Goal: Navigation & Orientation: Find specific page/section

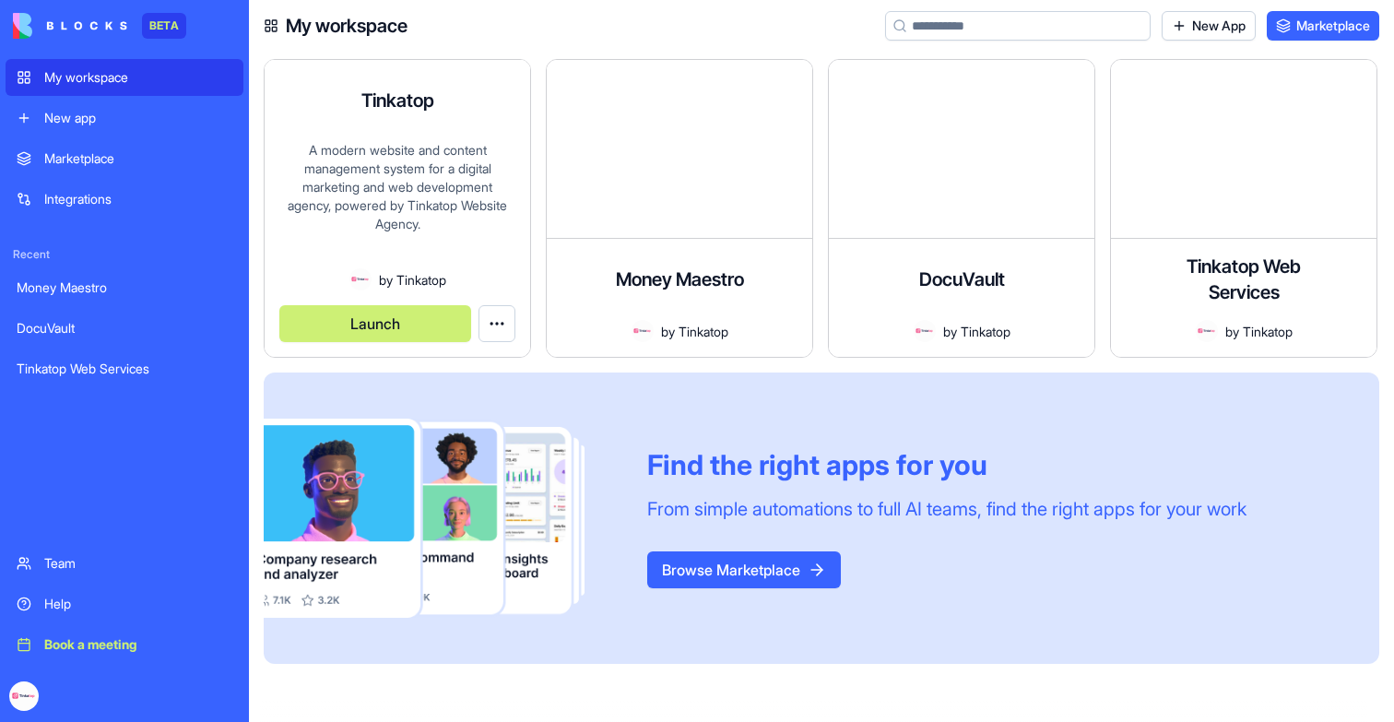
click at [421, 254] on div "A modern website and content management system for a digital marketing and web …" at bounding box center [397, 204] width 236 height 127
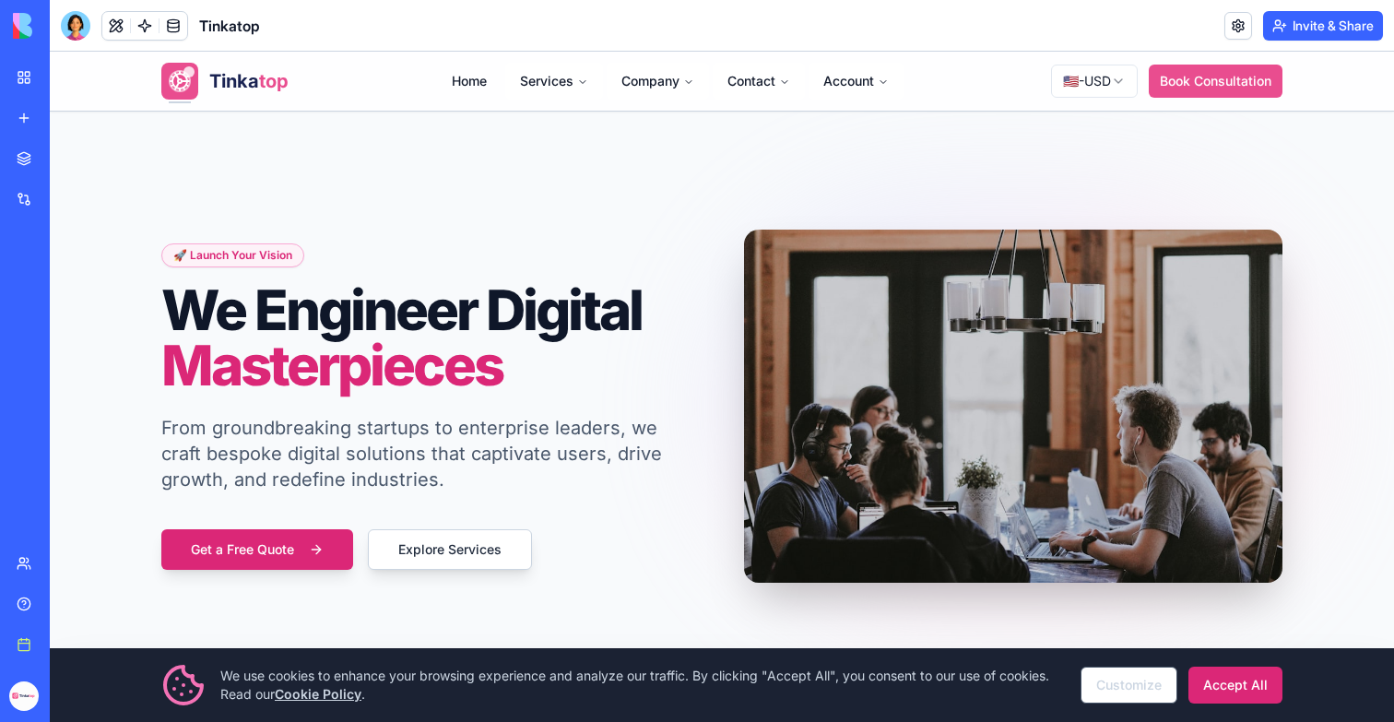
click at [1301, 18] on button "Invite & Share" at bounding box center [1323, 26] width 120 height 30
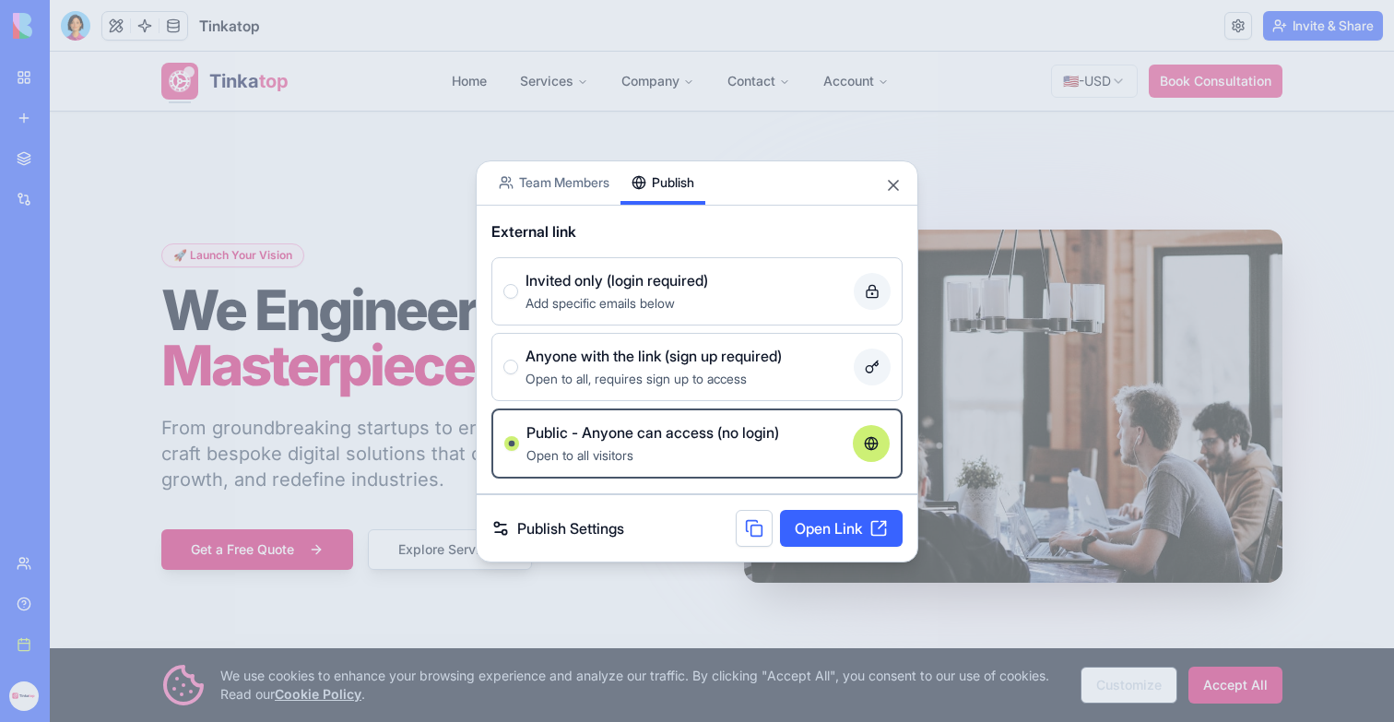
click at [705, 180] on button "Publish" at bounding box center [663, 182] width 85 height 43
click at [825, 529] on link "Open Link" at bounding box center [841, 528] width 123 height 37
click at [889, 190] on button "Close" at bounding box center [893, 185] width 18 height 18
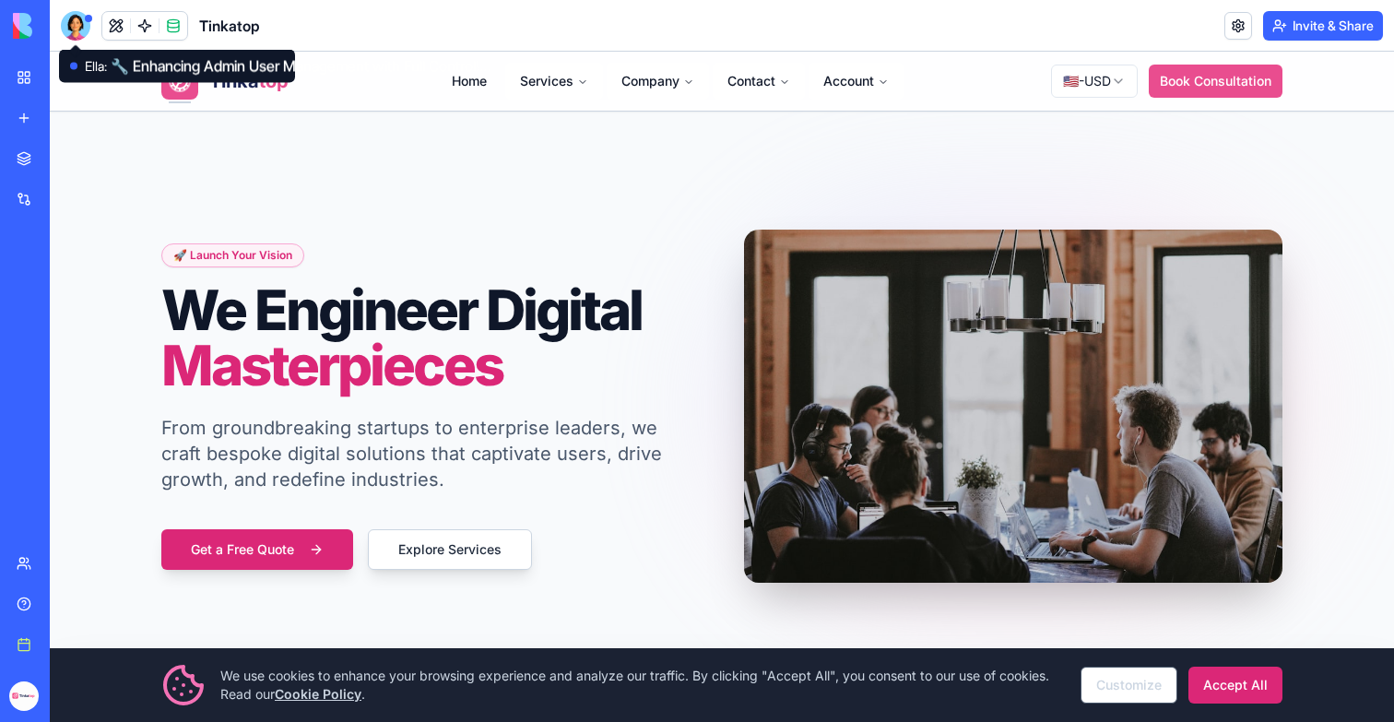
click at [84, 30] on div at bounding box center [76, 26] width 30 height 30
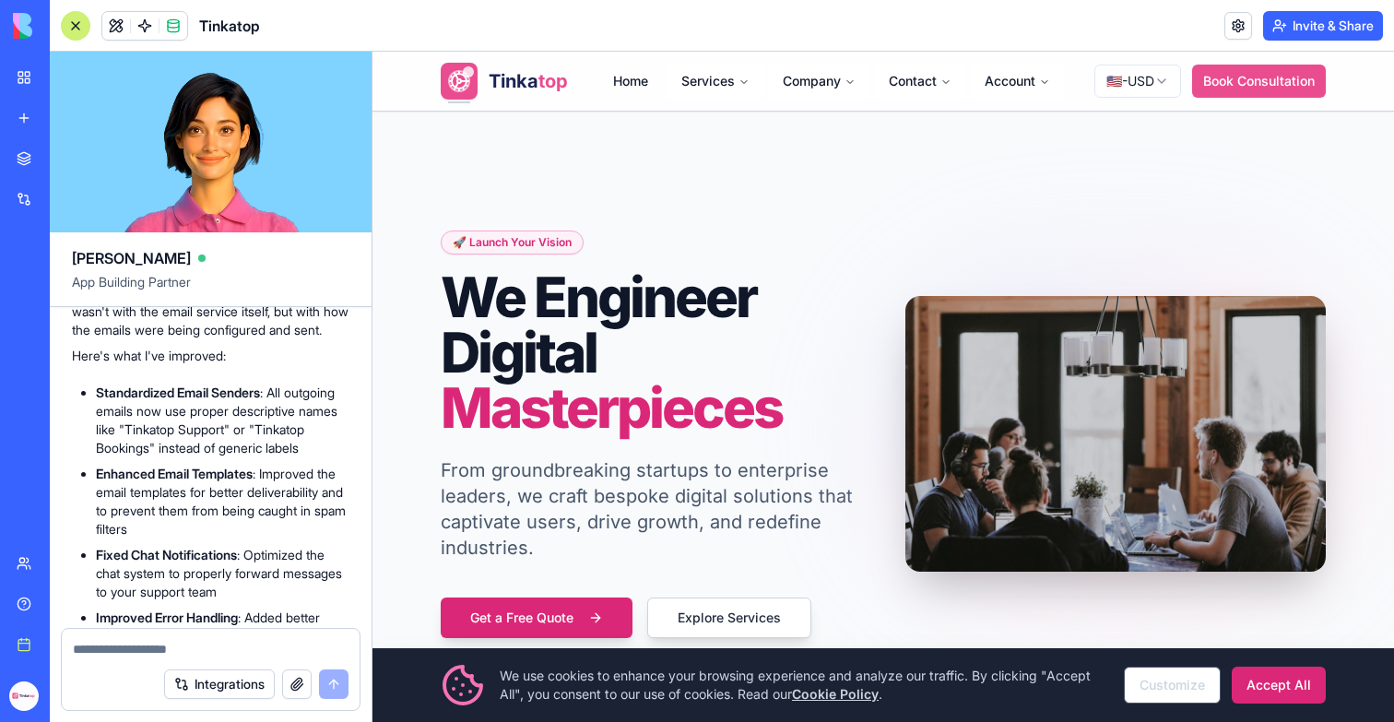
scroll to position [288048, 0]
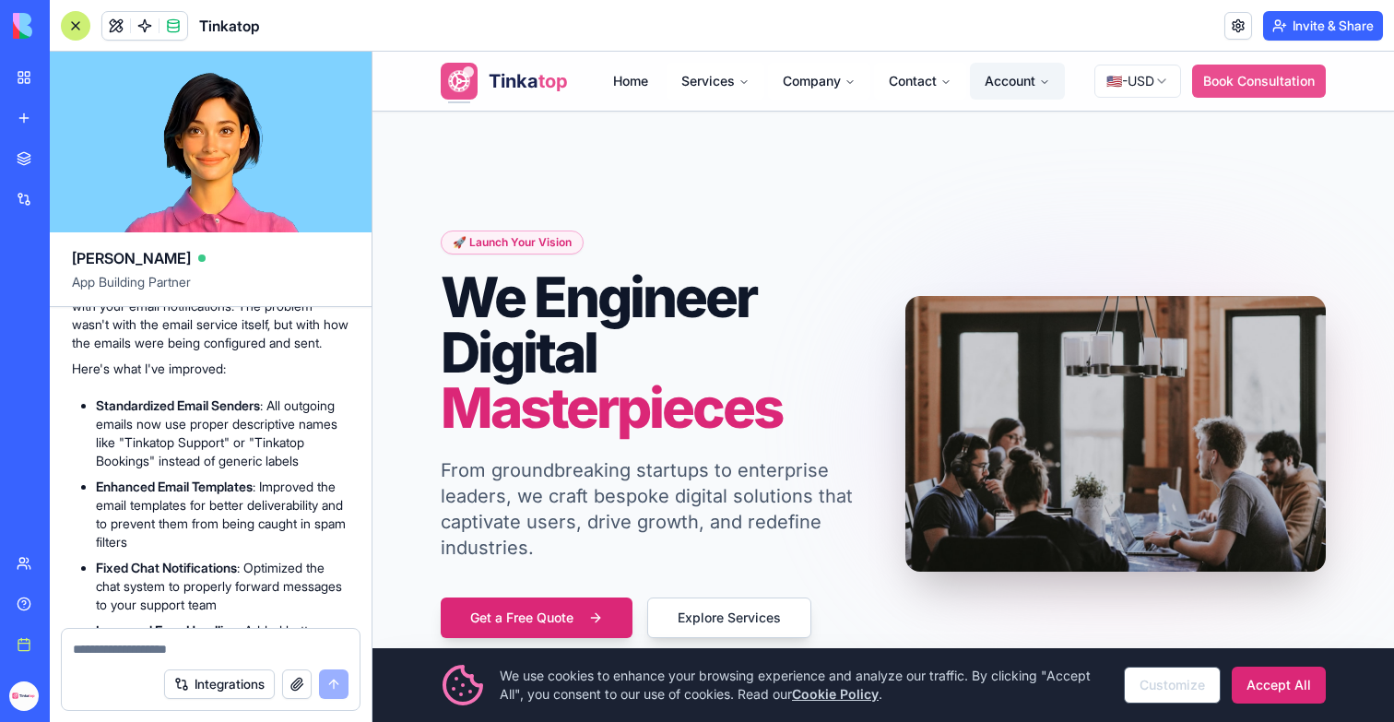
click at [1027, 77] on button "Account" at bounding box center [1017, 81] width 95 height 37
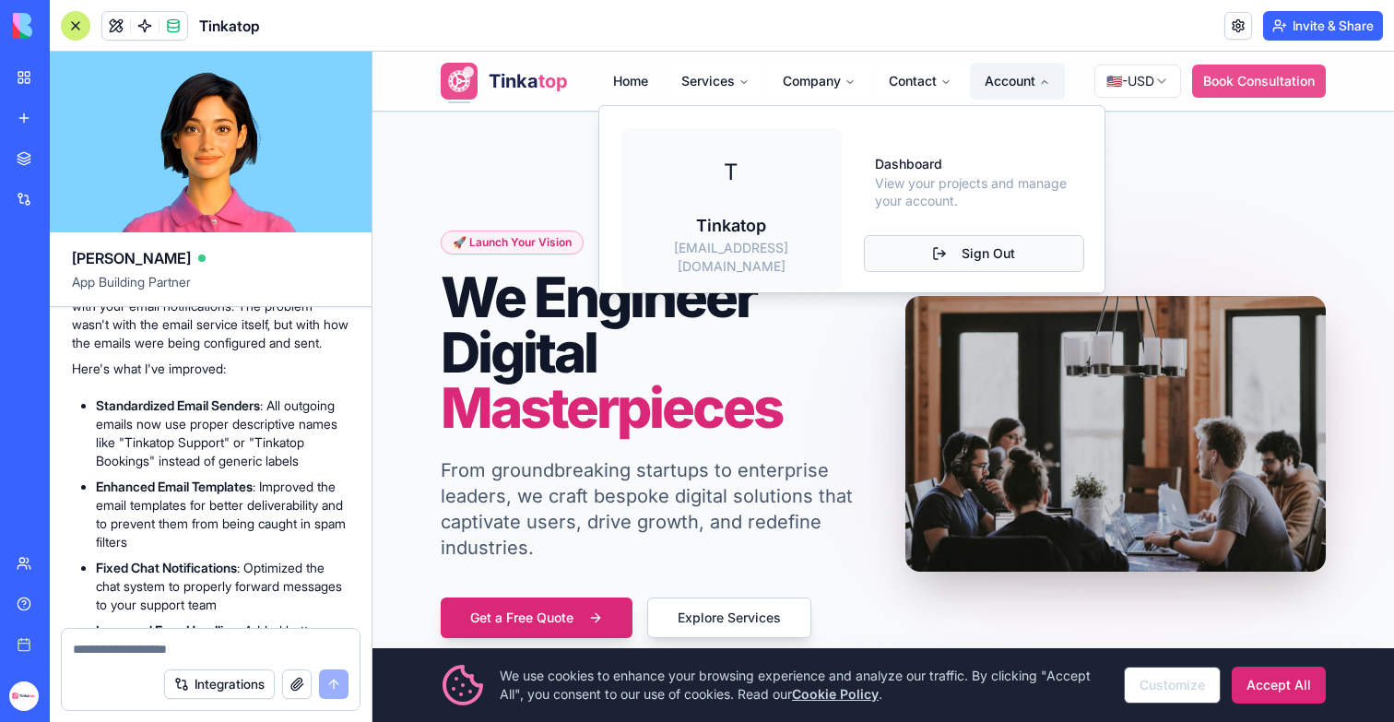
click at [916, 256] on button "Sign Out" at bounding box center [974, 253] width 220 height 37
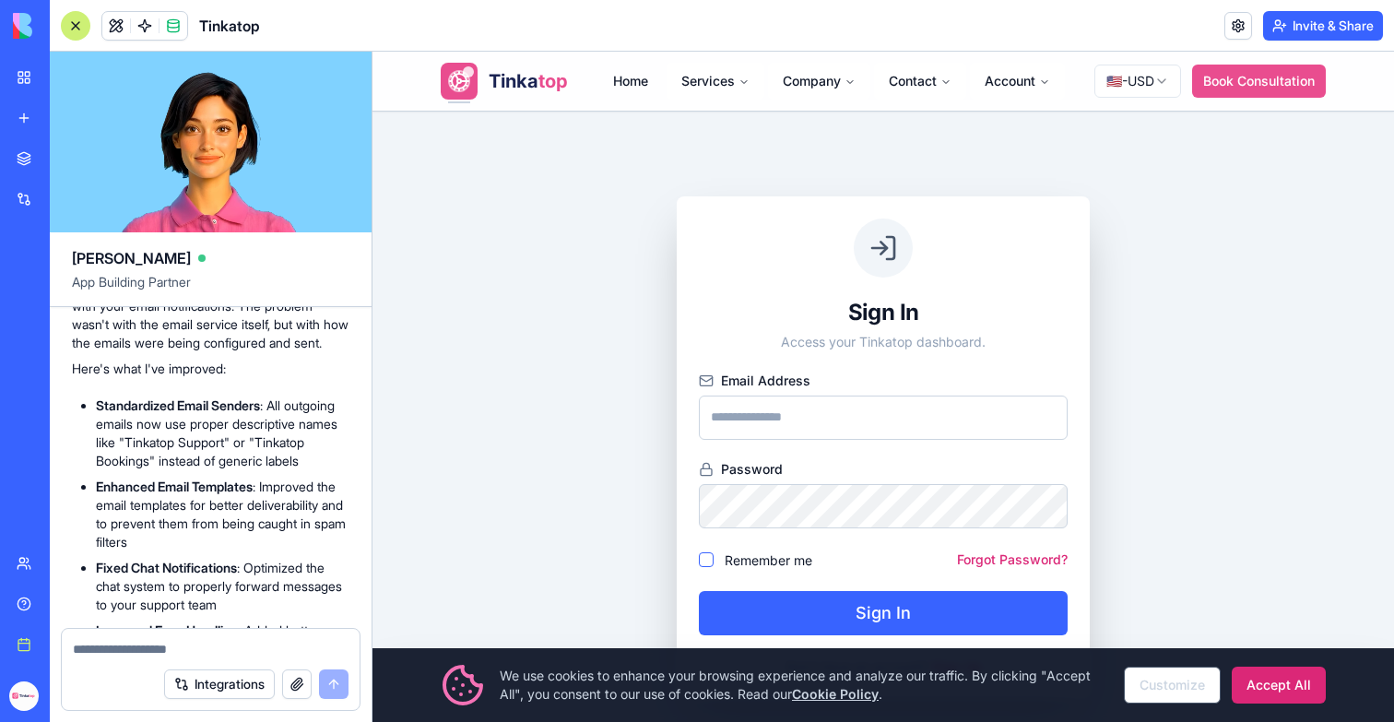
click at [655, 39] on header "Tinkatop Invite & Share" at bounding box center [722, 26] width 1344 height 52
click at [644, 54] on div "Tinka top Home Services Company Contact Account 🇺🇸 - USD Book Consultation" at bounding box center [883, 81] width 885 height 59
click at [635, 78] on link "Home" at bounding box center [630, 81] width 65 height 37
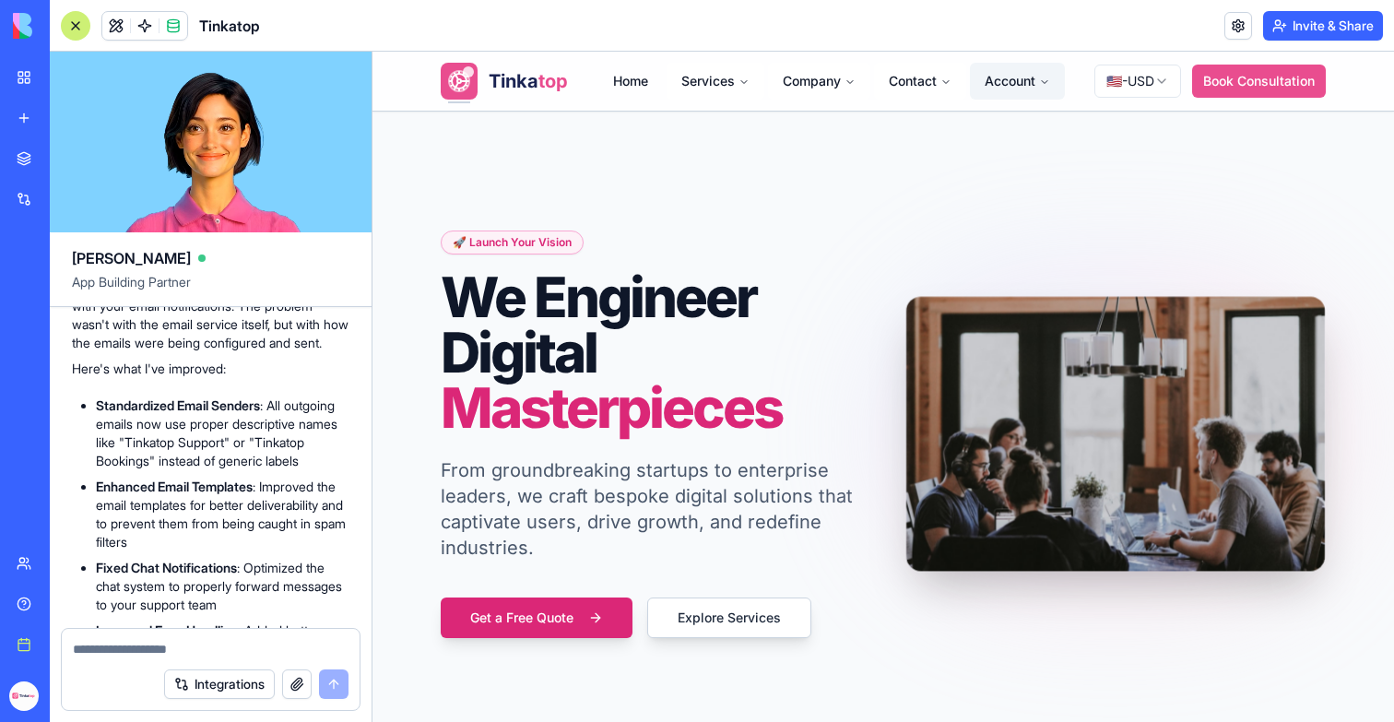
click at [1032, 72] on button "Account" at bounding box center [1017, 81] width 95 height 37
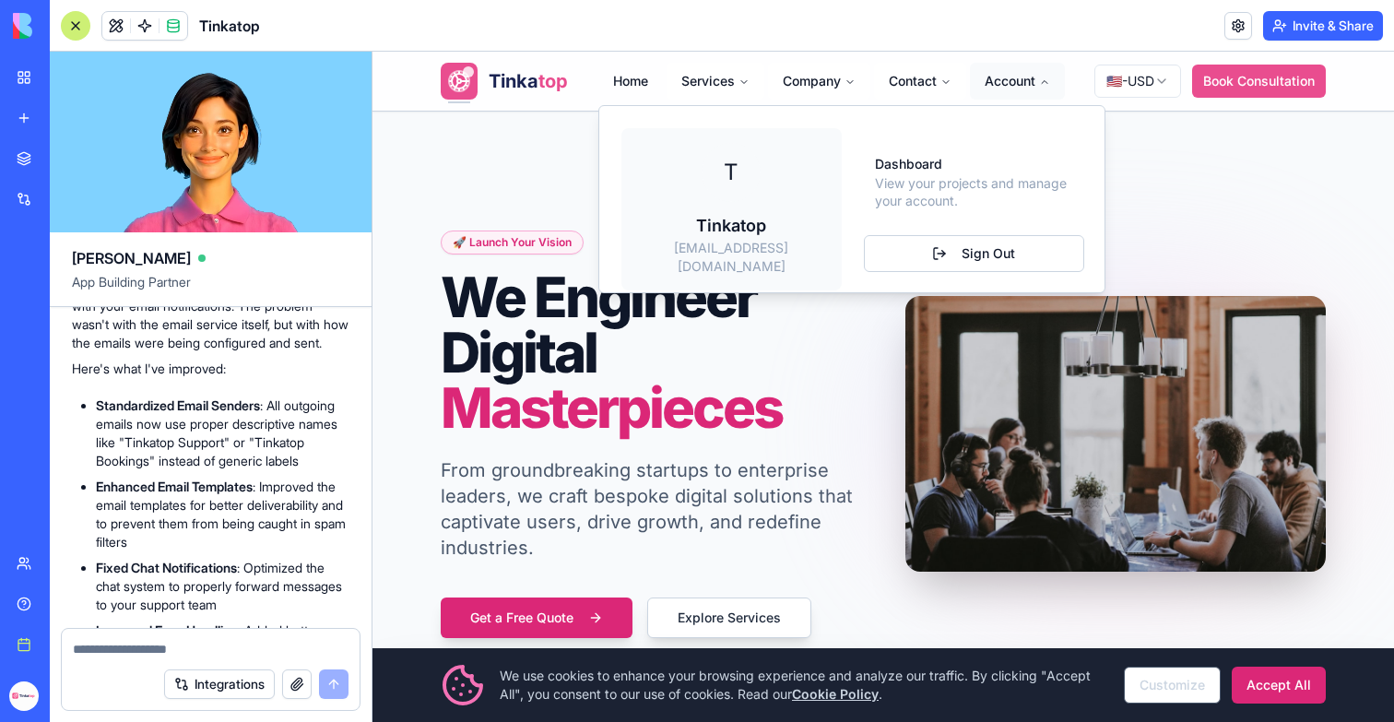
click at [1000, 81] on button "Account" at bounding box center [1017, 81] width 95 height 37
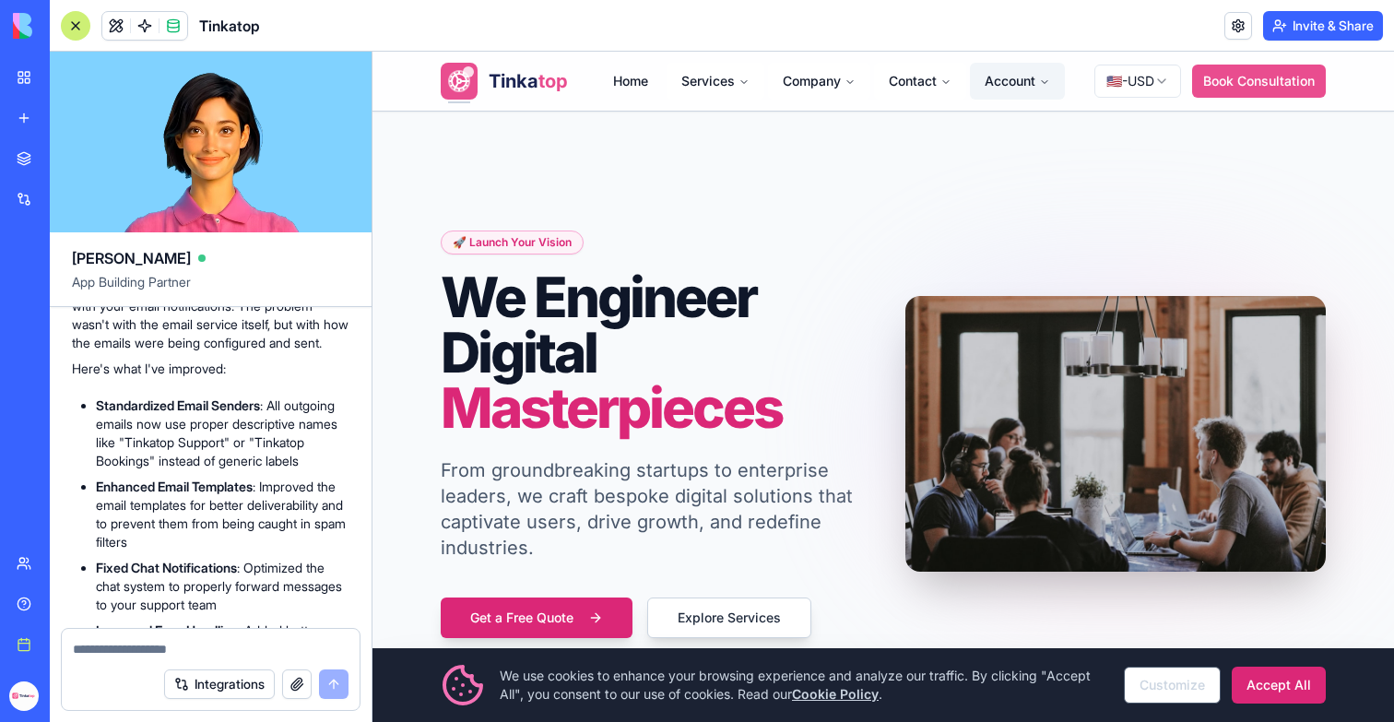
click at [1017, 79] on button "Account" at bounding box center [1017, 81] width 95 height 37
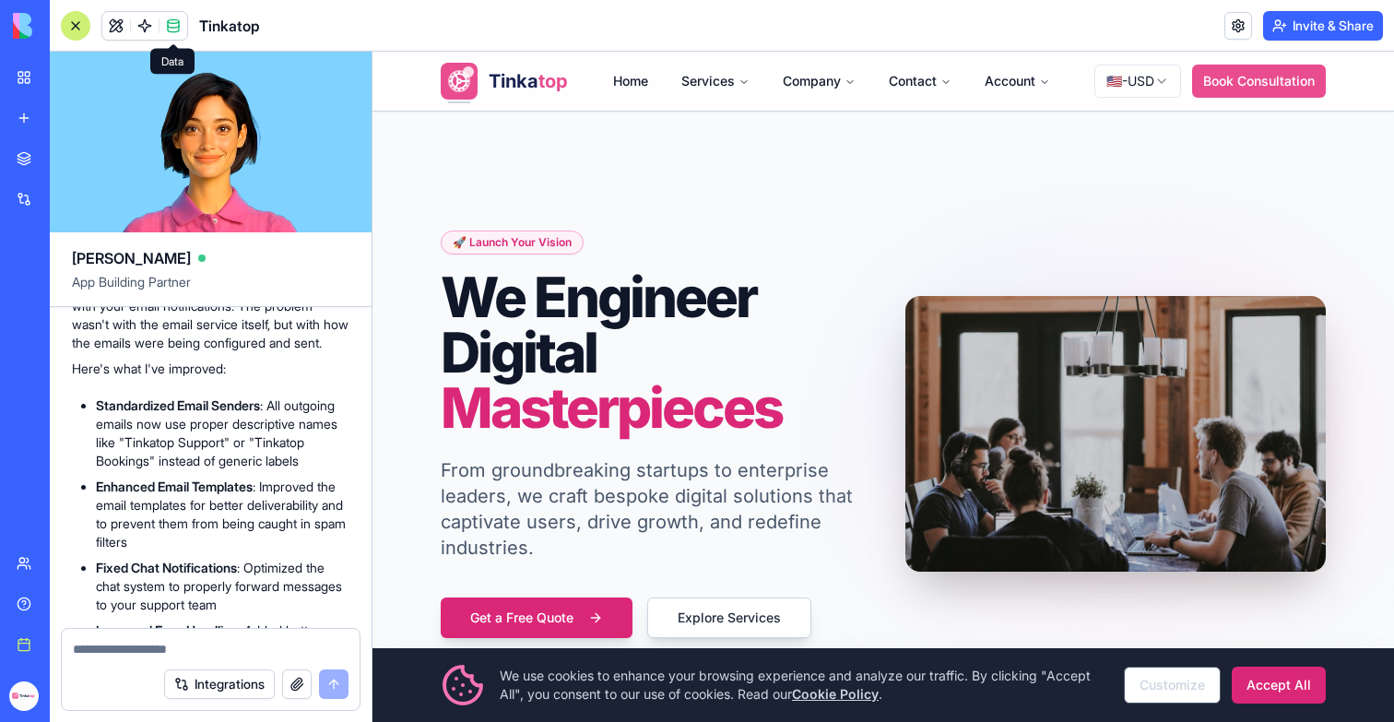
click at [177, 24] on span at bounding box center [174, 26] width 52 height 52
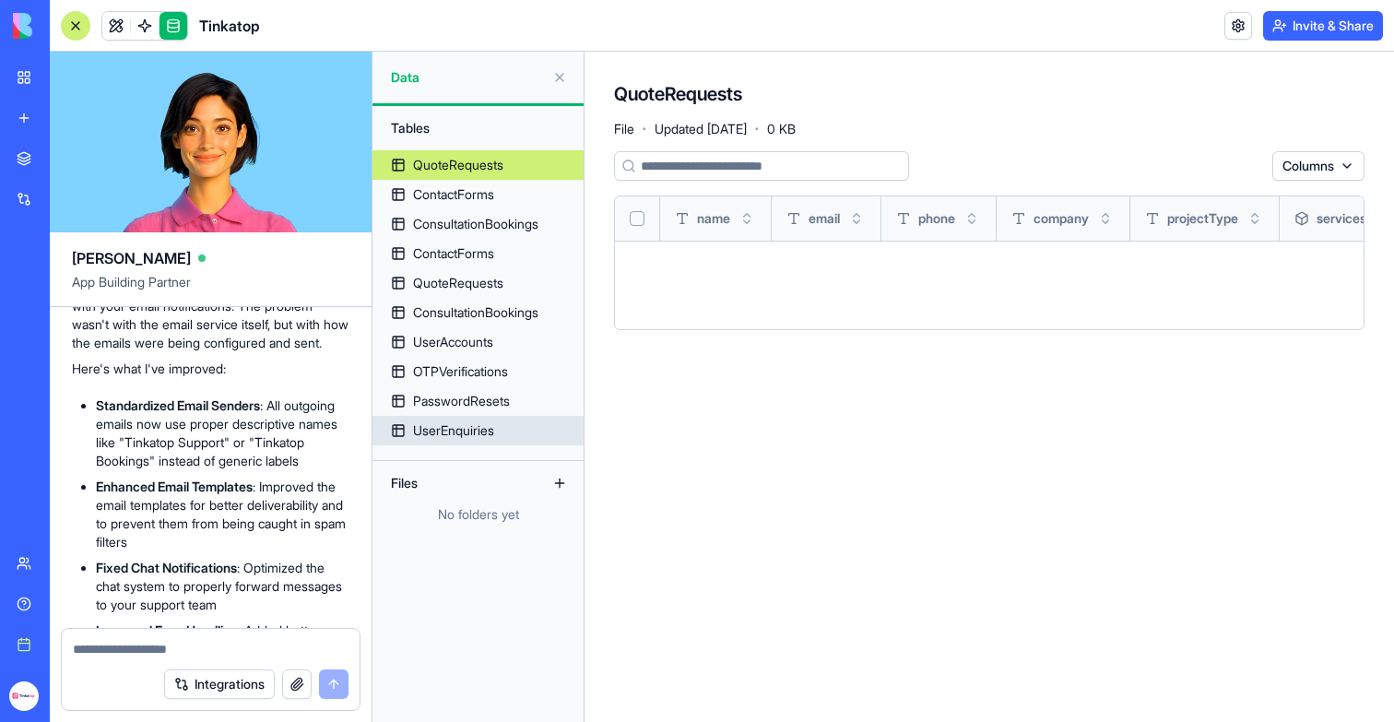
click at [488, 431] on div "UserEnquiries" at bounding box center [453, 430] width 81 height 18
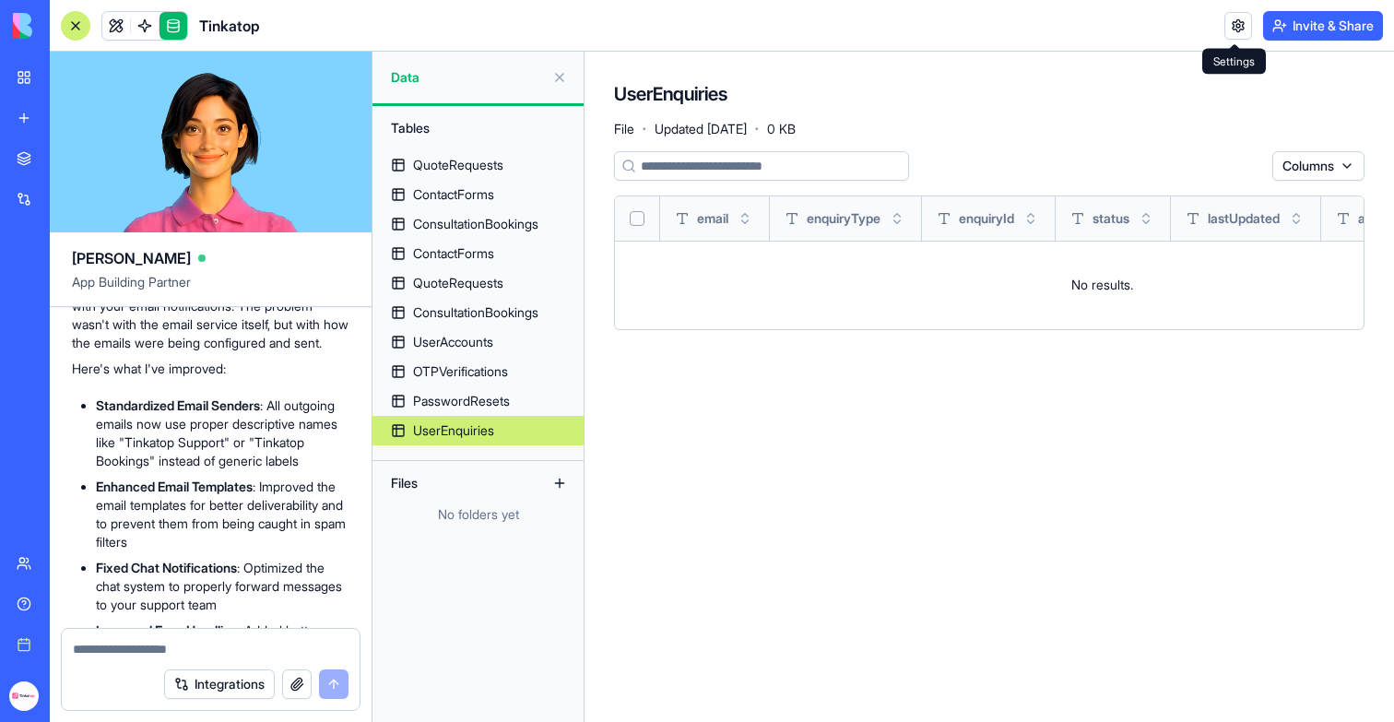
click at [1236, 17] on link at bounding box center [1238, 26] width 28 height 28
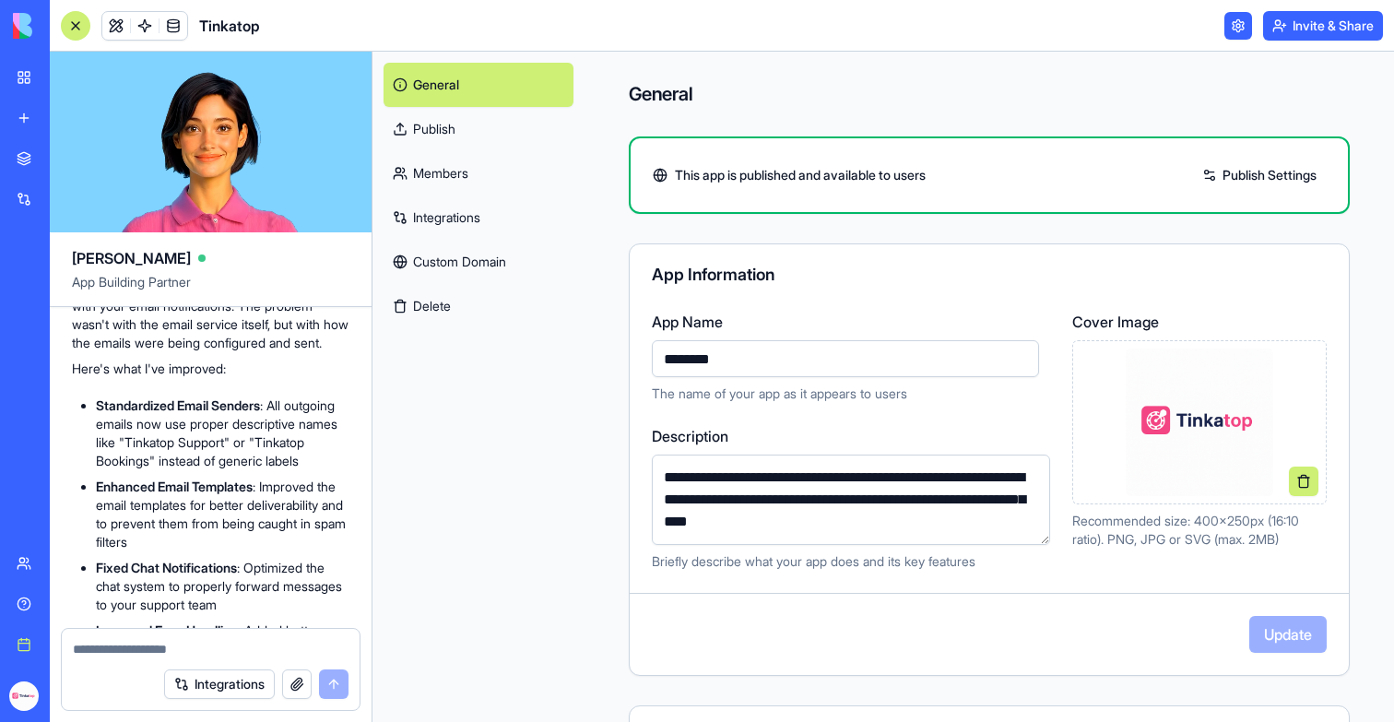
click at [452, 160] on link "Members" at bounding box center [479, 173] width 190 height 44
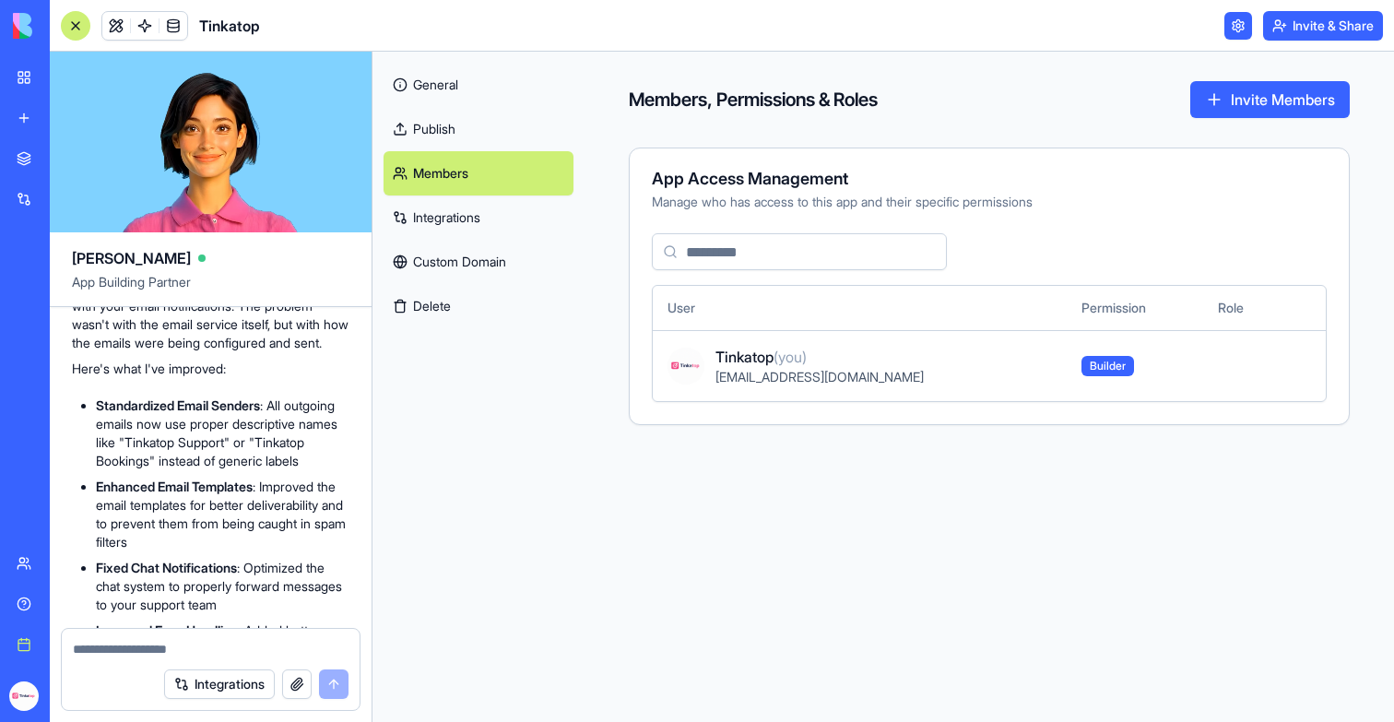
click at [473, 219] on link "Integrations" at bounding box center [479, 217] width 190 height 44
click at [450, 172] on link "Members" at bounding box center [479, 173] width 190 height 44
click at [67, 34] on div at bounding box center [76, 26] width 30 height 30
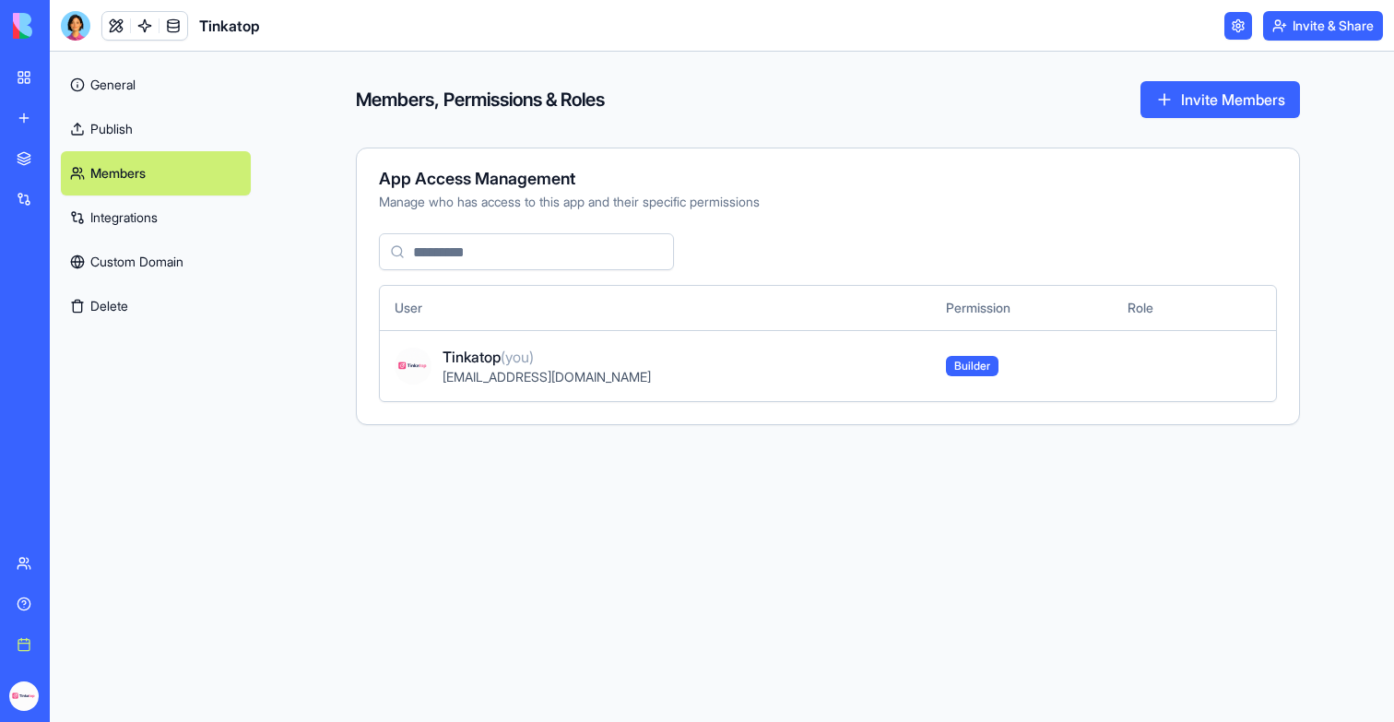
click at [78, 27] on div at bounding box center [76, 26] width 30 height 30
click at [116, 28] on link at bounding box center [116, 26] width 28 height 28
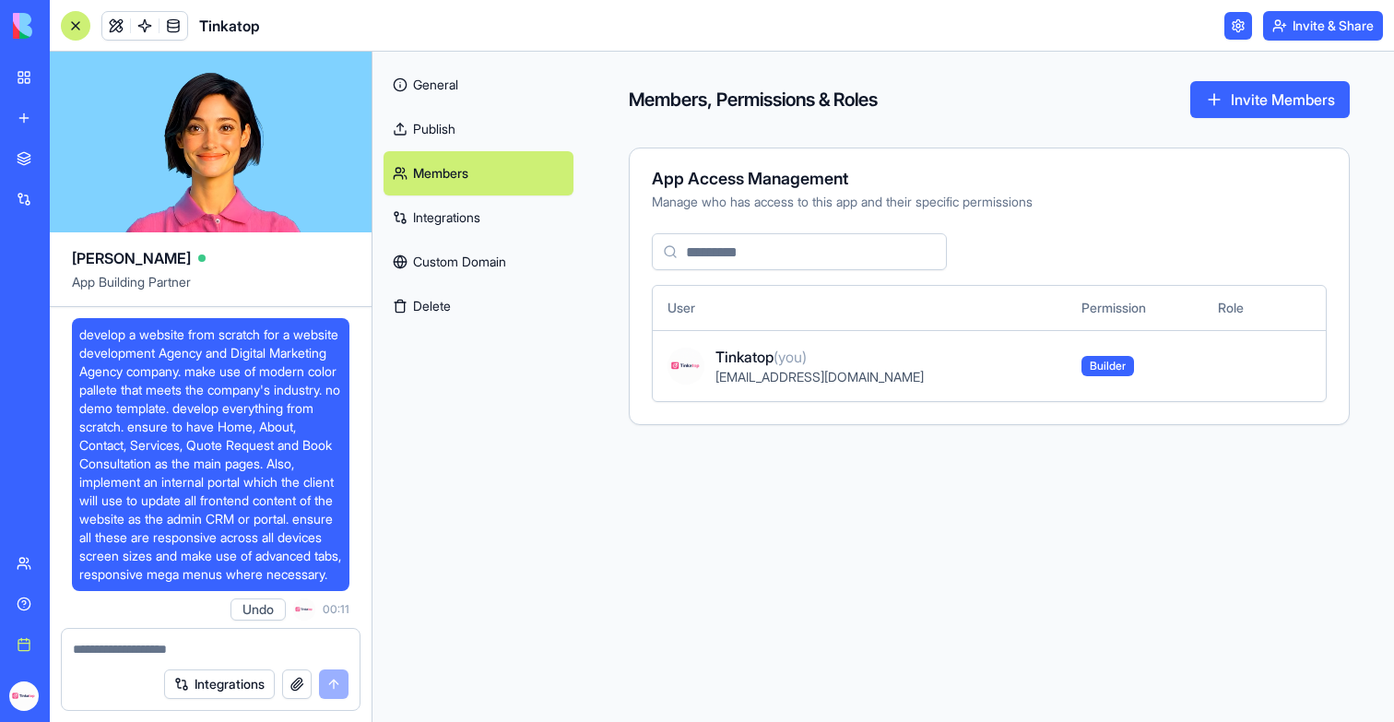
scroll to position [314790, 0]
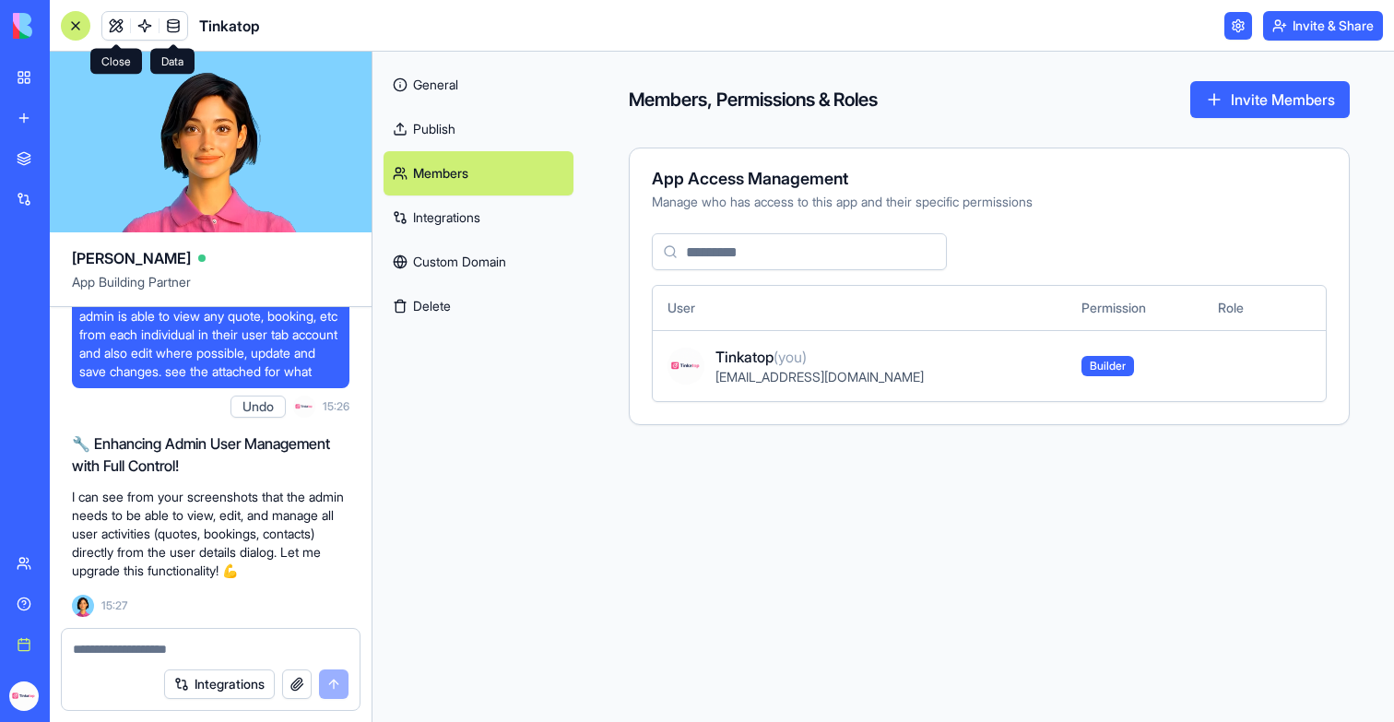
click at [113, 28] on link at bounding box center [116, 26] width 28 height 28
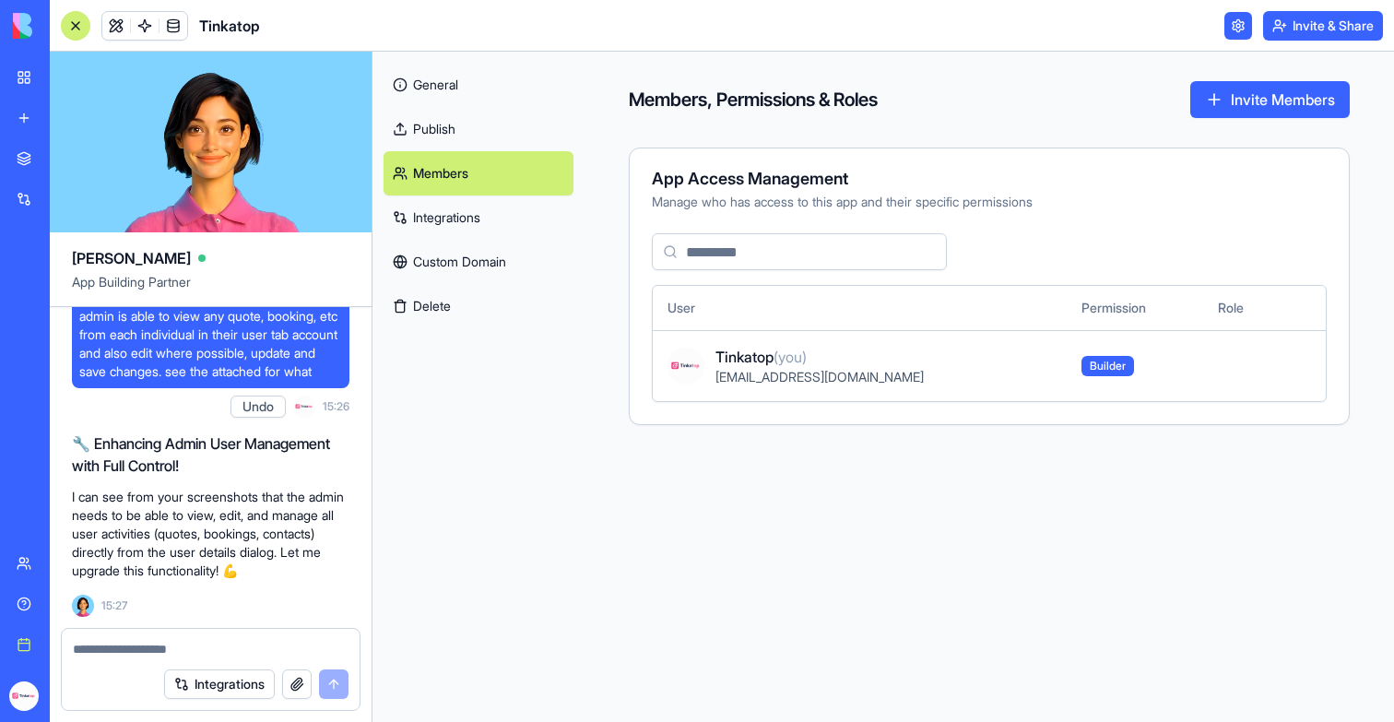
click at [113, 22] on link at bounding box center [116, 26] width 28 height 28
click at [1234, 33] on link at bounding box center [1238, 26] width 28 height 28
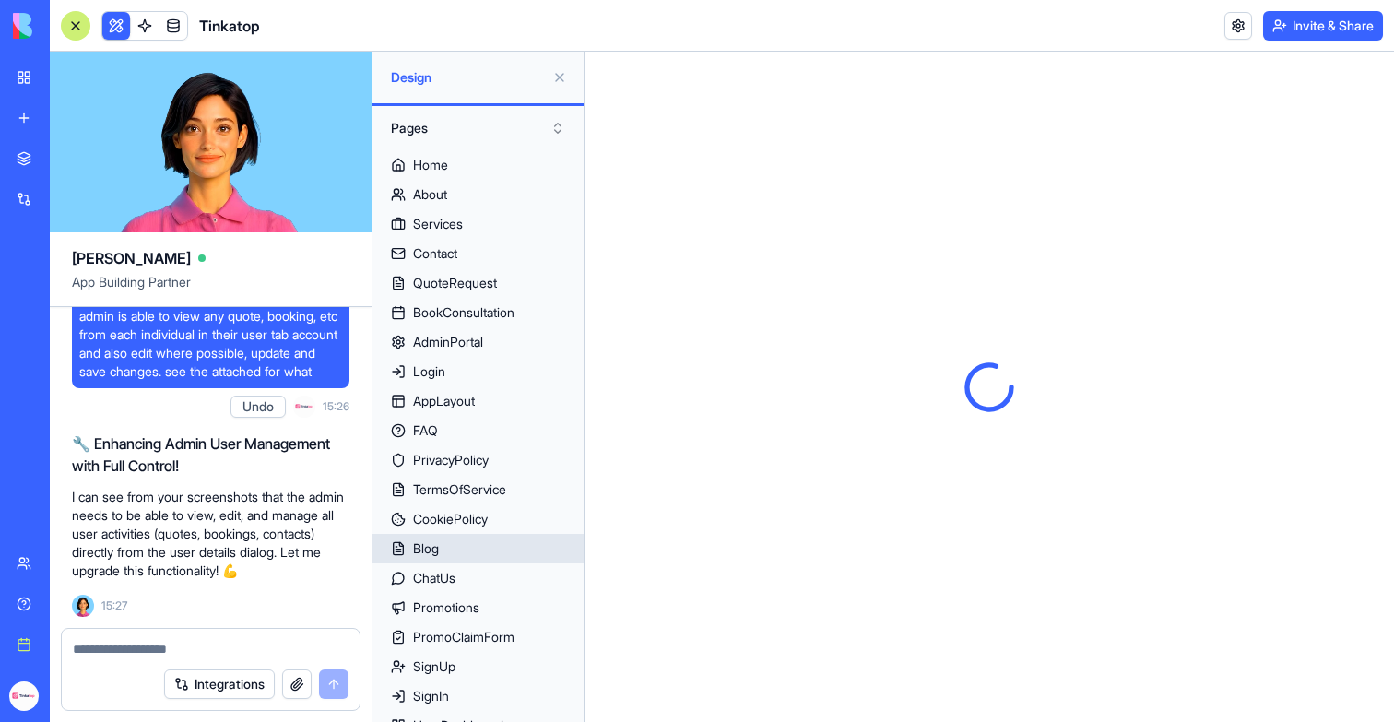
scroll to position [148, 0]
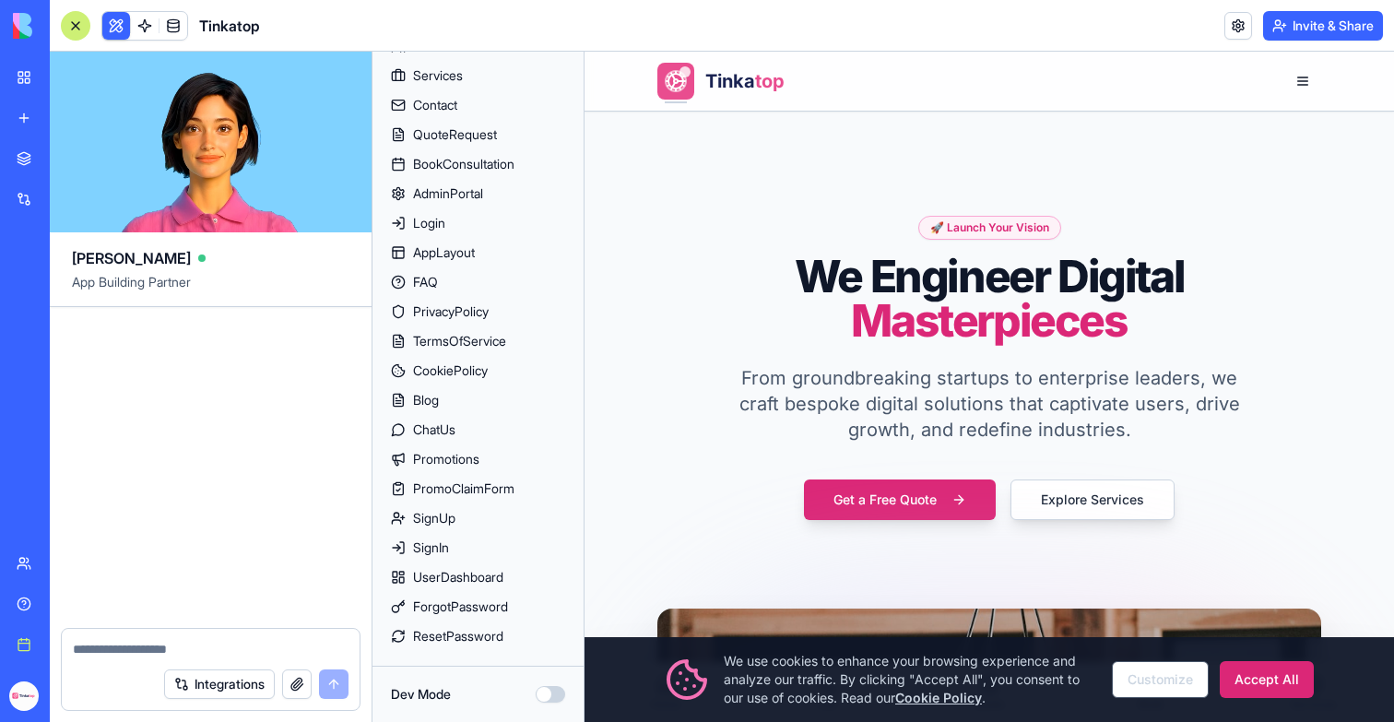
scroll to position [315343, 0]
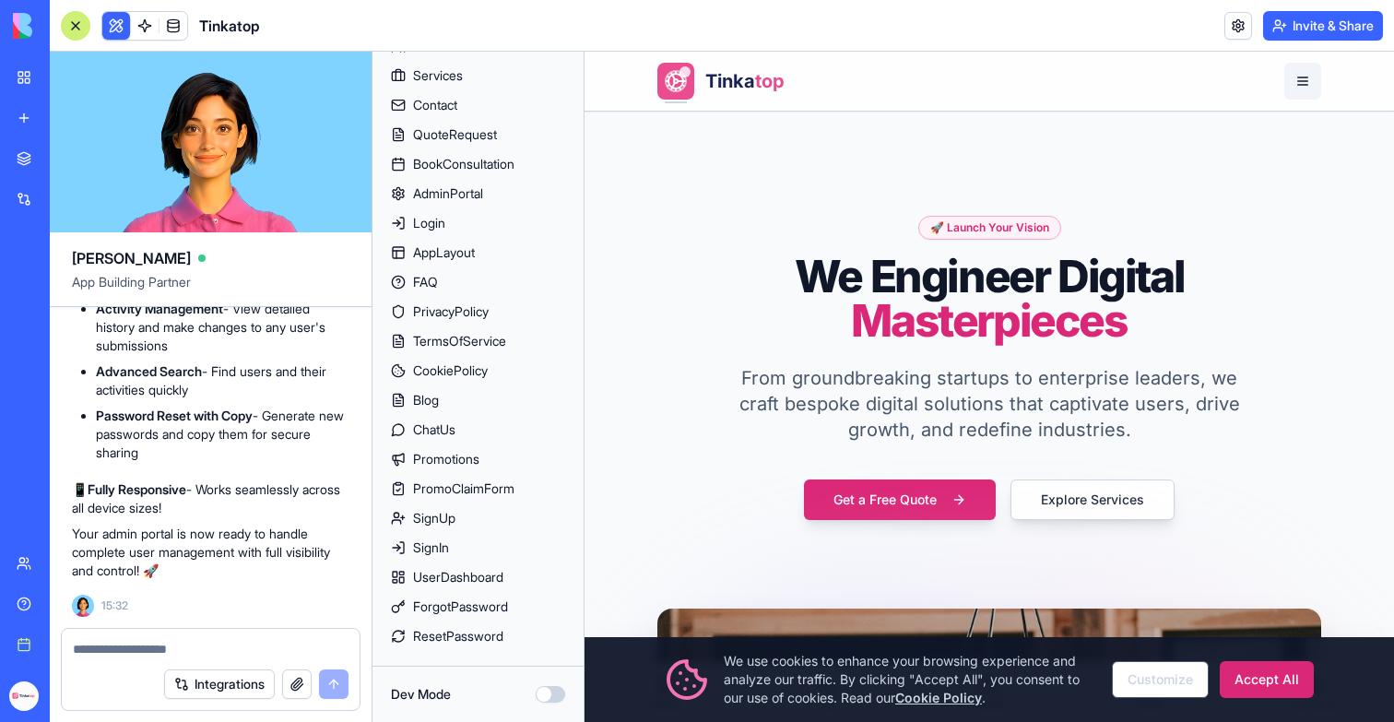
click at [1314, 74] on button "button" at bounding box center [1302, 81] width 37 height 37
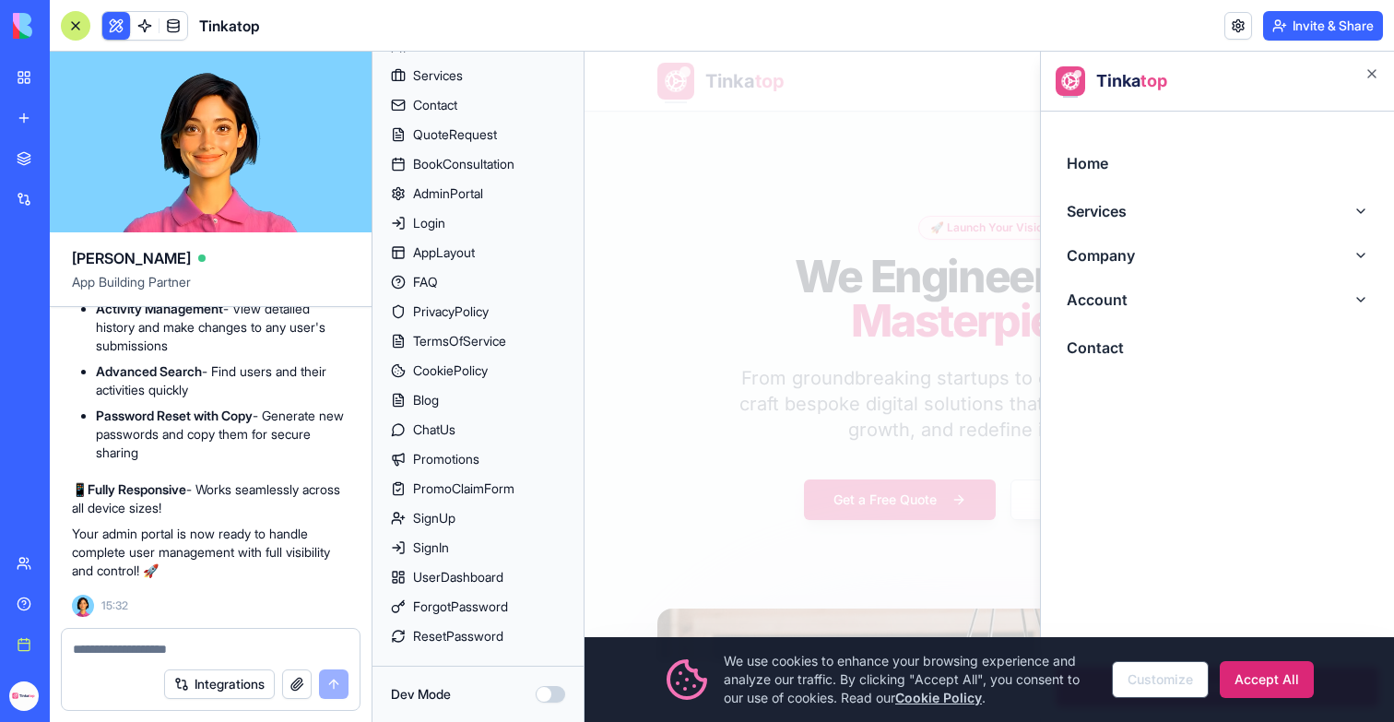
click at [964, 202] on div at bounding box center [990, 387] width 810 height 670
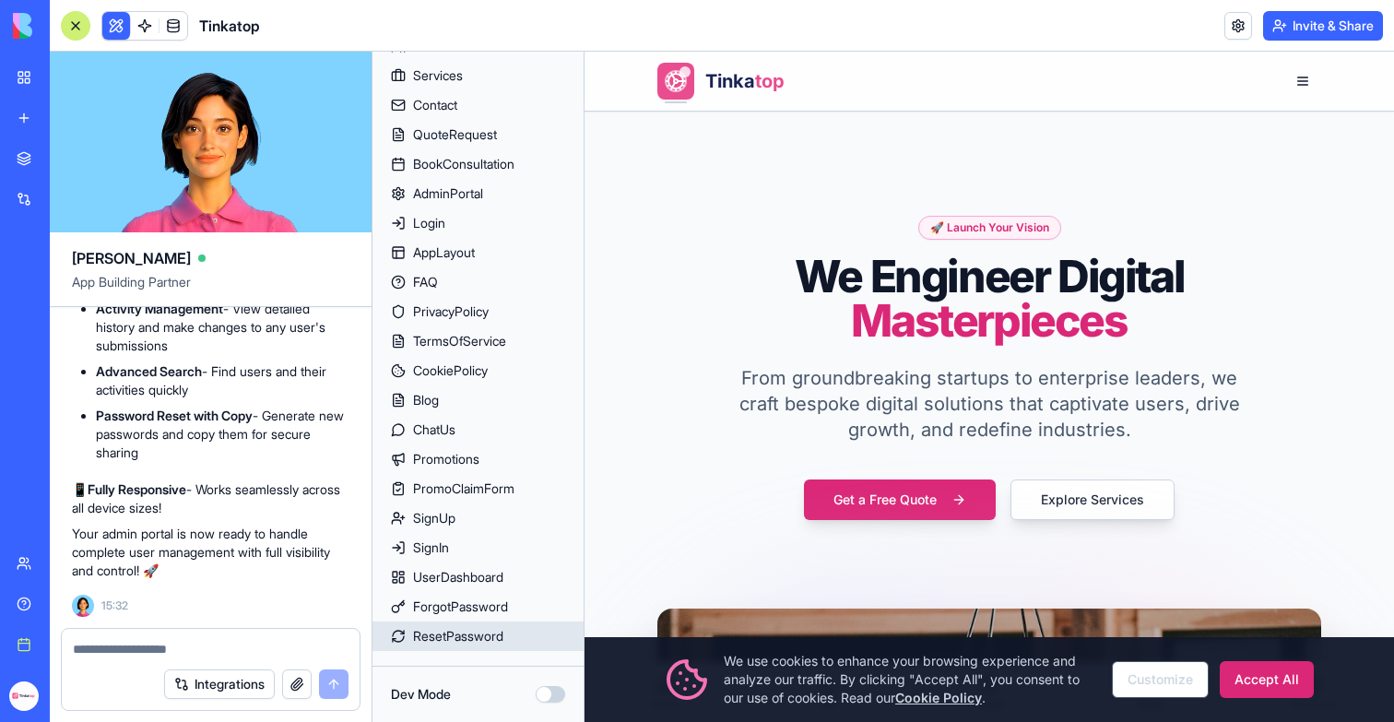
click at [474, 633] on div "ResetPassword" at bounding box center [458, 636] width 90 height 18
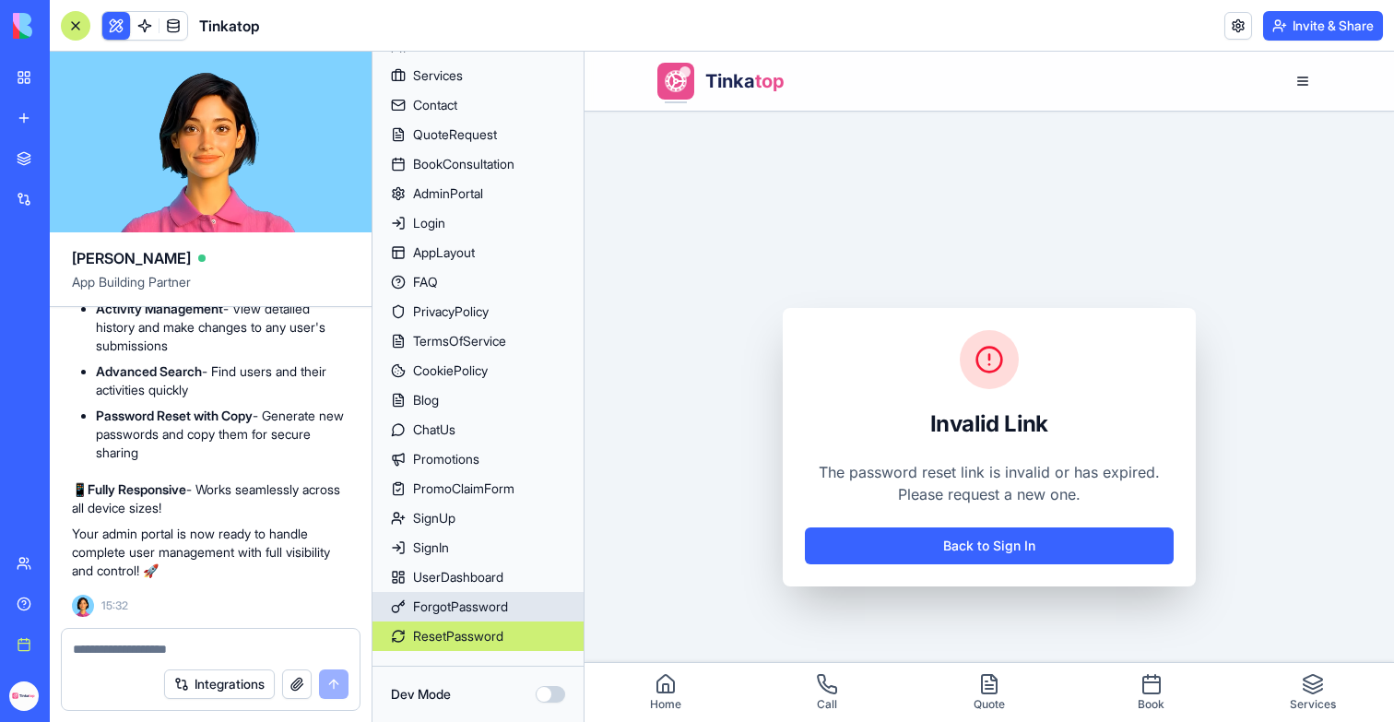
click at [507, 605] on div "ForgotPassword" at bounding box center [460, 606] width 95 height 18
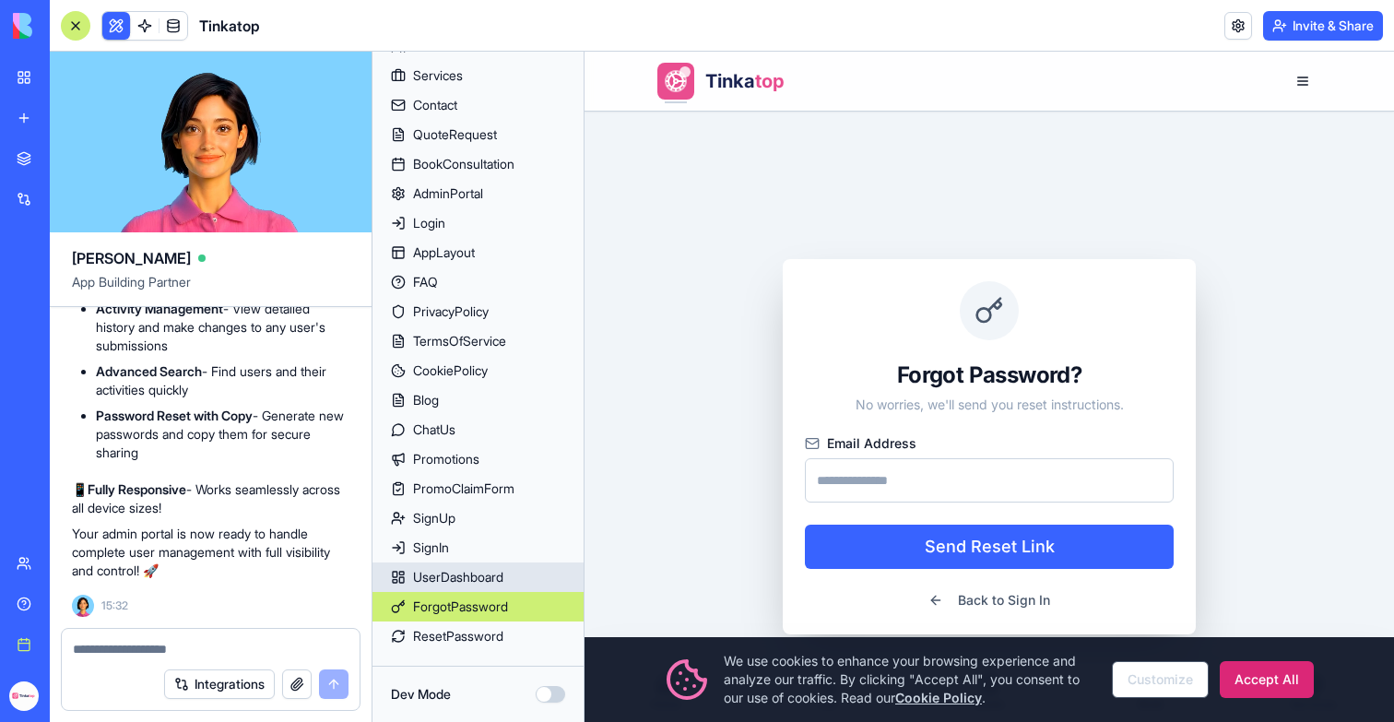
click at [498, 587] on link "UserDashboard" at bounding box center [477, 577] width 211 height 30
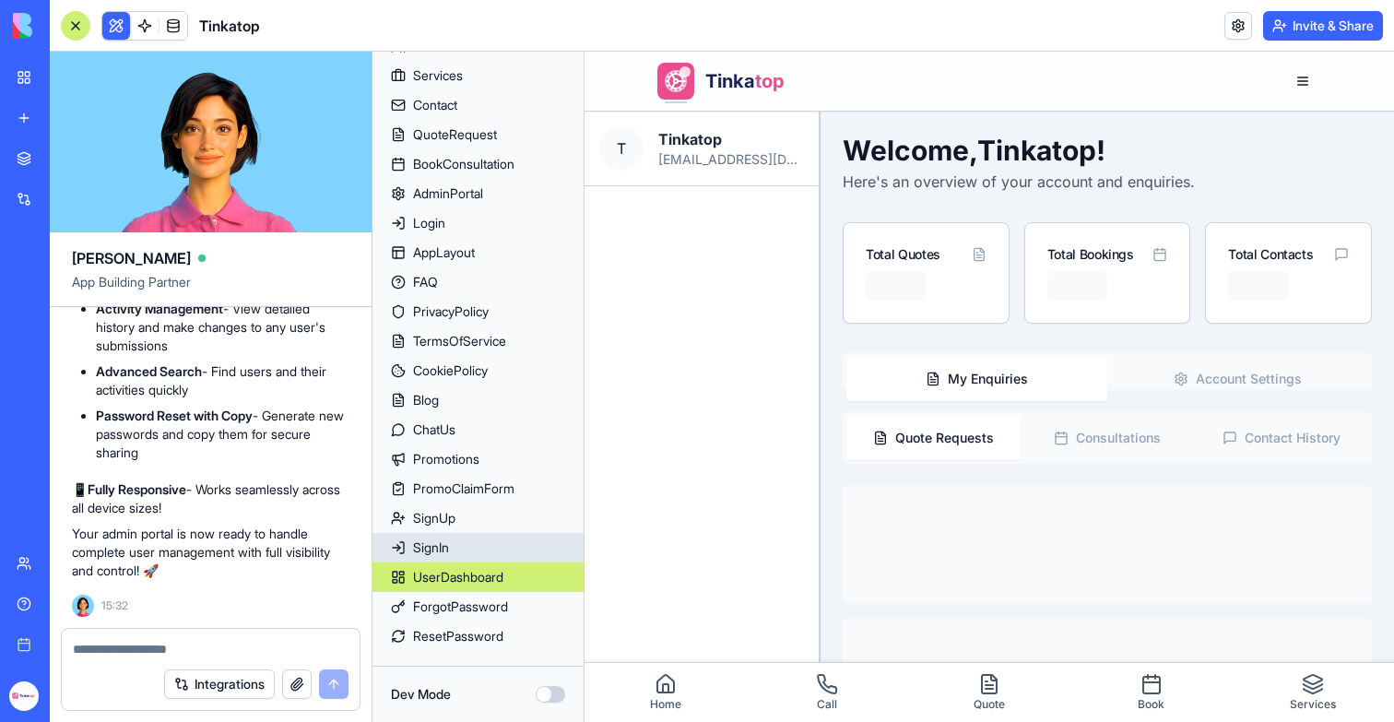
click at [462, 545] on link "SignIn" at bounding box center [477, 548] width 211 height 30
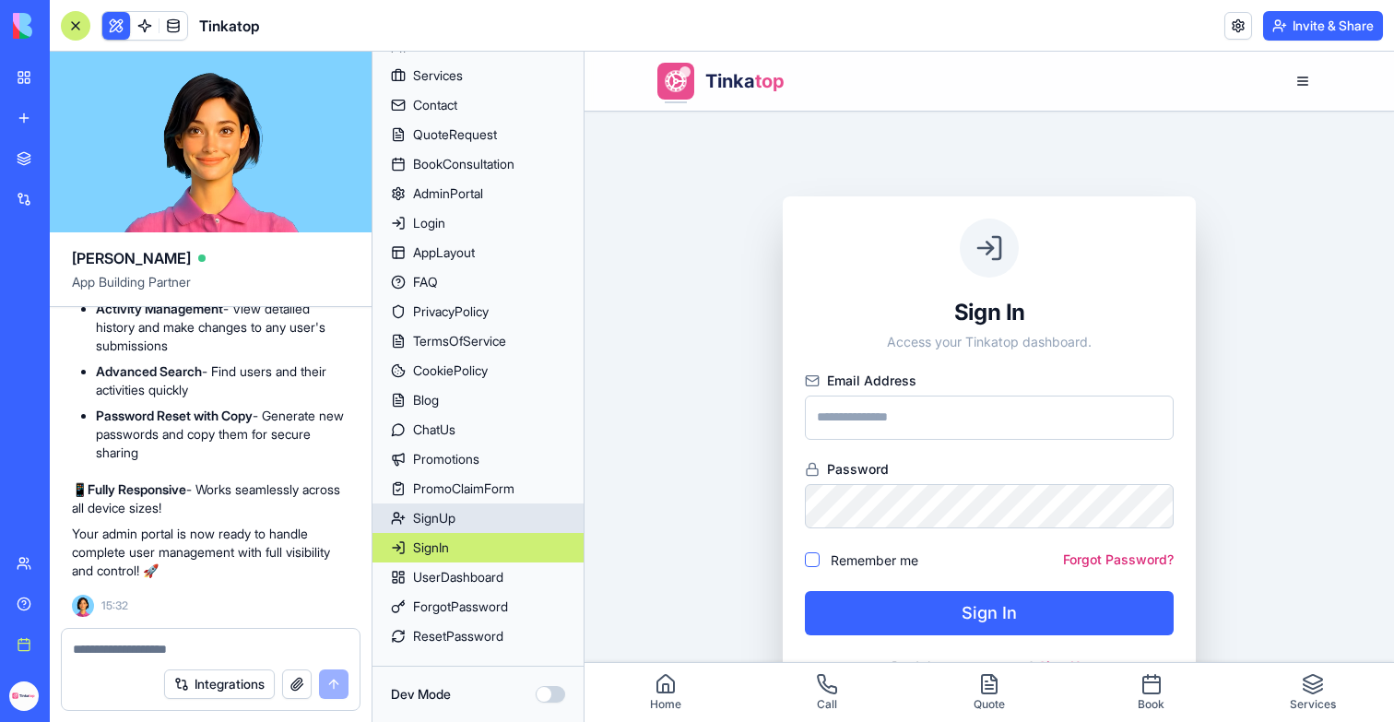
click at [455, 517] on div "SignUp" at bounding box center [434, 518] width 42 height 18
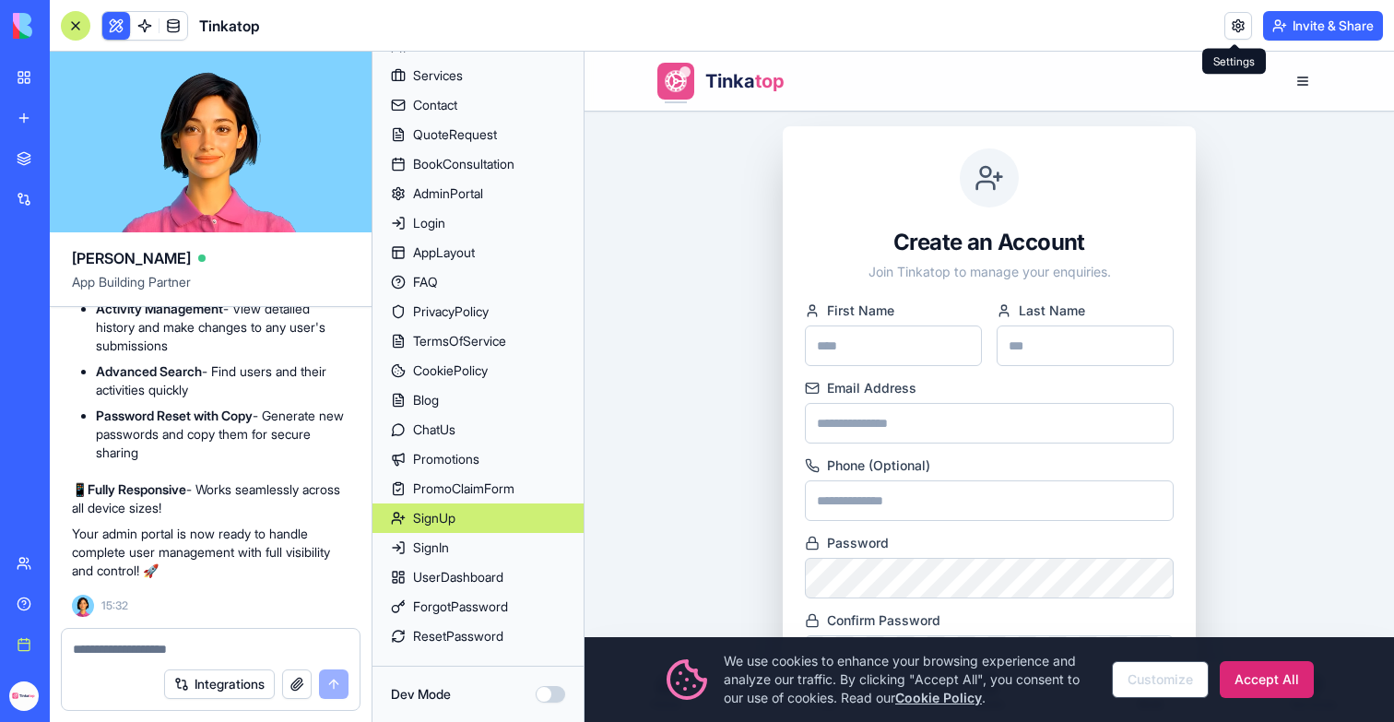
click at [1263, 30] on button "Invite & Share" at bounding box center [1323, 26] width 120 height 30
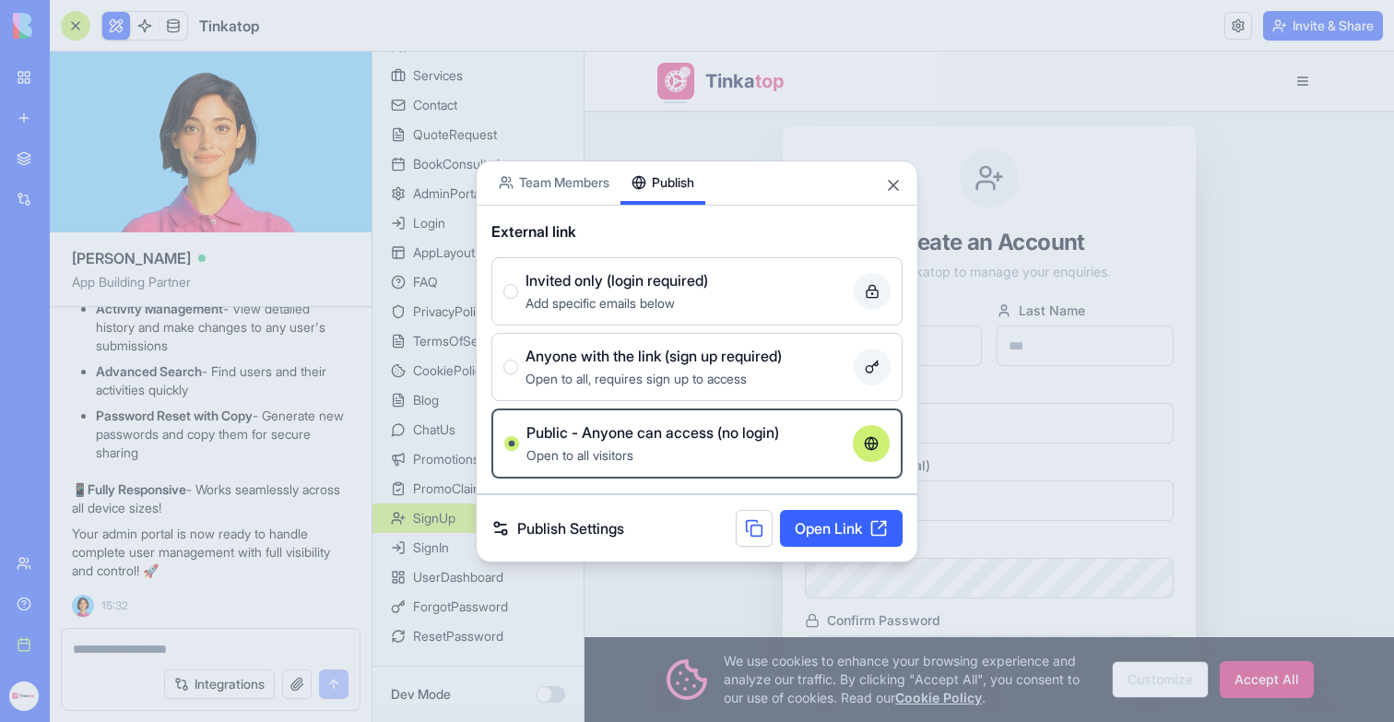
click at [1114, 128] on div at bounding box center [697, 361] width 1394 height 722
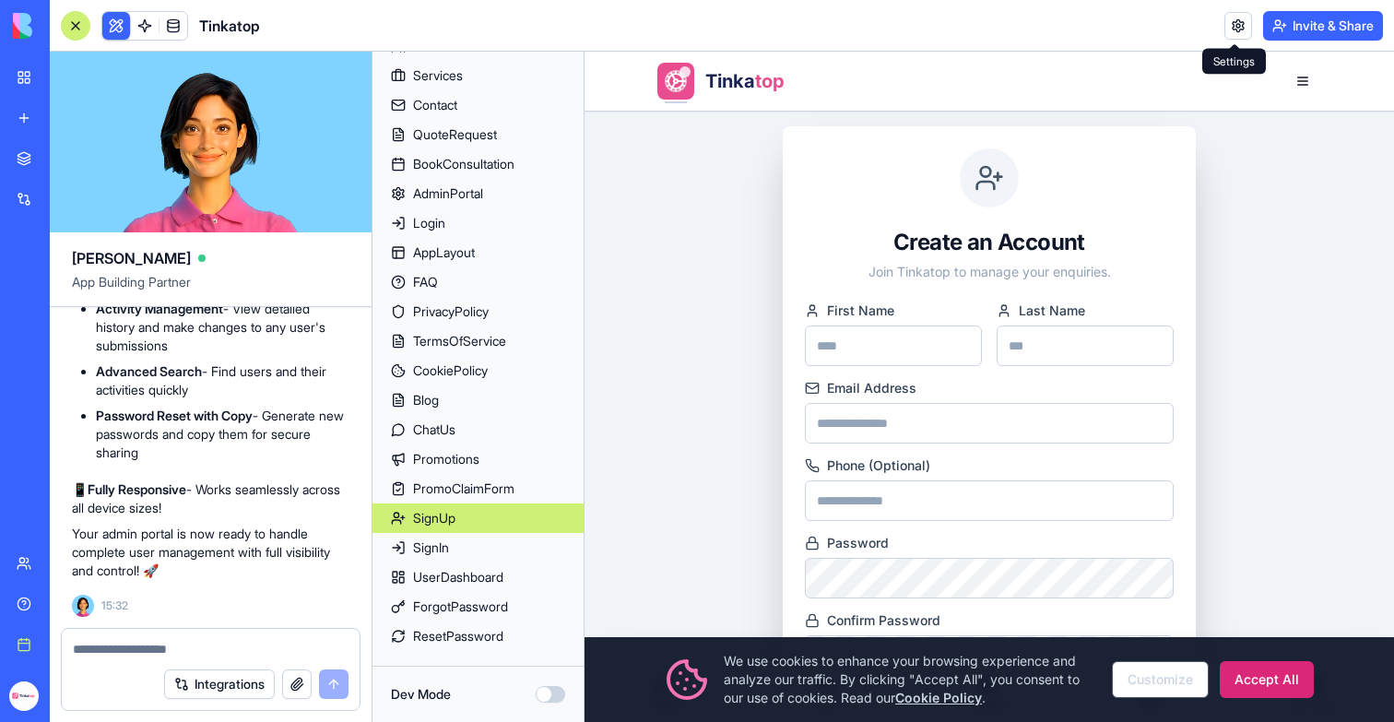
click at [1237, 18] on link at bounding box center [1238, 26] width 28 height 28
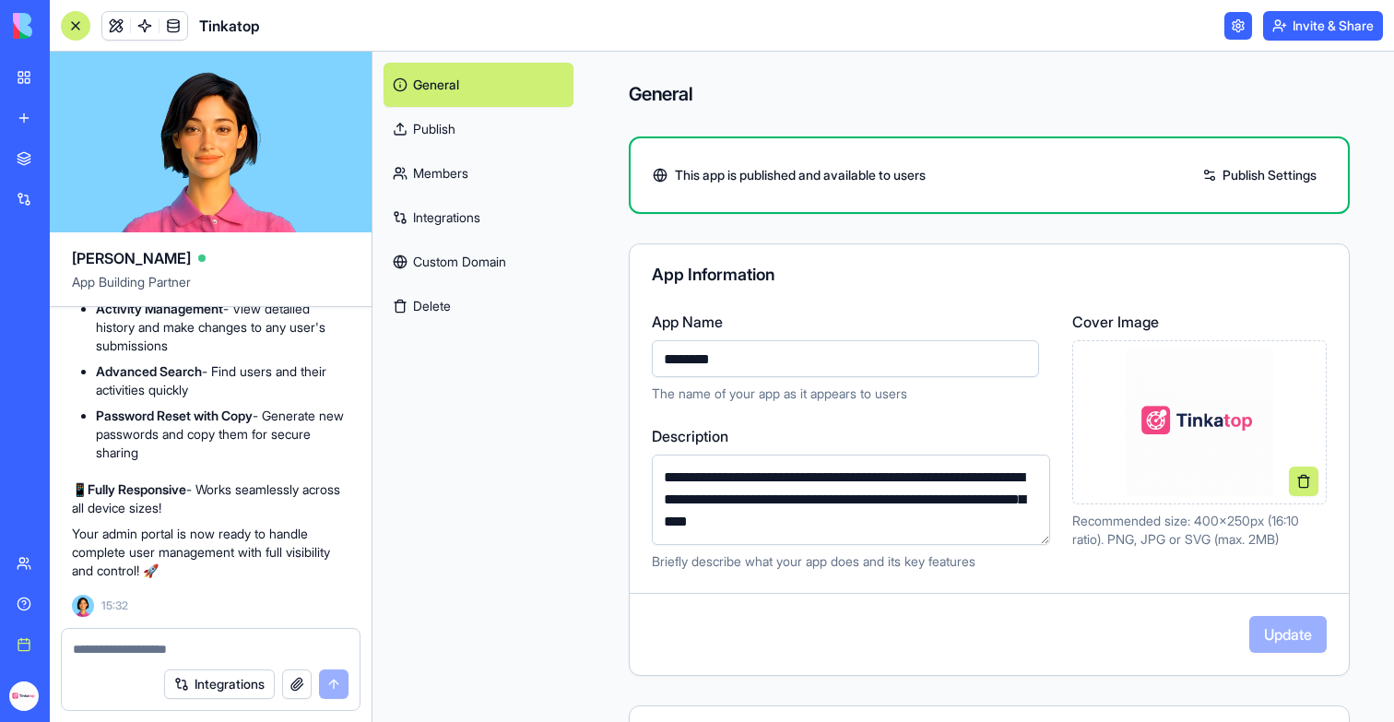
click at [460, 192] on link "Members" at bounding box center [479, 173] width 190 height 44
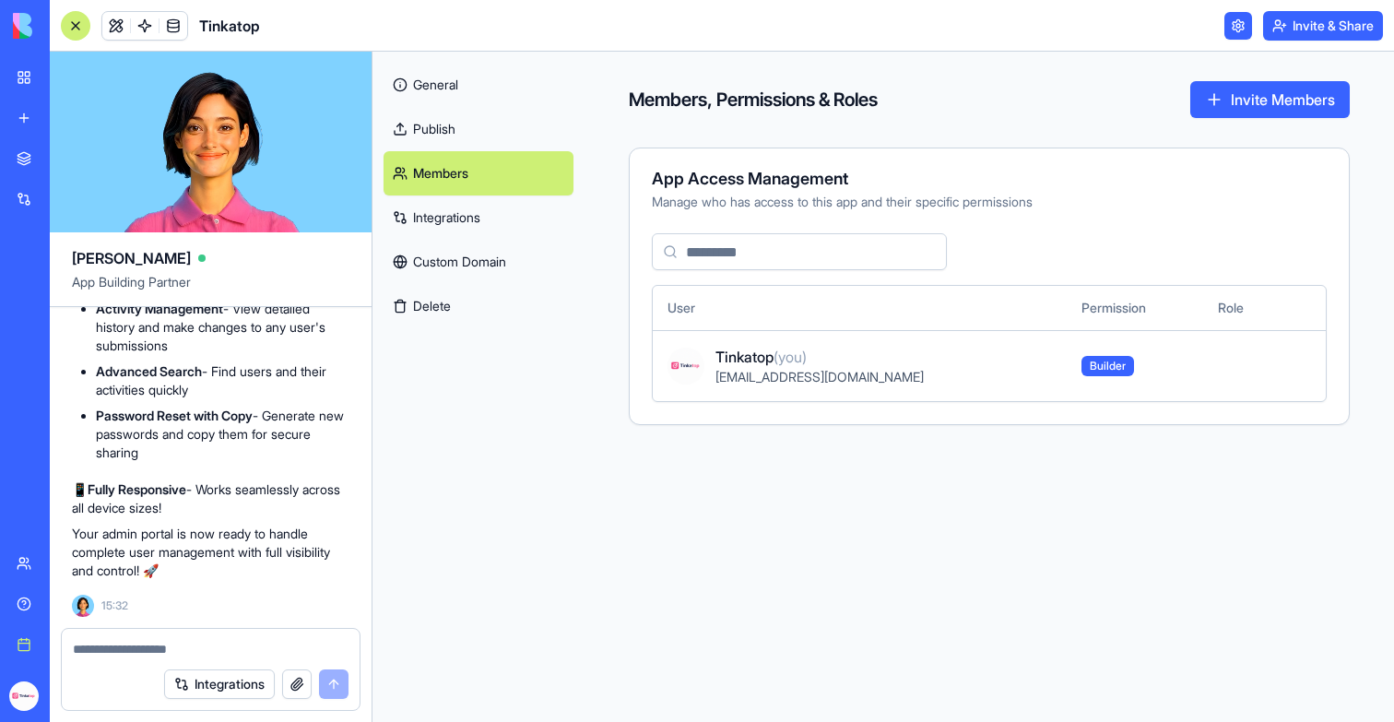
click at [449, 247] on link "Custom Domain" at bounding box center [479, 262] width 190 height 44
click at [447, 253] on link "Custom Domain" at bounding box center [479, 262] width 190 height 44
click at [468, 261] on link "Custom Domain" at bounding box center [479, 262] width 190 height 44
click at [438, 128] on link "Publish" at bounding box center [479, 129] width 190 height 44
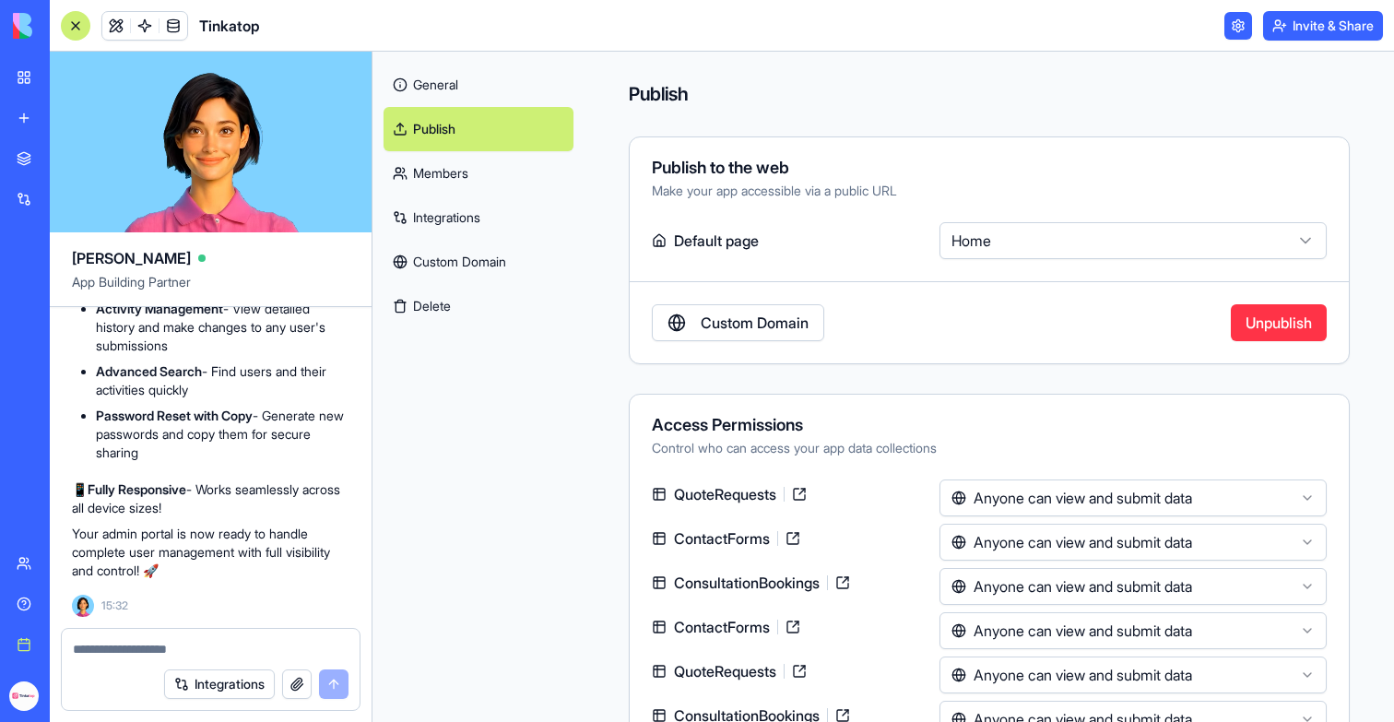
click at [425, 130] on link "Publish" at bounding box center [479, 129] width 190 height 44
click at [471, 86] on link "General" at bounding box center [479, 85] width 190 height 44
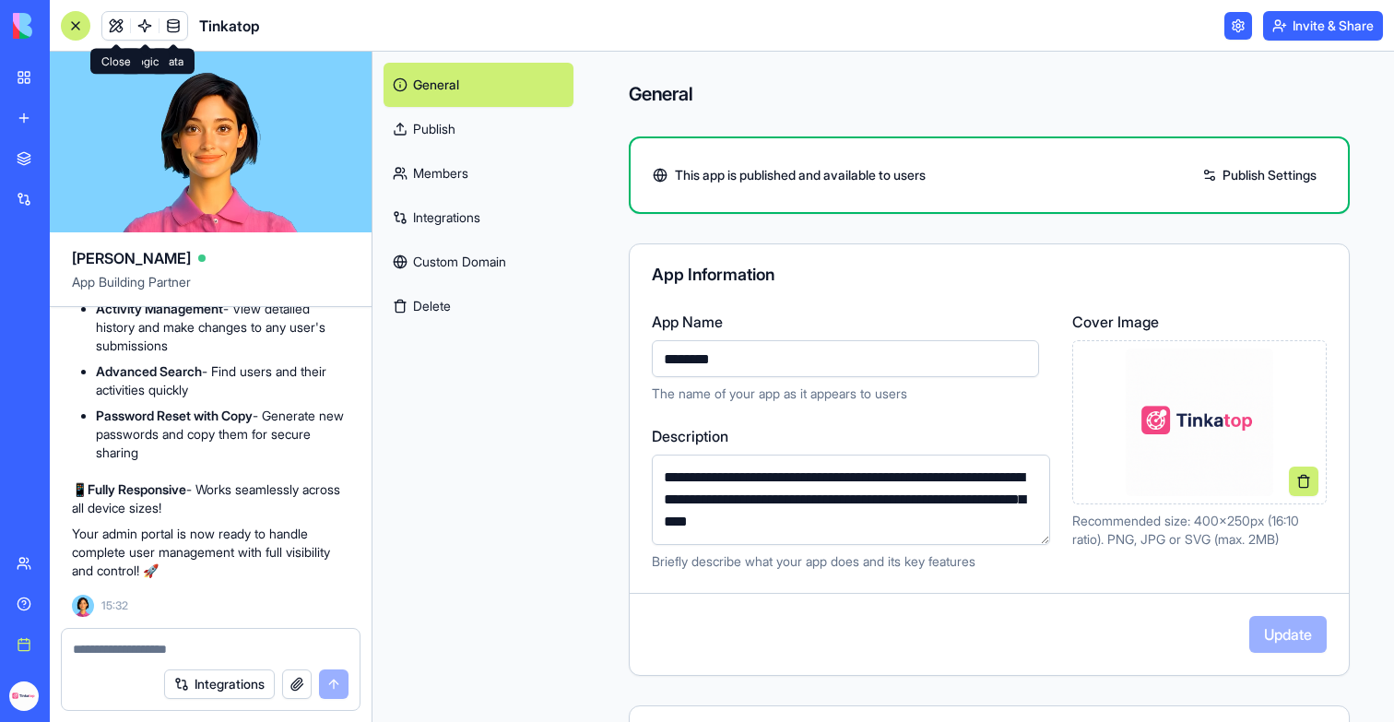
click at [115, 16] on link at bounding box center [116, 26] width 28 height 28
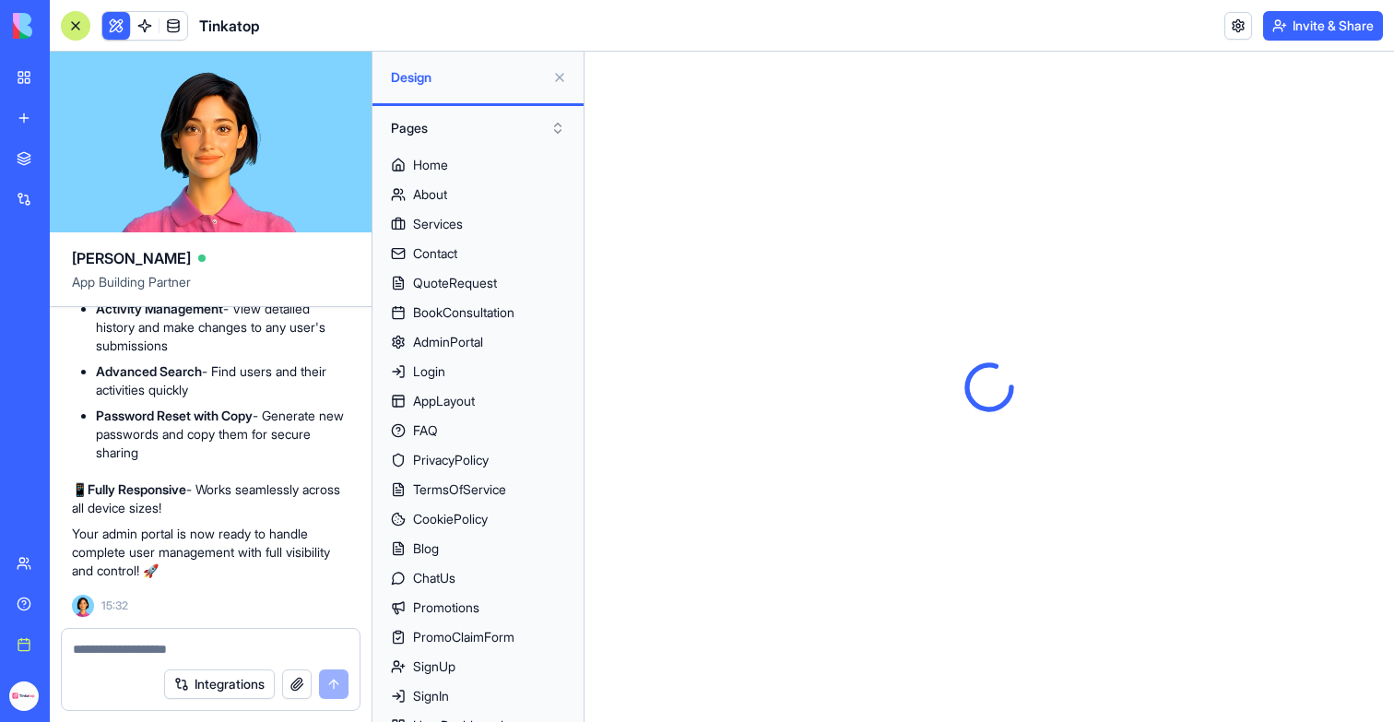
click at [563, 76] on button at bounding box center [560, 78] width 30 height 30
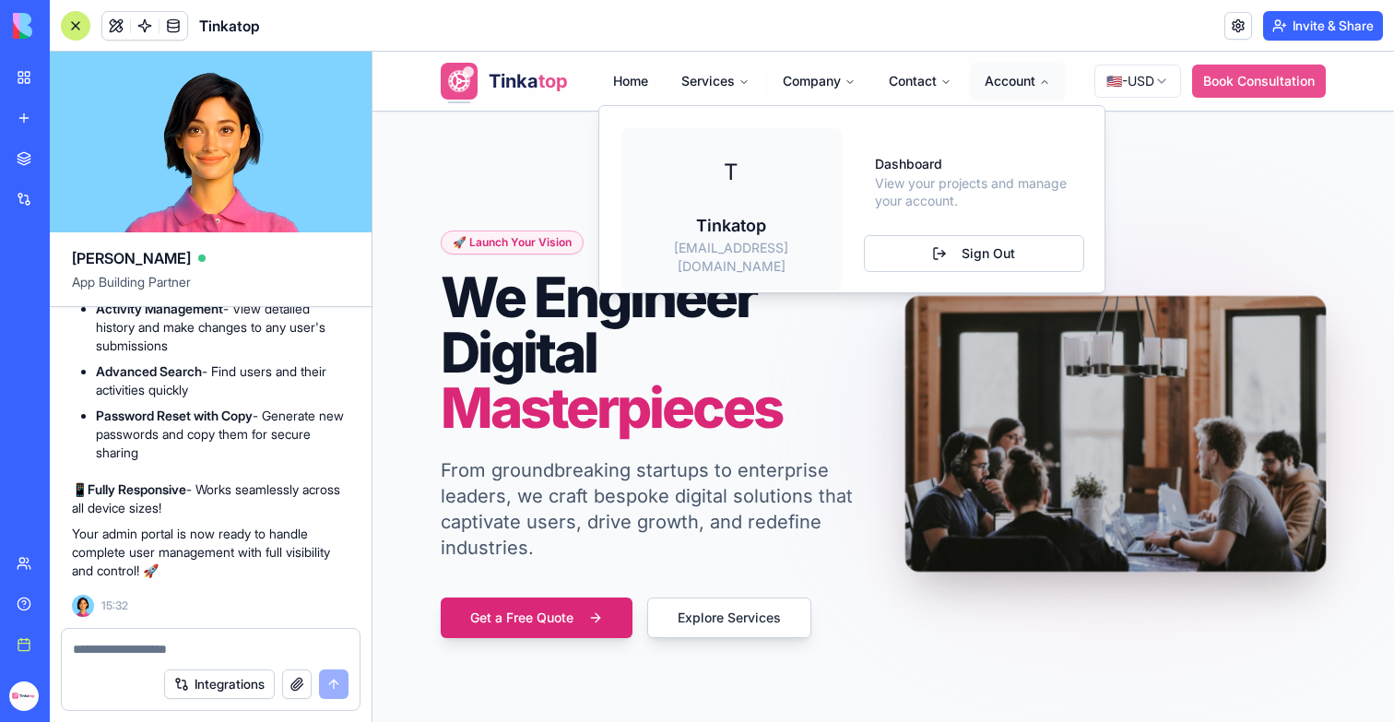
click at [1011, 66] on button "Account" at bounding box center [1017, 81] width 95 height 37
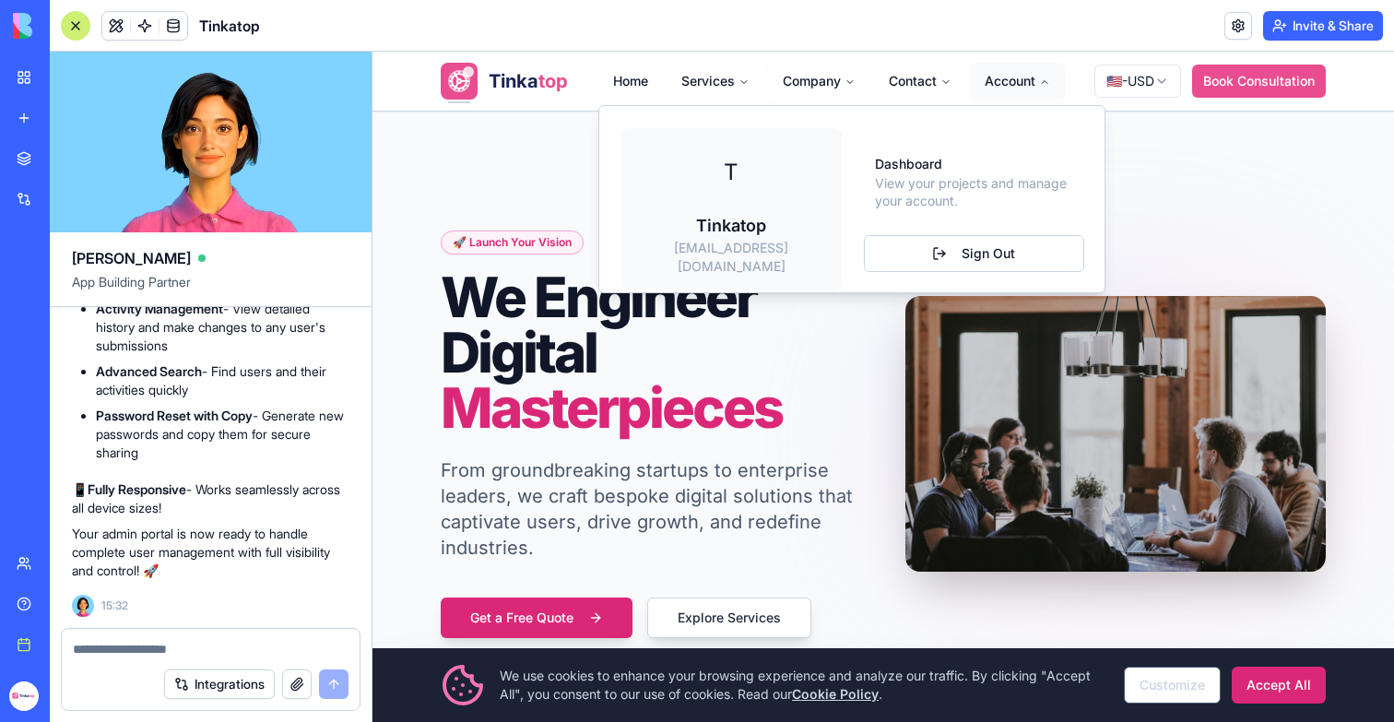
click at [1015, 76] on button "Account" at bounding box center [1017, 81] width 95 height 37
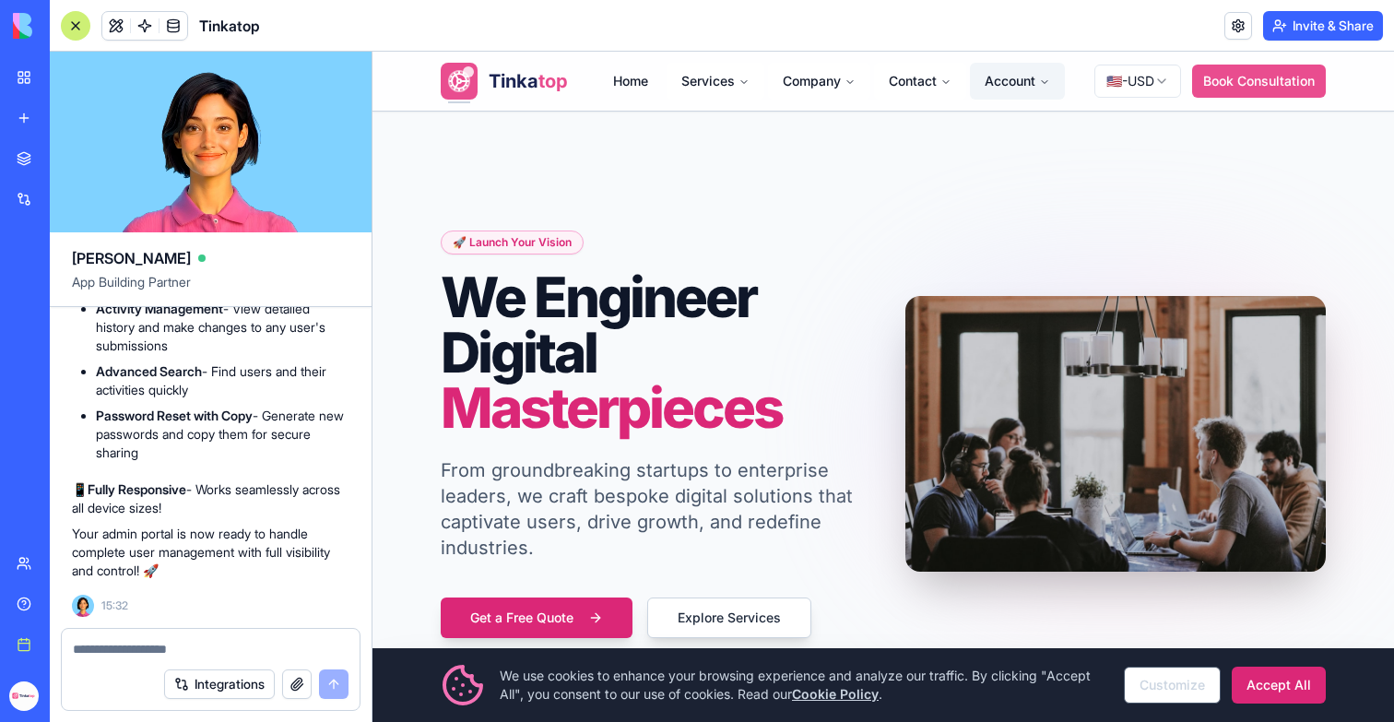
click at [1015, 77] on button "Account" at bounding box center [1017, 81] width 95 height 37
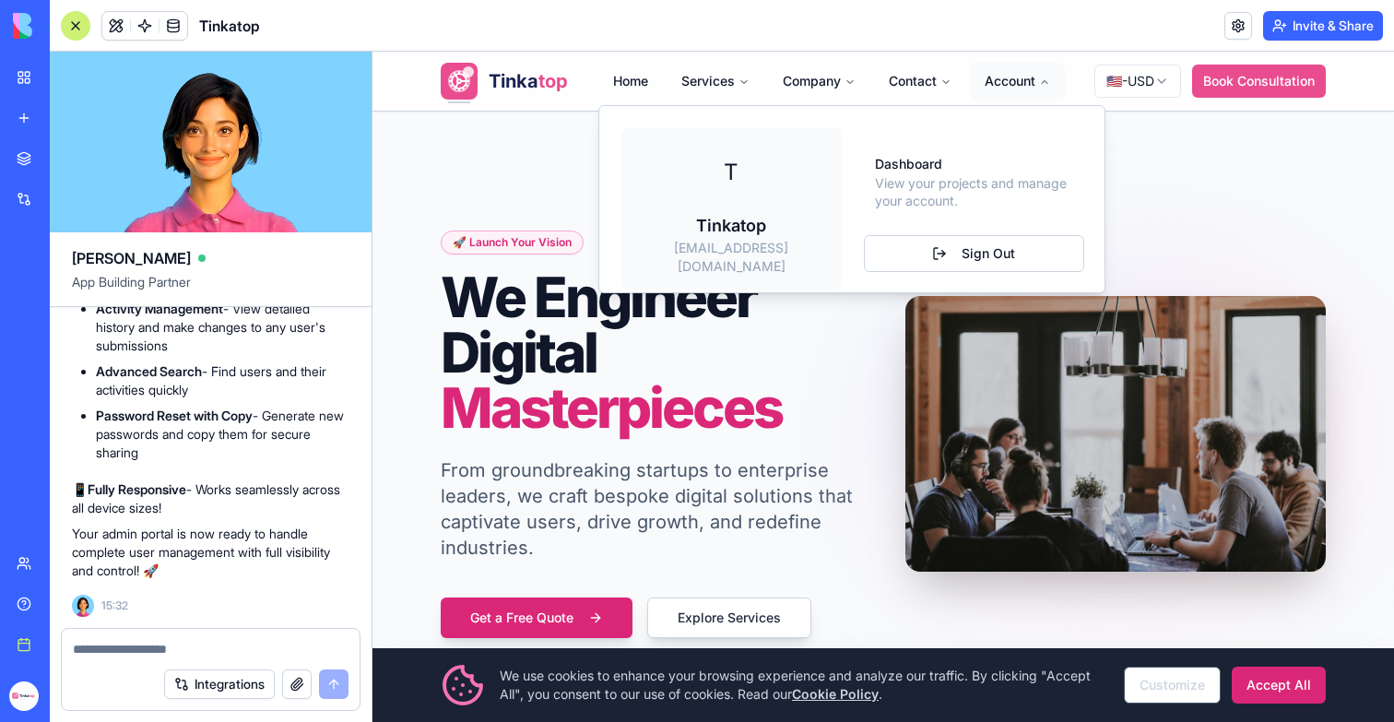
click at [1015, 77] on button "Account" at bounding box center [1017, 81] width 95 height 37
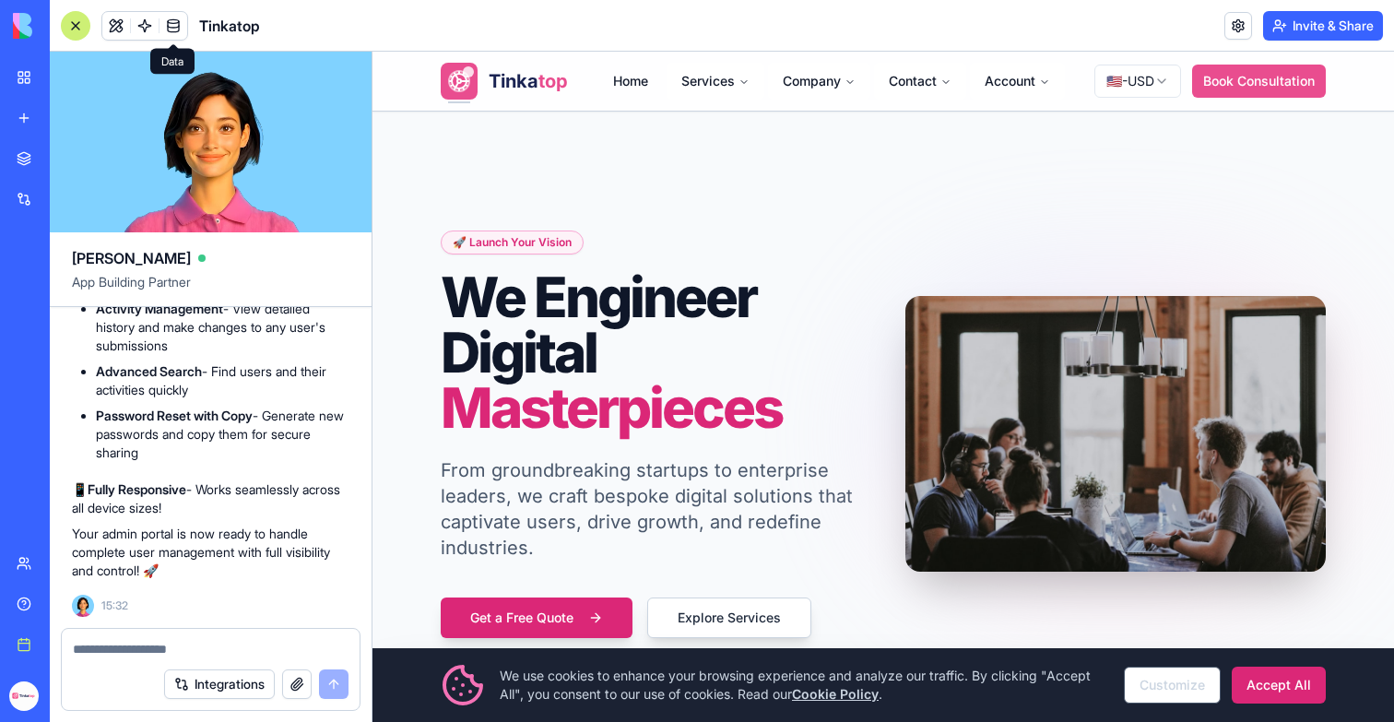
click at [158, 30] on div at bounding box center [144, 26] width 87 height 30
click at [150, 30] on link at bounding box center [145, 26] width 28 height 28
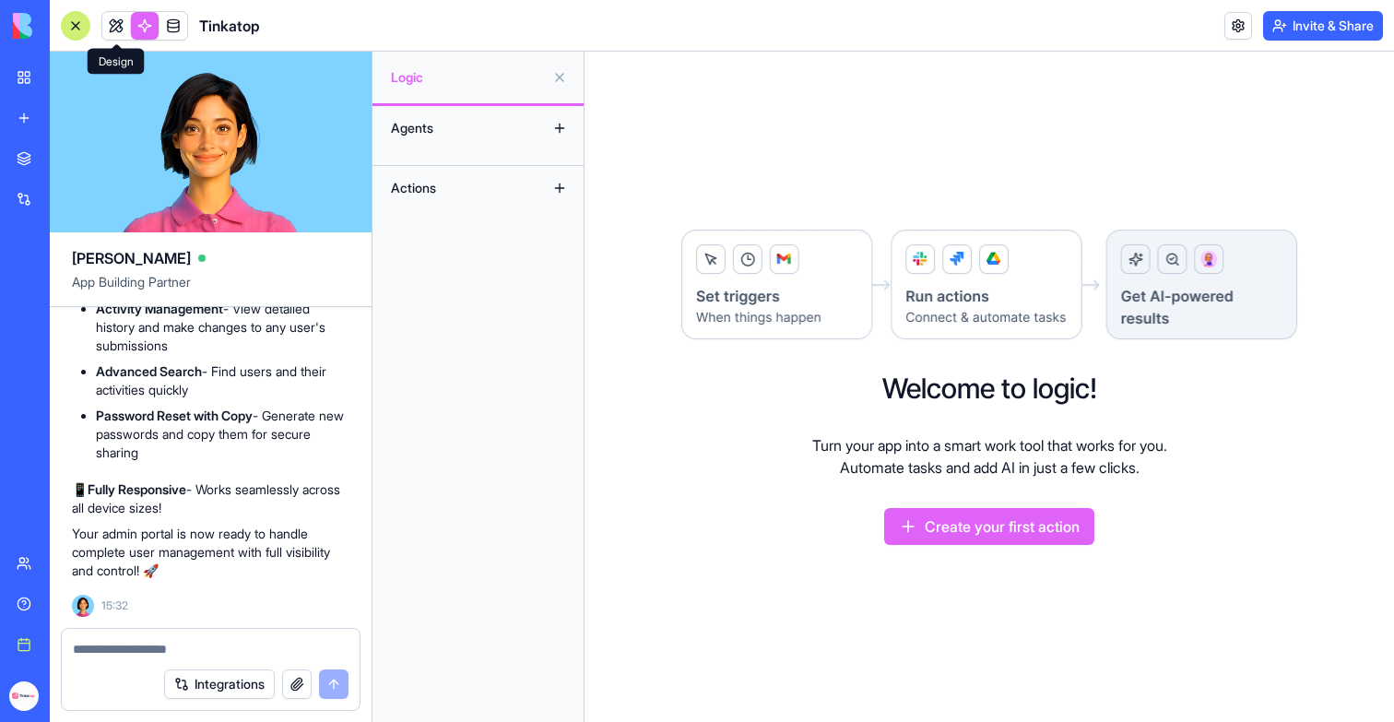
click at [121, 25] on link at bounding box center [116, 26] width 28 height 28
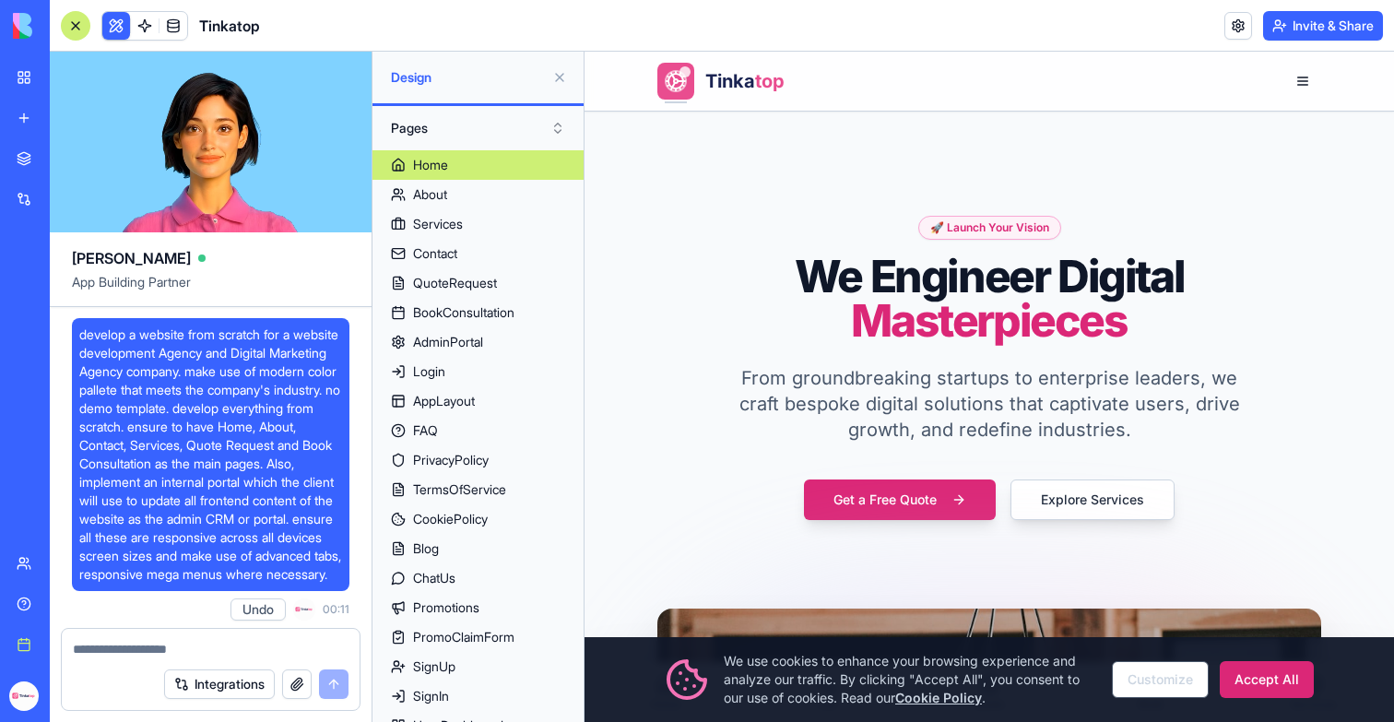
scroll to position [315343, 0]
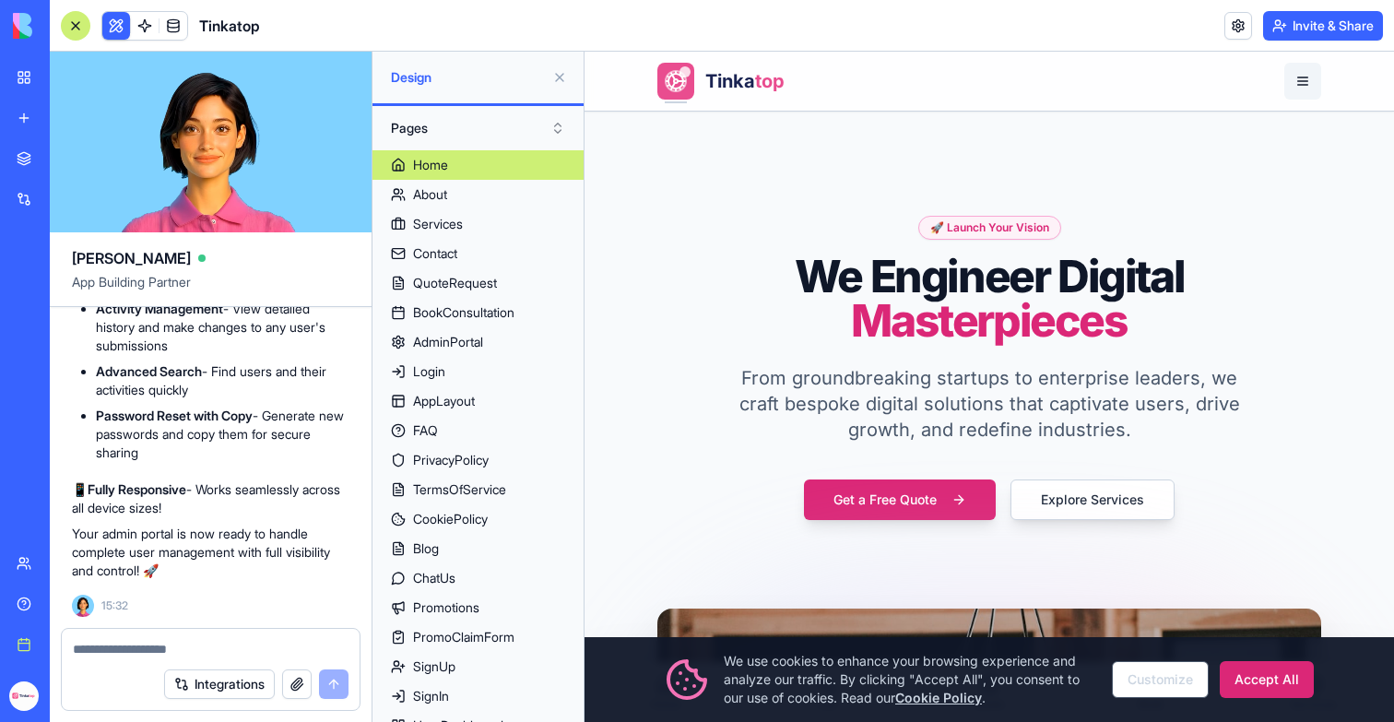
click at [1308, 83] on button "button" at bounding box center [1302, 81] width 37 height 37
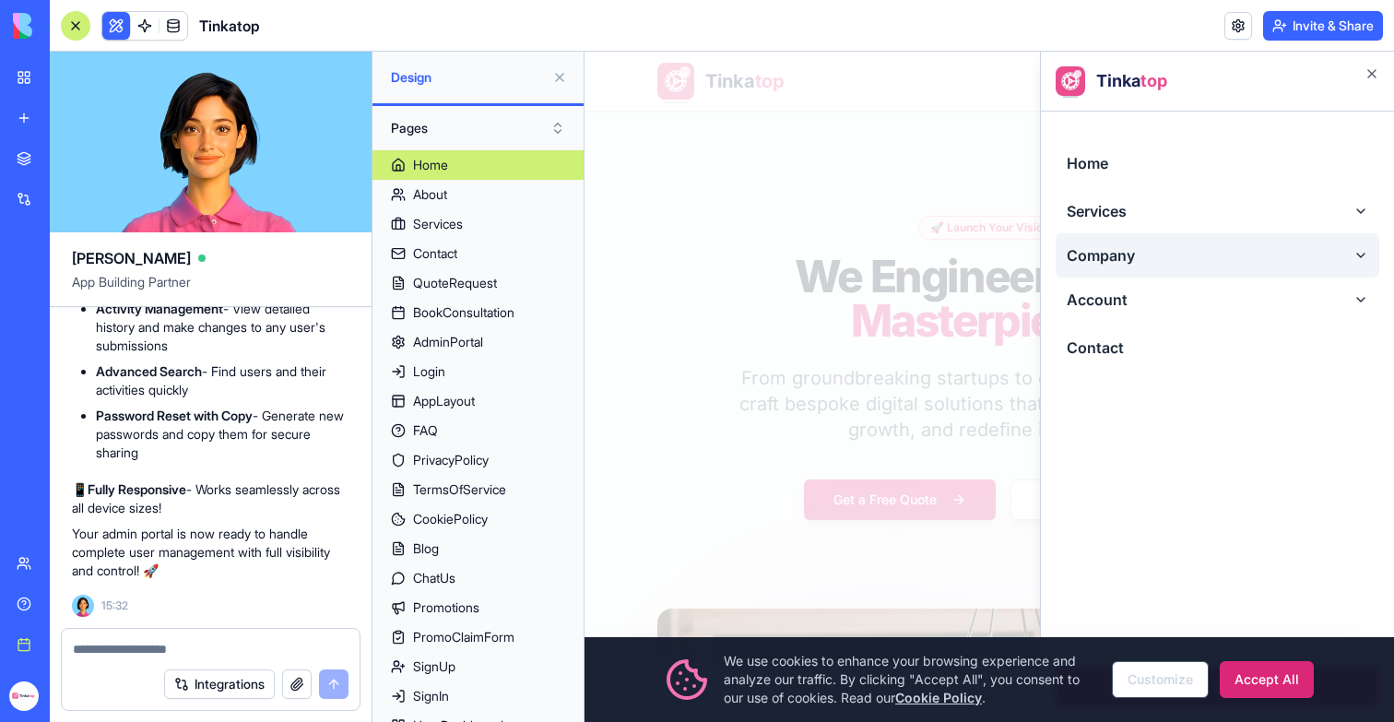
click at [1152, 250] on button "Company" at bounding box center [1218, 255] width 324 height 44
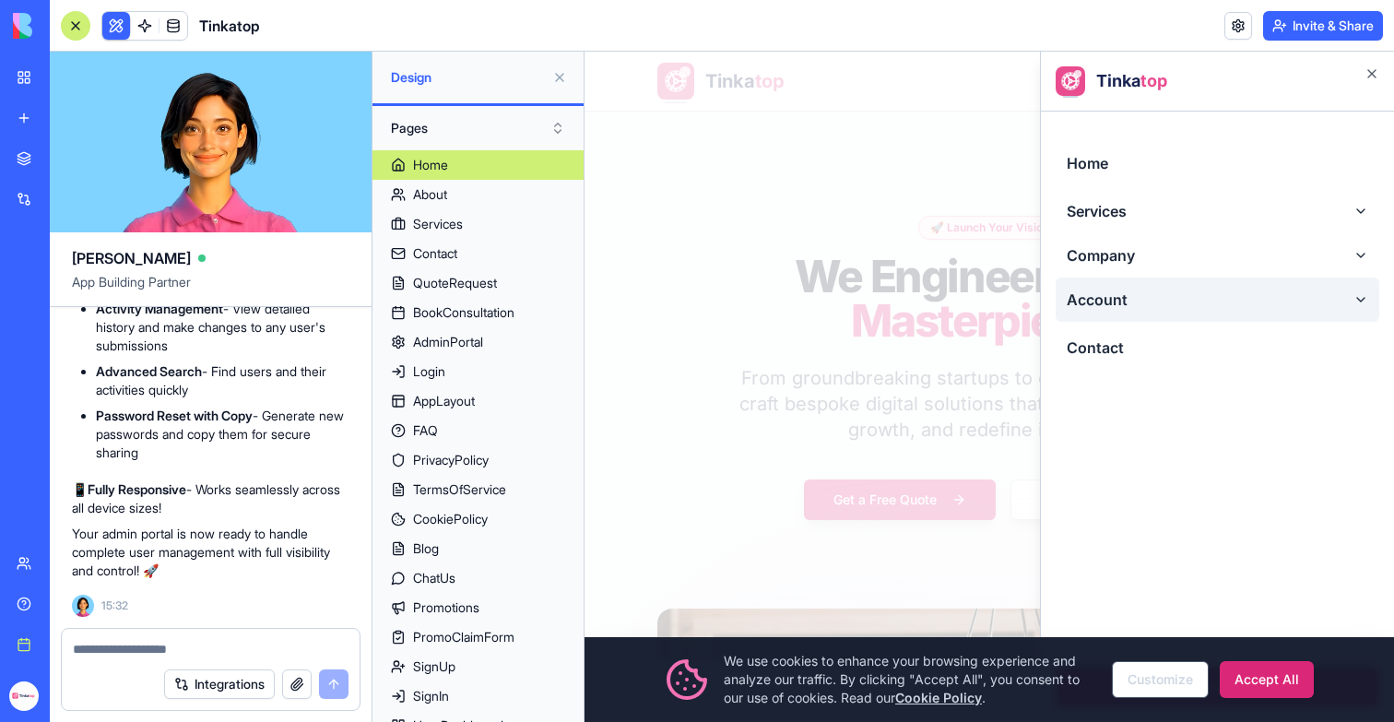
click at [1152, 312] on button "Account" at bounding box center [1218, 300] width 324 height 44
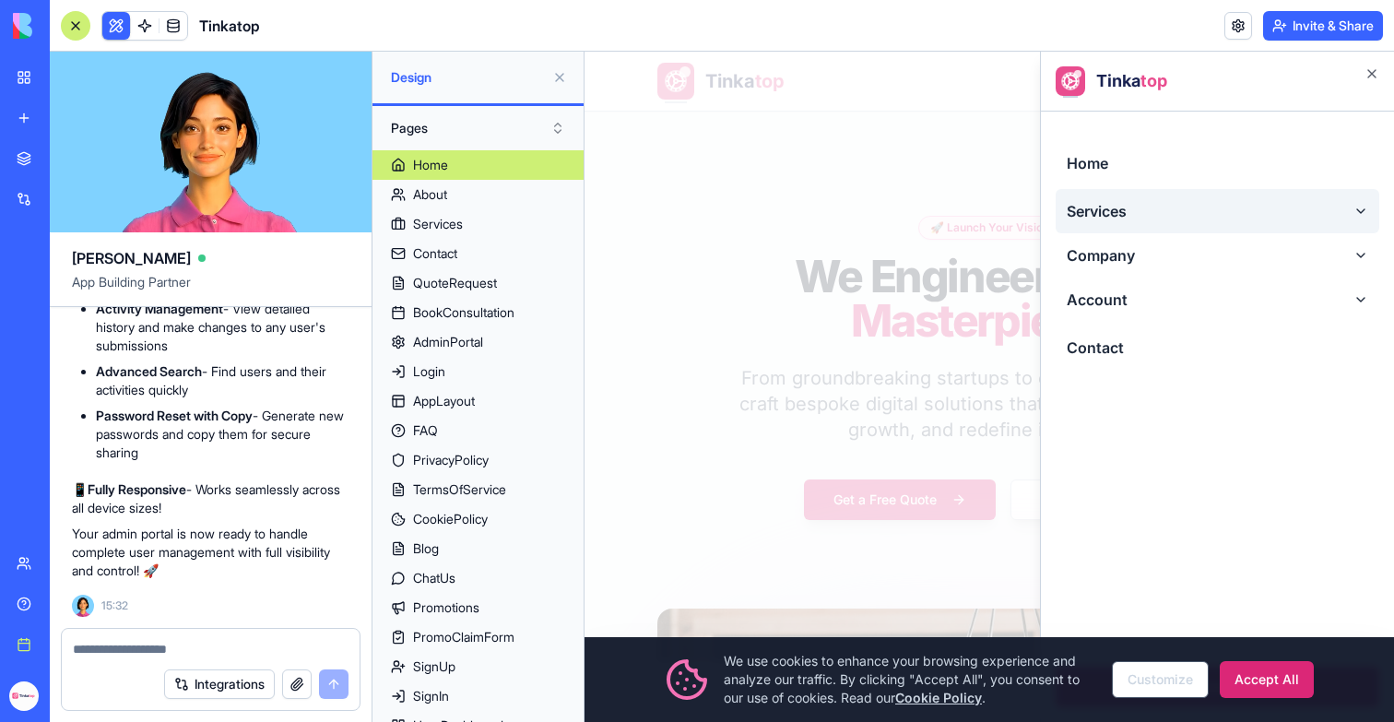
click at [1145, 201] on button "Services" at bounding box center [1218, 211] width 324 height 44
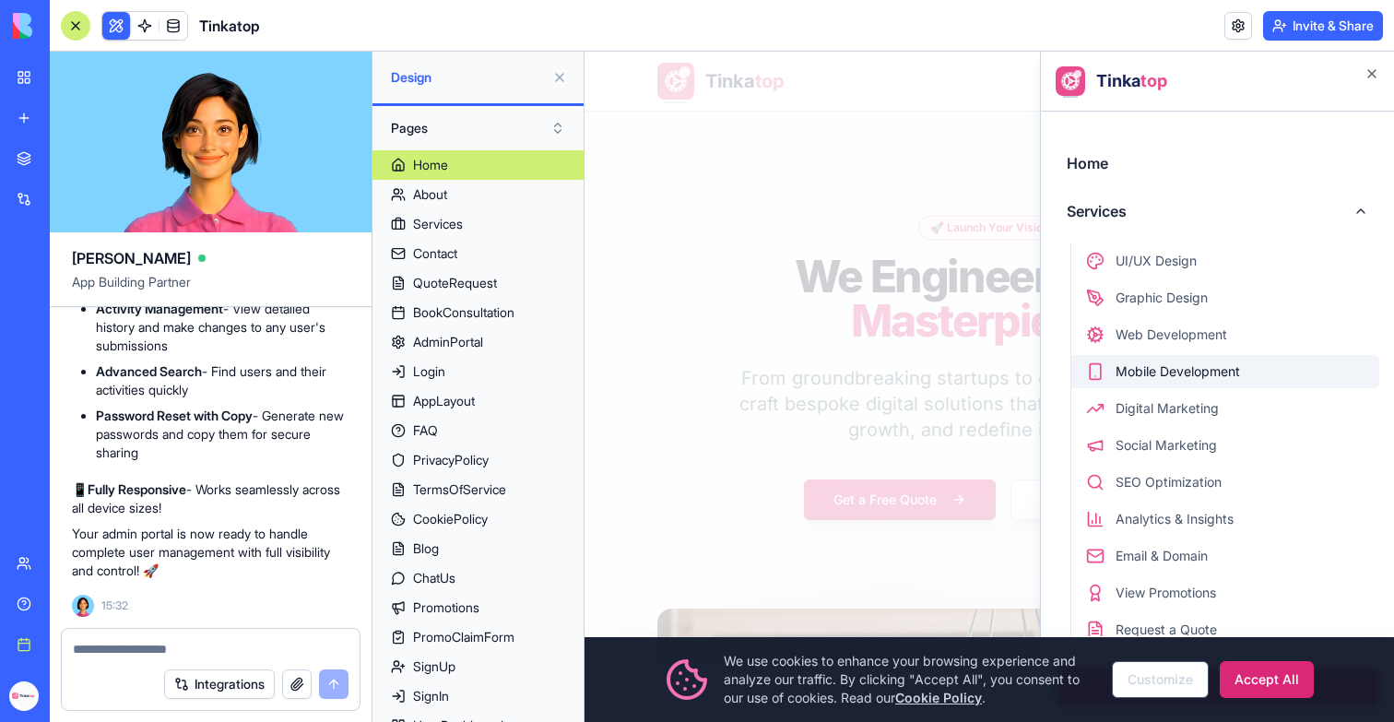
scroll to position [213, 0]
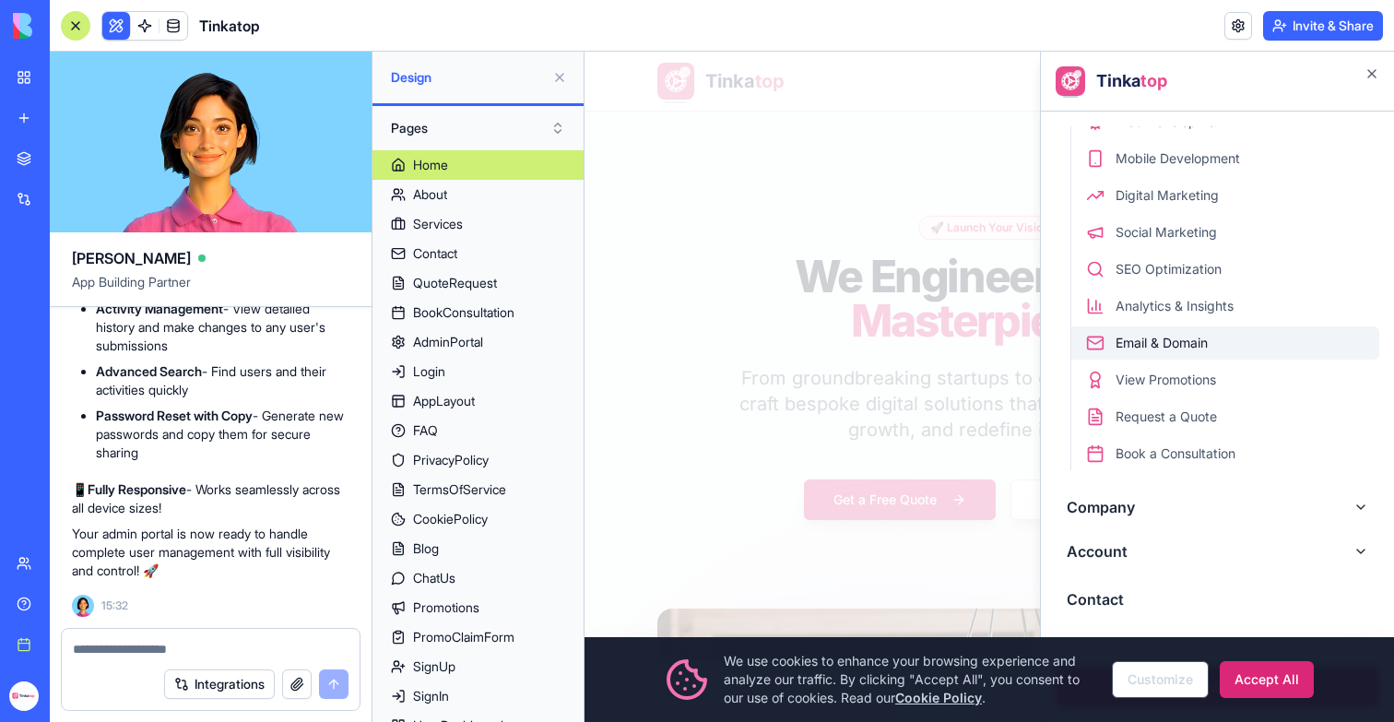
click at [1148, 348] on span "Email & Domain" at bounding box center [1162, 343] width 92 height 18
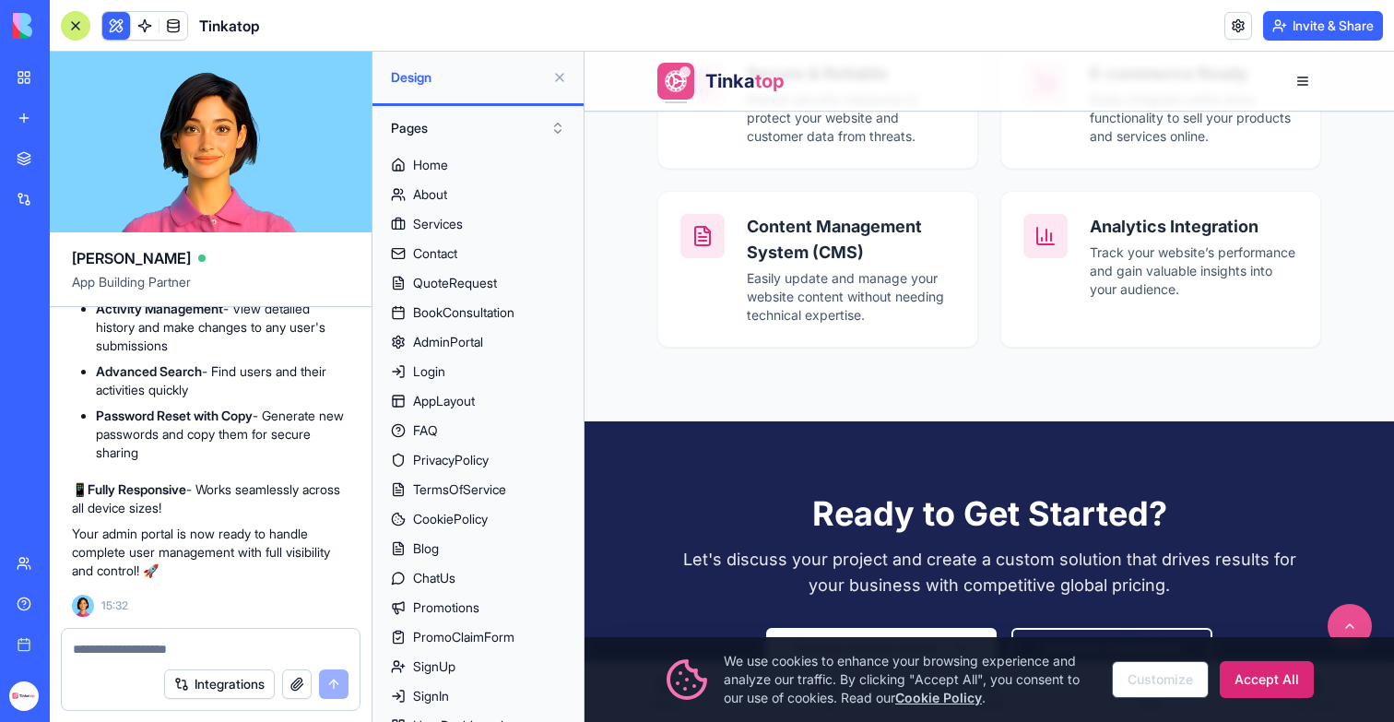
scroll to position [3057, 0]
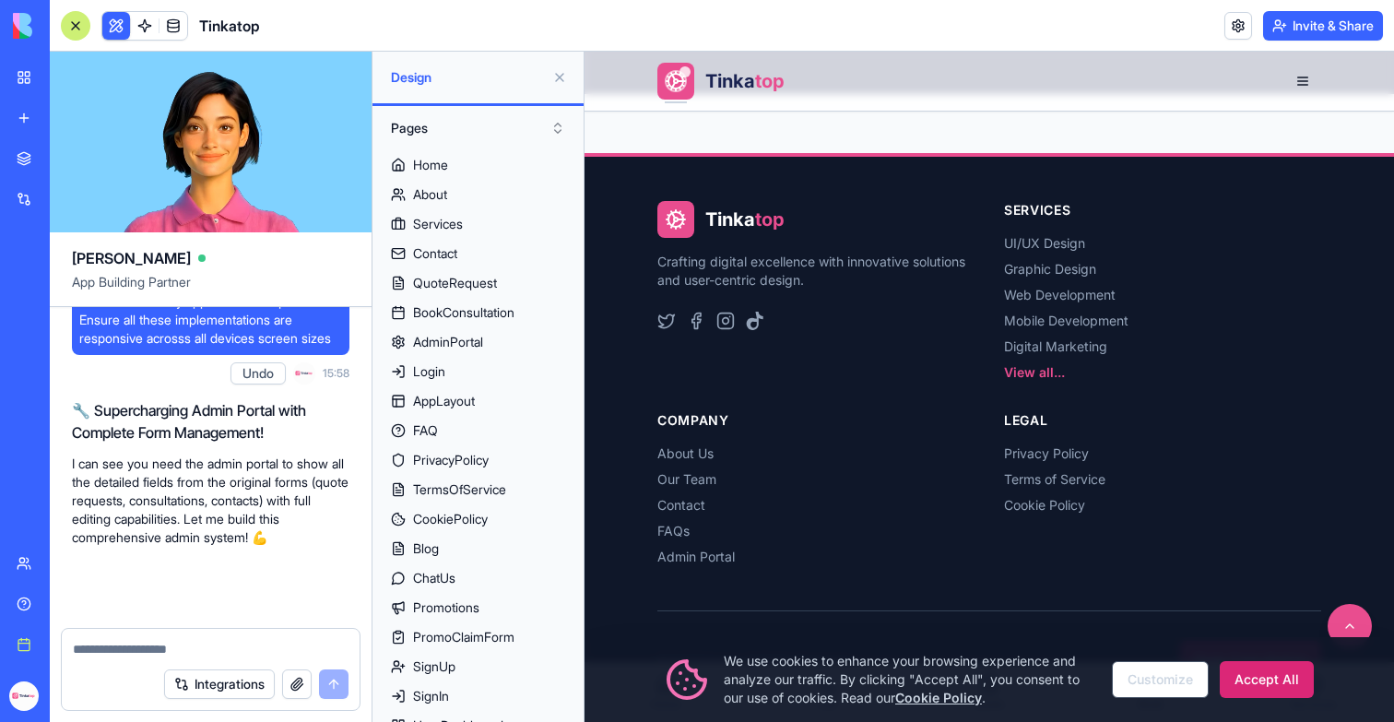
scroll to position [315940, 0]
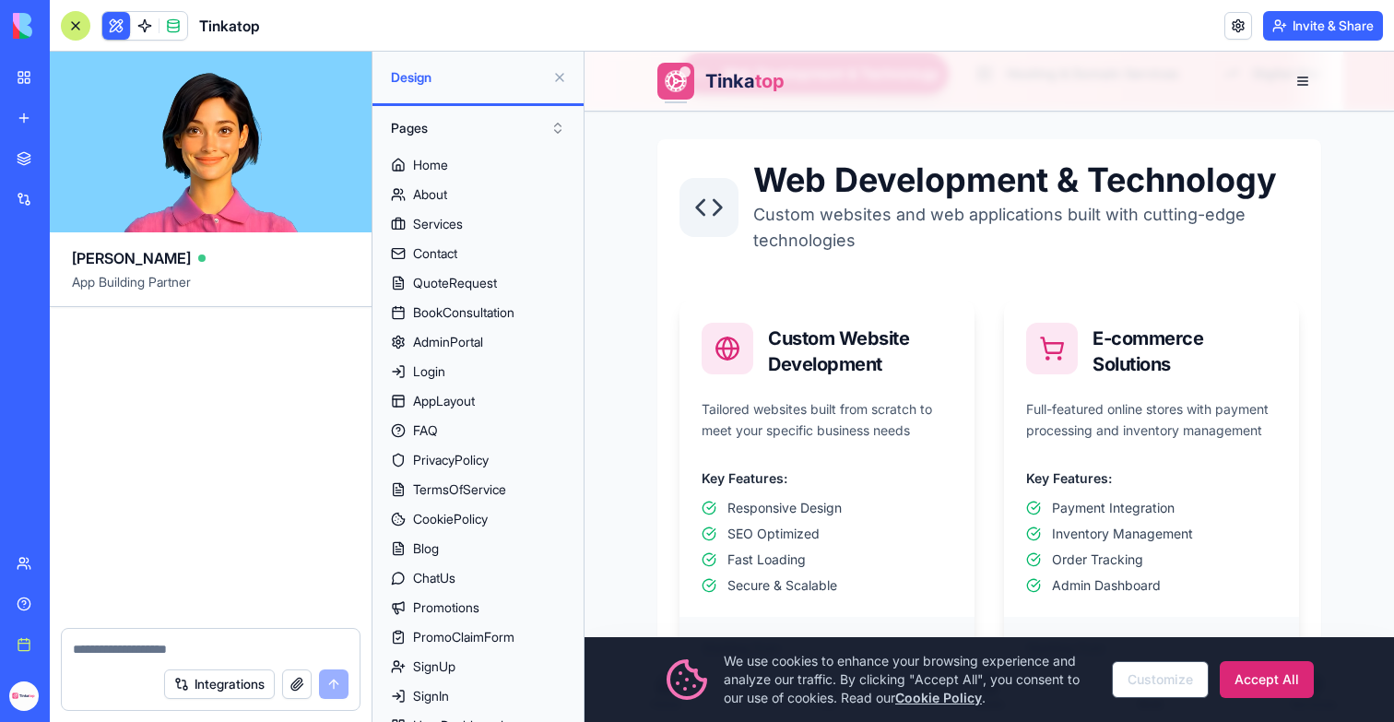
scroll to position [318880, 0]
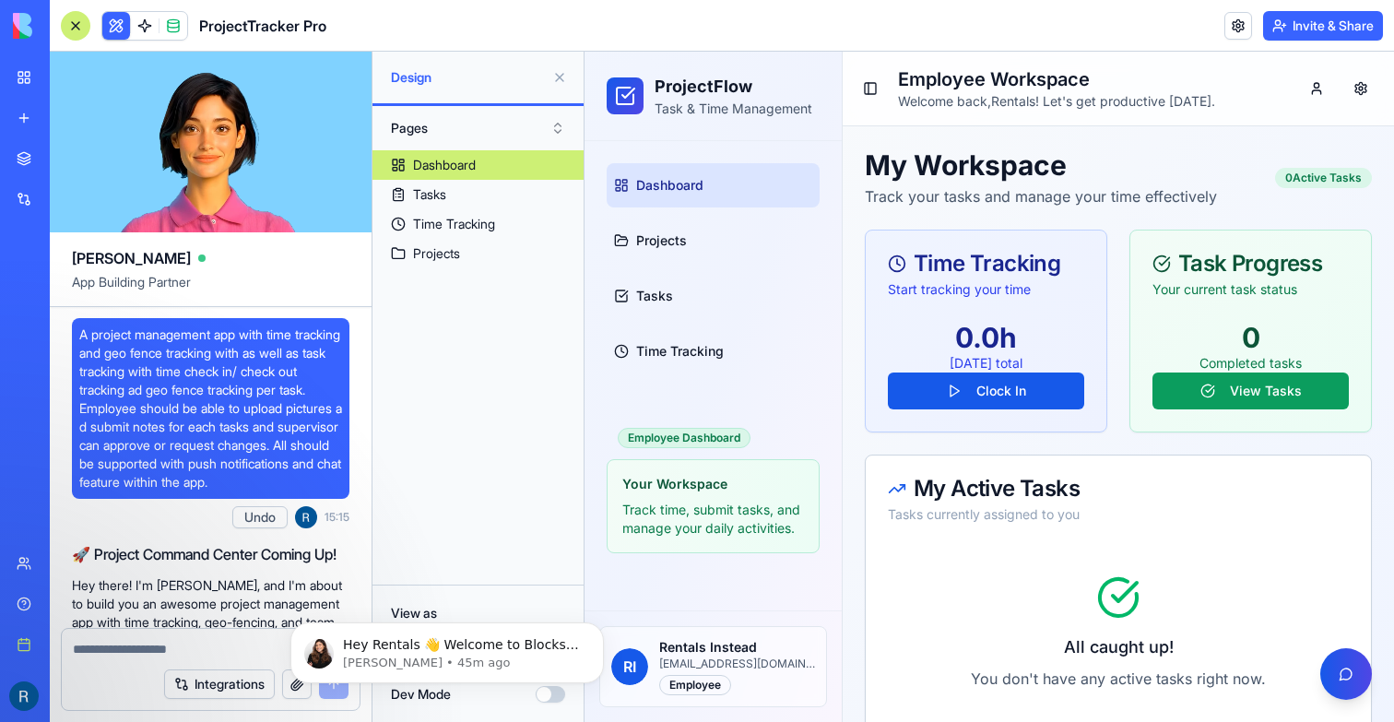
scroll to position [3687, 0]
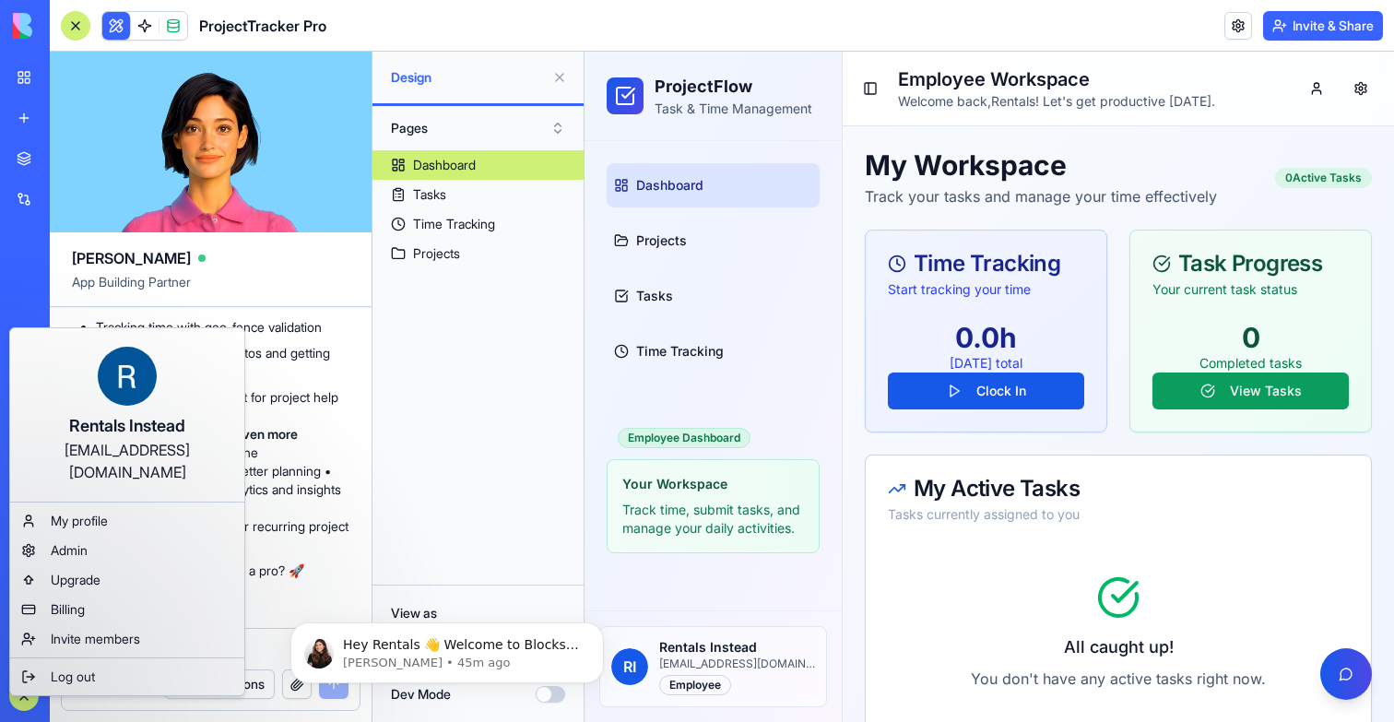
click at [23, 684] on html "BETA My workspace New app Marketplace Integrations Recent Untitled App Social M…" at bounding box center [697, 361] width 1394 height 722
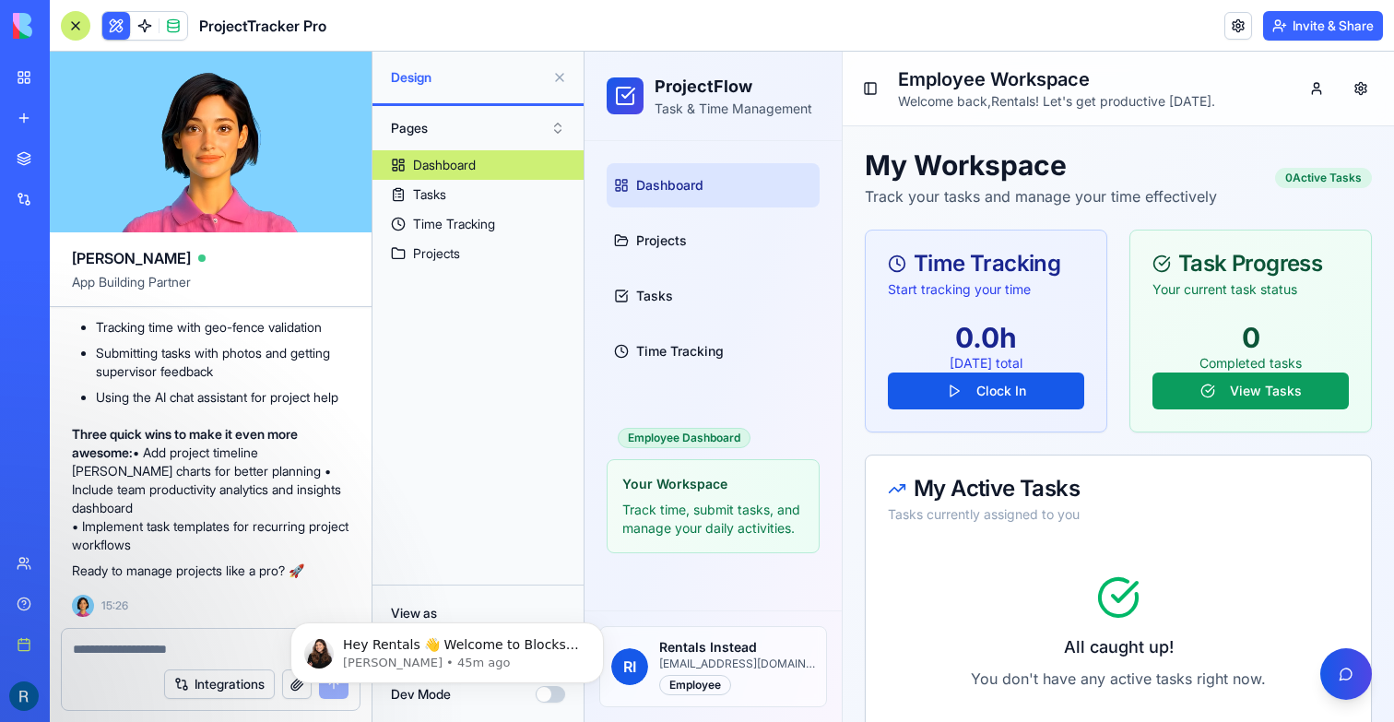
click at [555, 74] on button at bounding box center [560, 78] width 30 height 30
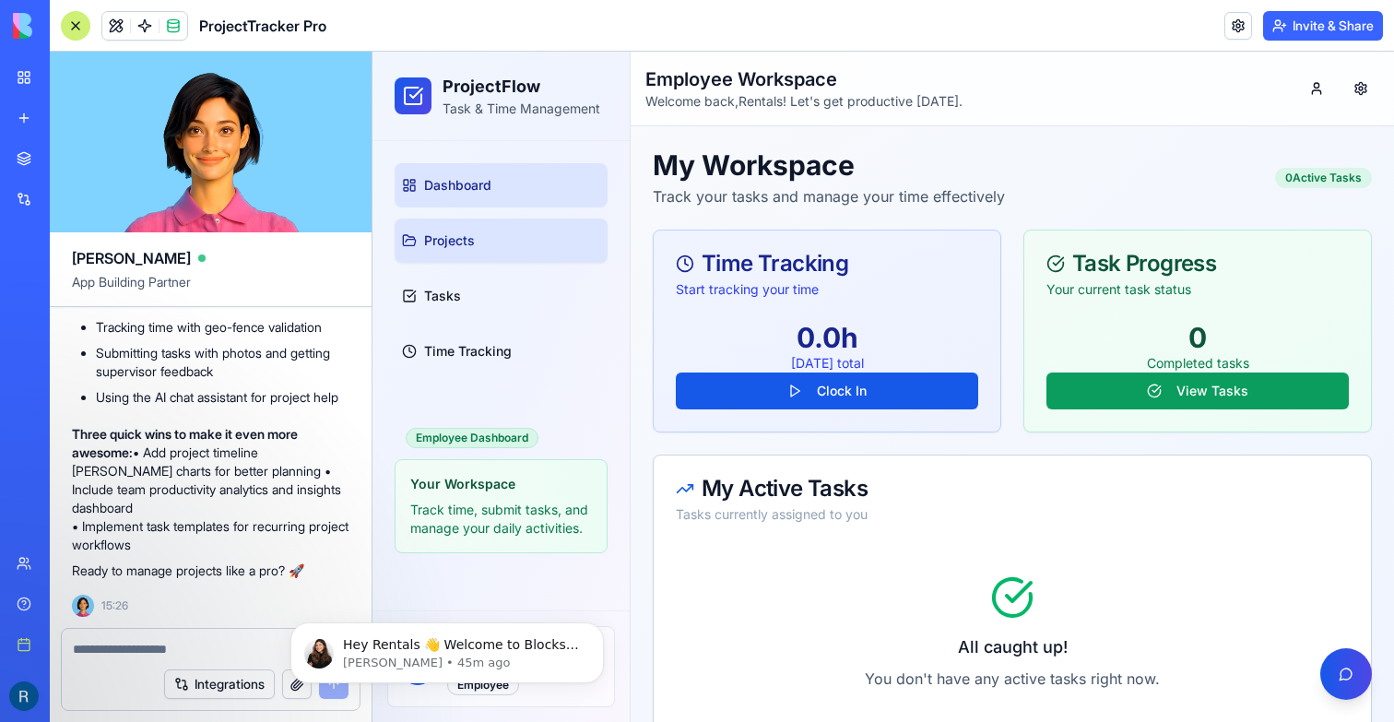
click at [500, 228] on link "Projects" at bounding box center [501, 241] width 213 height 44
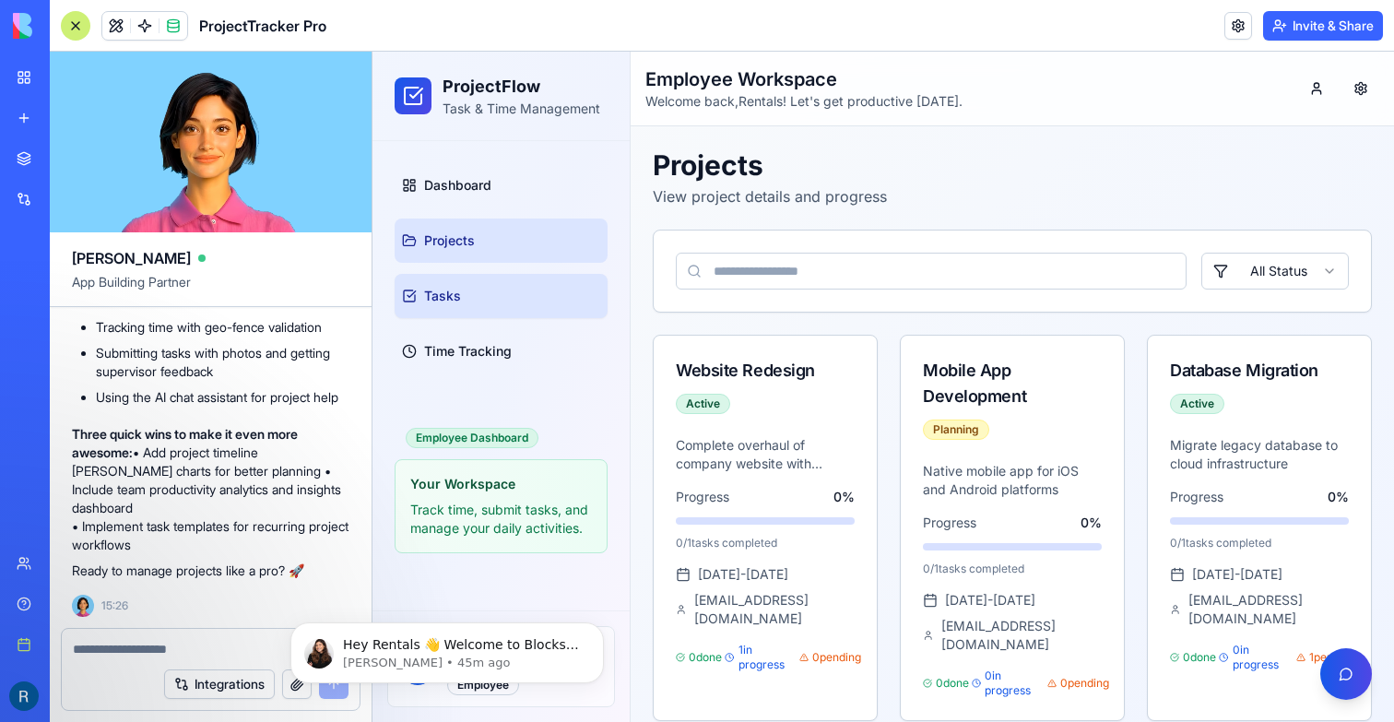
click at [499, 283] on link "Tasks" at bounding box center [501, 296] width 213 height 44
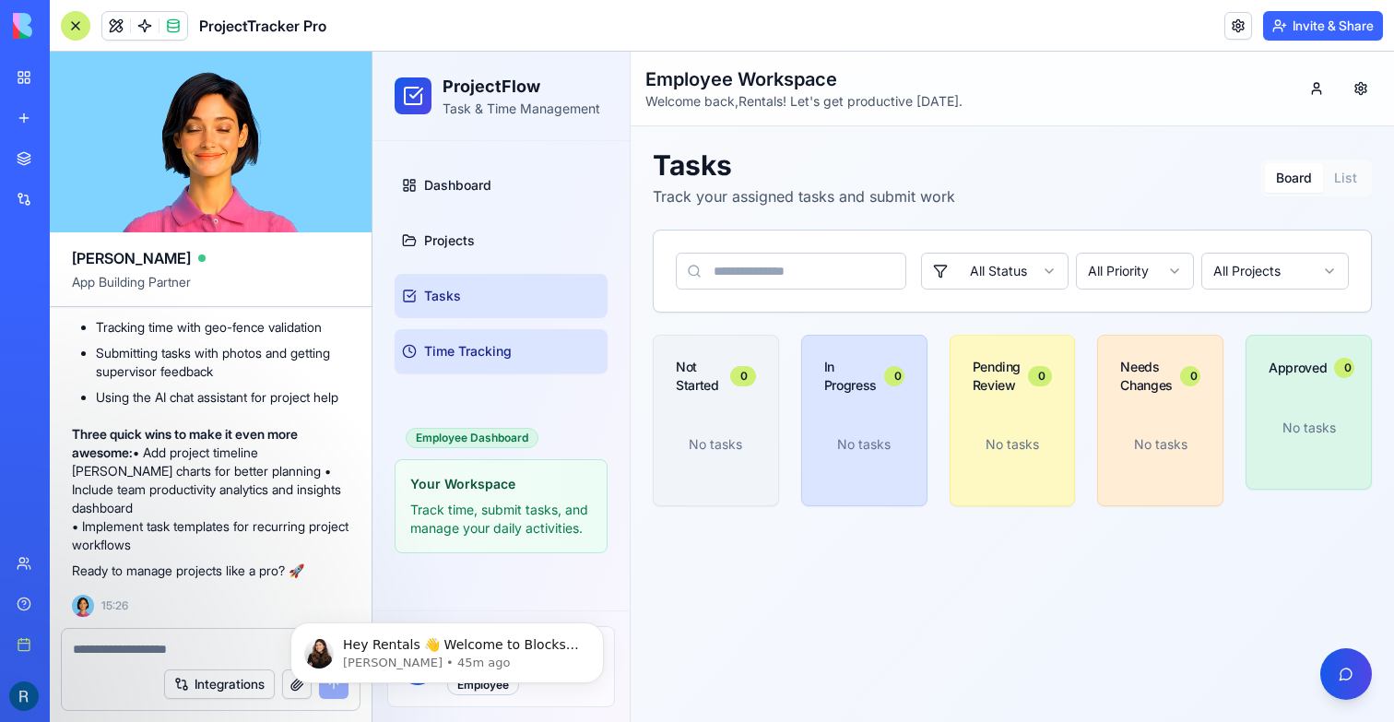
click at [512, 346] on link "Time Tracking" at bounding box center [501, 351] width 213 height 44
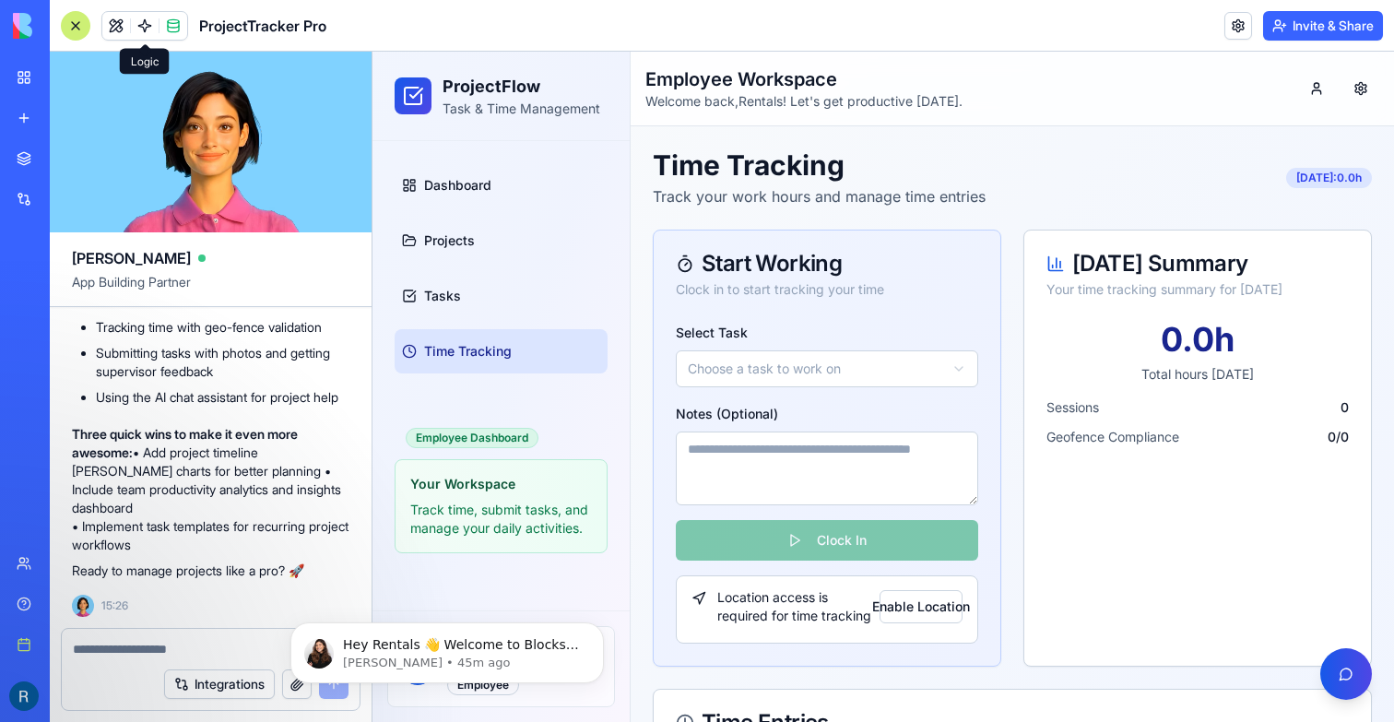
click at [147, 28] on link at bounding box center [145, 26] width 28 height 28
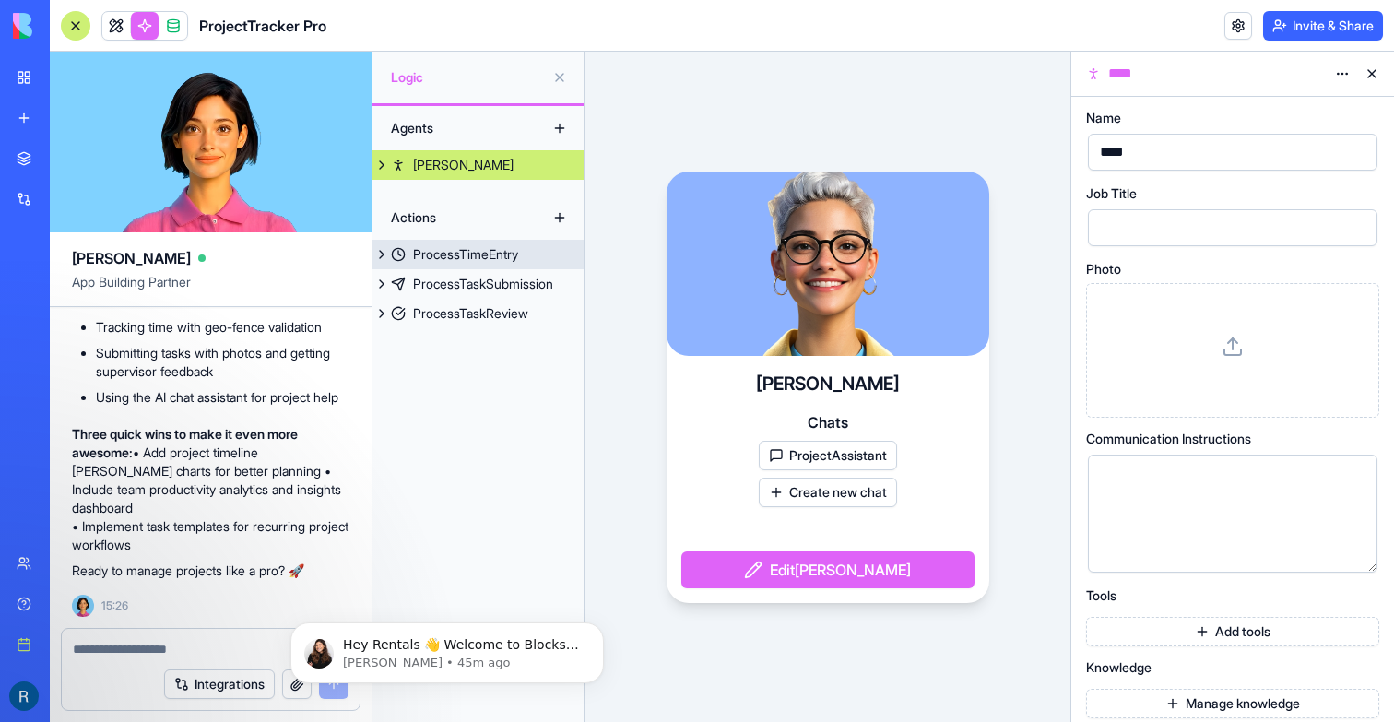
click at [468, 253] on div "ProcessTimeEntry" at bounding box center [465, 254] width 105 height 18
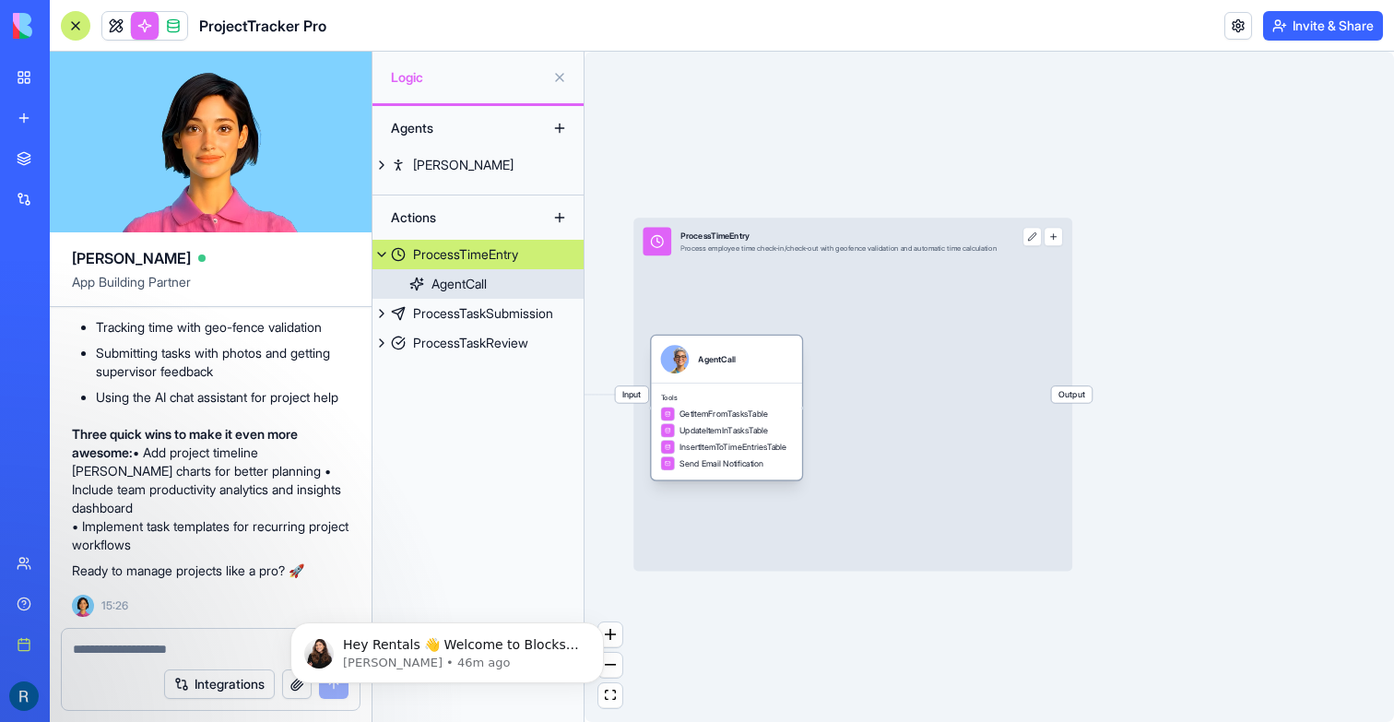
click at [764, 375] on div "AgentCall" at bounding box center [726, 359] width 151 height 47
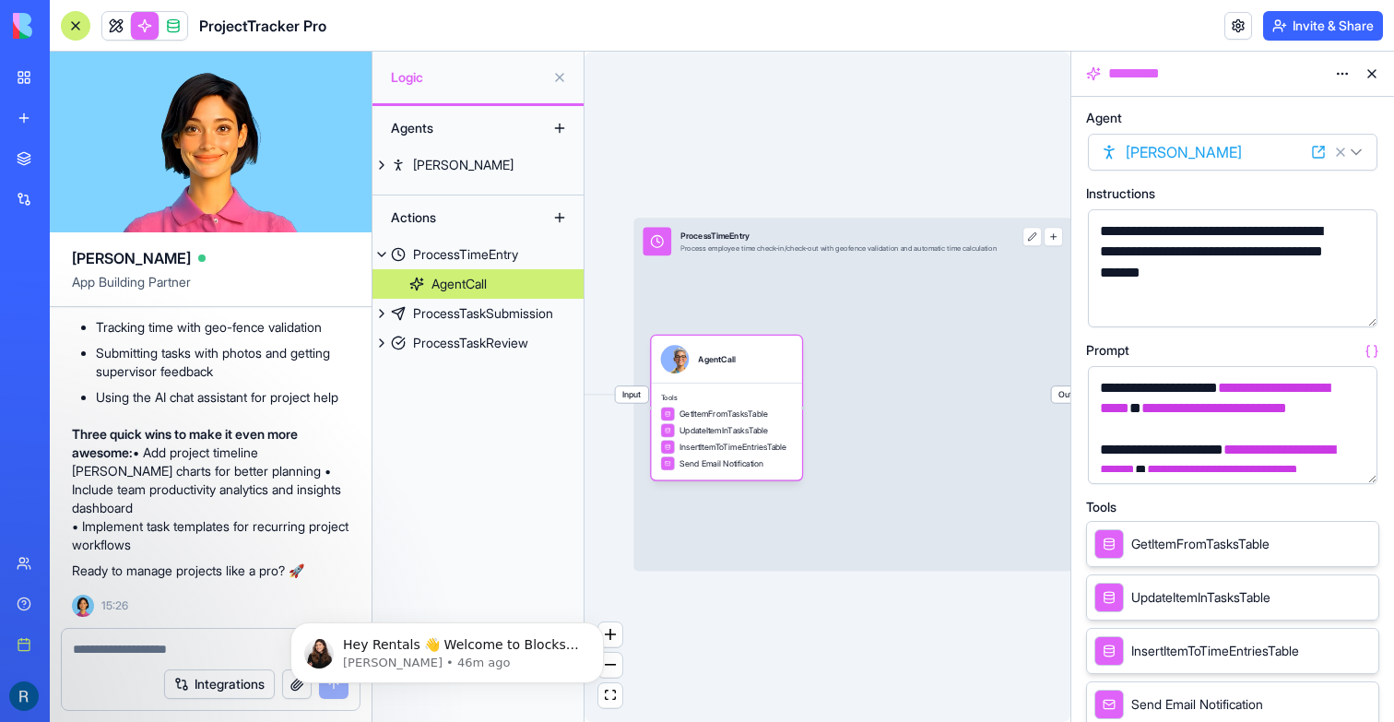
scroll to position [639, 0]
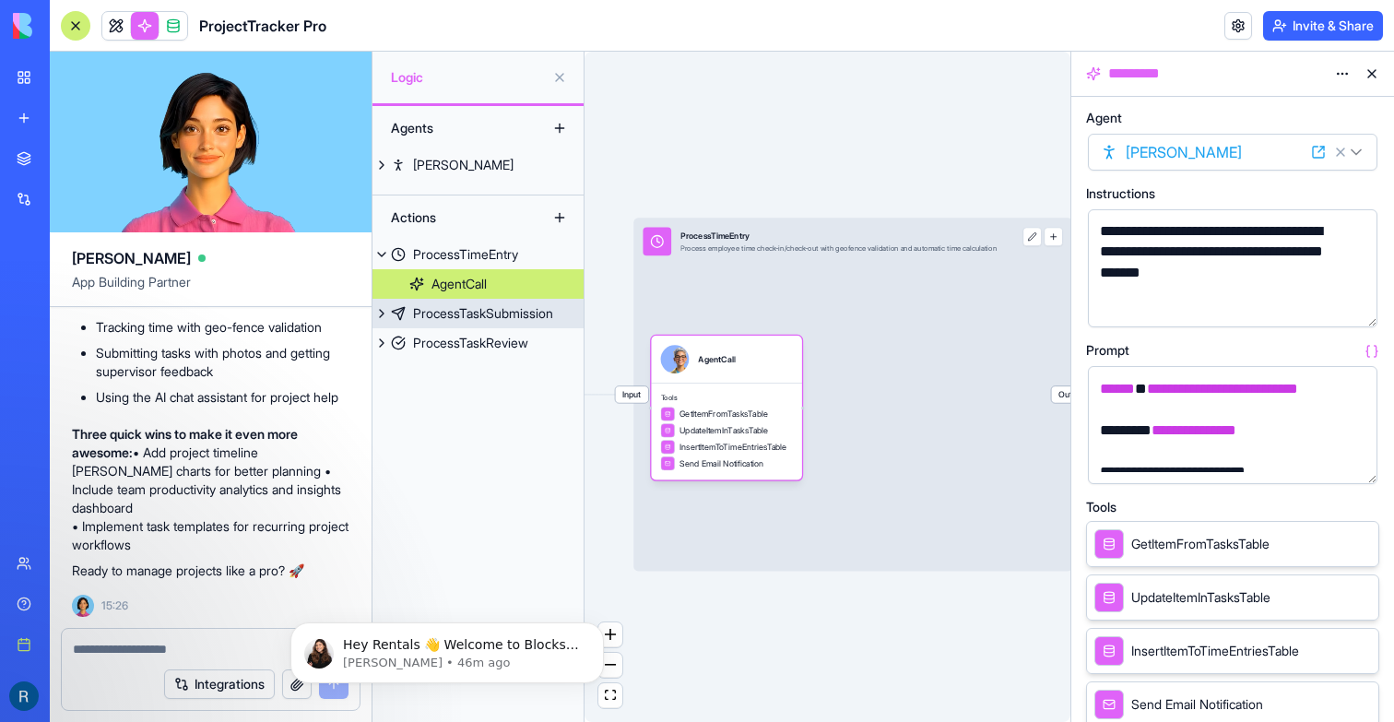
click at [526, 319] on div "ProcessTaskSubmission" at bounding box center [483, 313] width 140 height 18
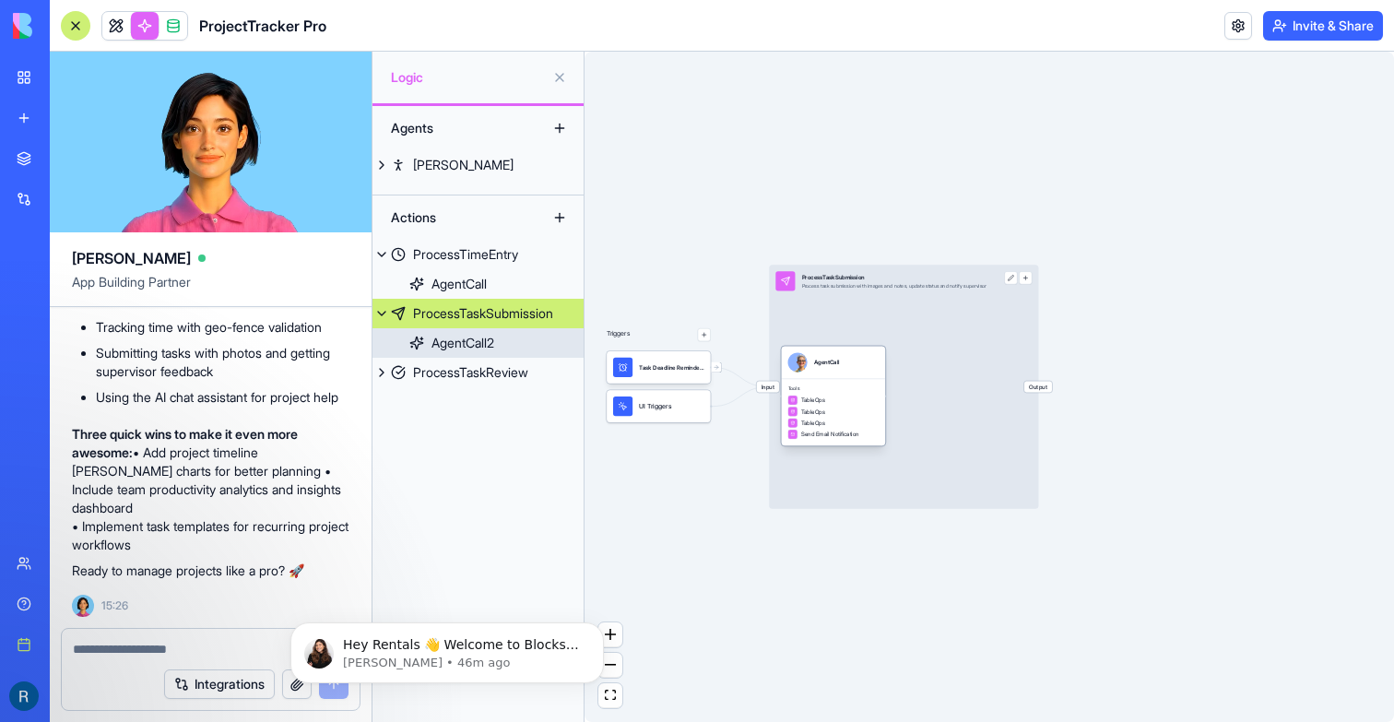
click at [851, 384] on div "Tools TableOps TableOps TableOps Send Email Notification" at bounding box center [833, 412] width 104 height 67
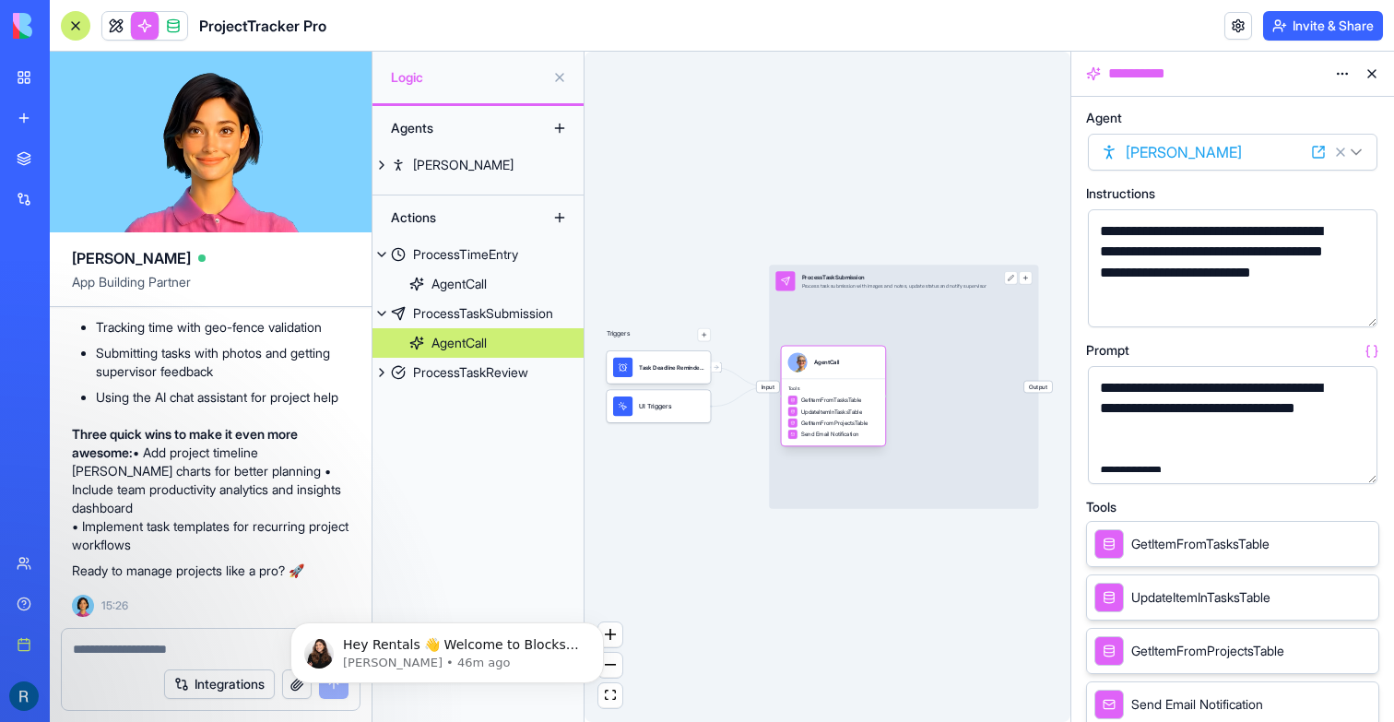
drag, startPoint x: 851, startPoint y: 395, endPoint x: 867, endPoint y: 393, distance: 15.8
click at [862, 396] on div "GetItemFromTasksTable" at bounding box center [825, 401] width 74 height 10
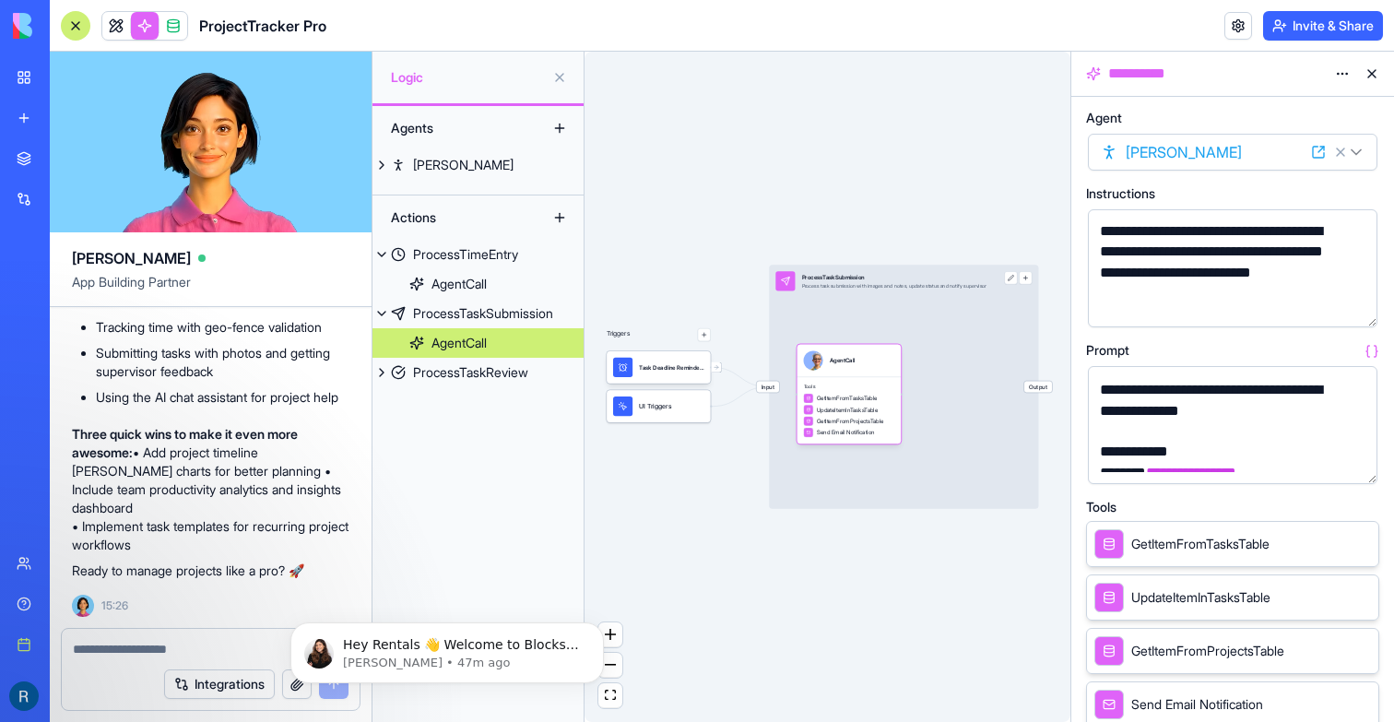
scroll to position [773, 0]
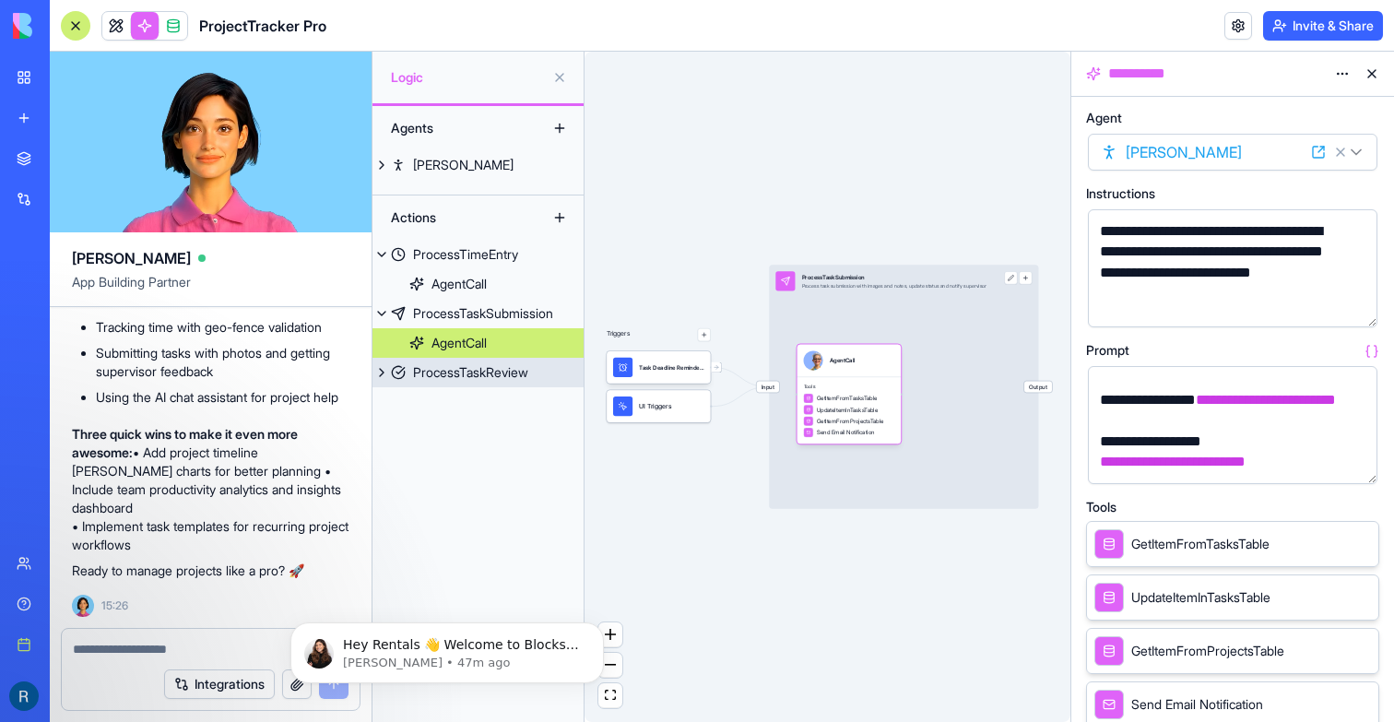
click at [496, 359] on link "ProcessTaskReview" at bounding box center [477, 373] width 211 height 30
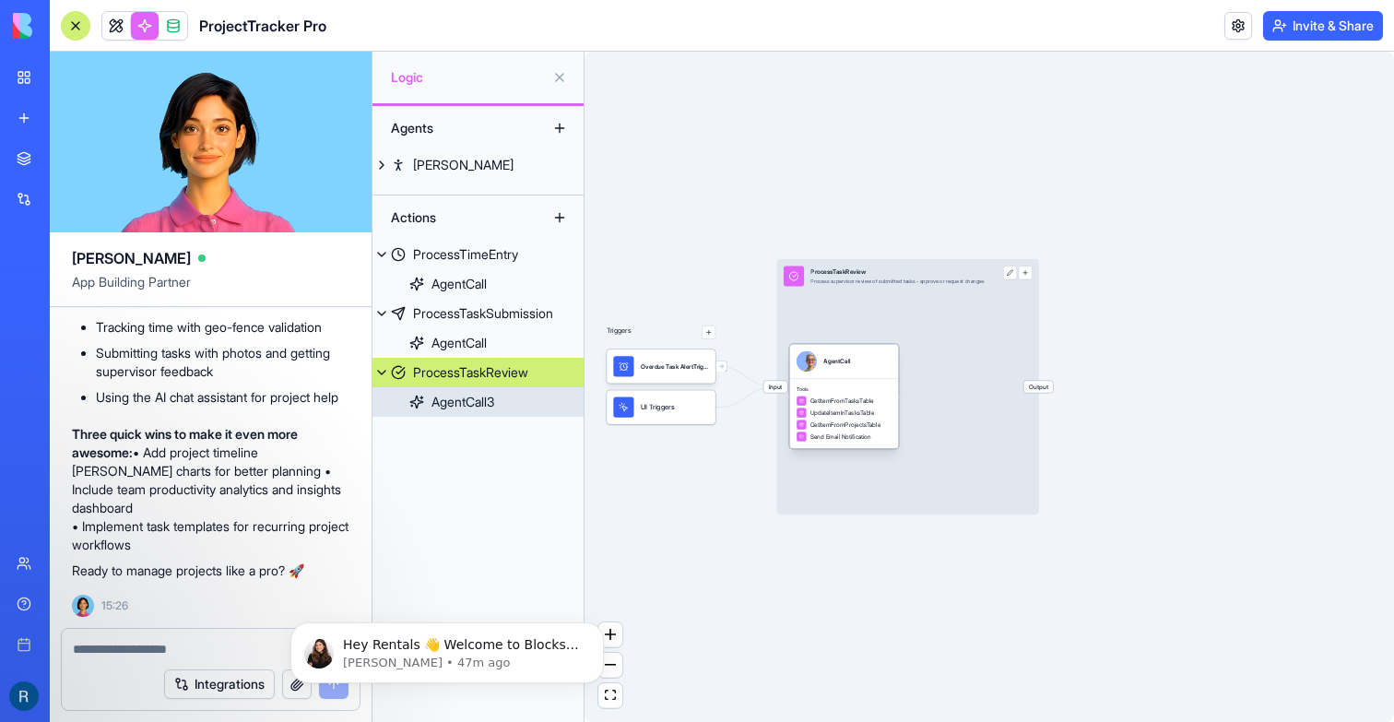
click at [866, 384] on div "Tools GetItemFromTasksTable UpdateItemInTasksTable GetItemFromProjectsTable Sen…" at bounding box center [843, 413] width 109 height 70
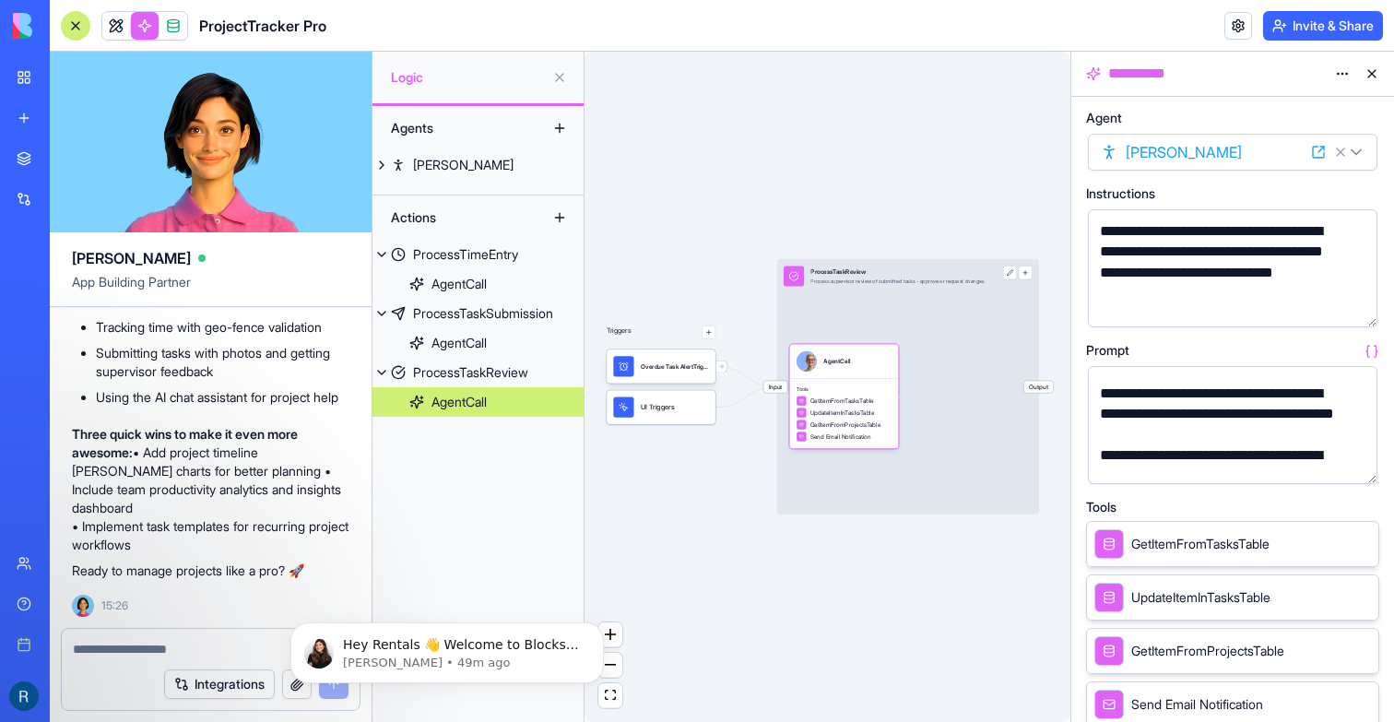
scroll to position [101, 0]
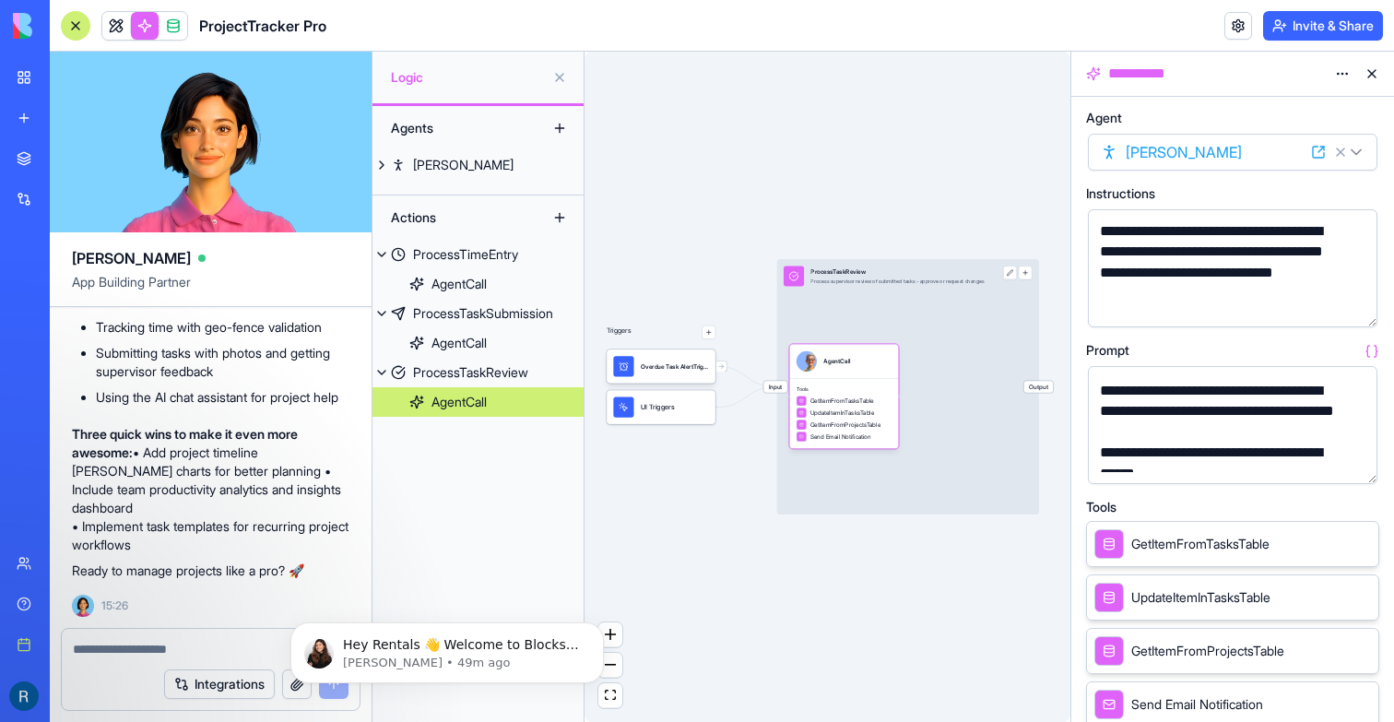
click at [124, 12] on link at bounding box center [116, 26] width 28 height 28
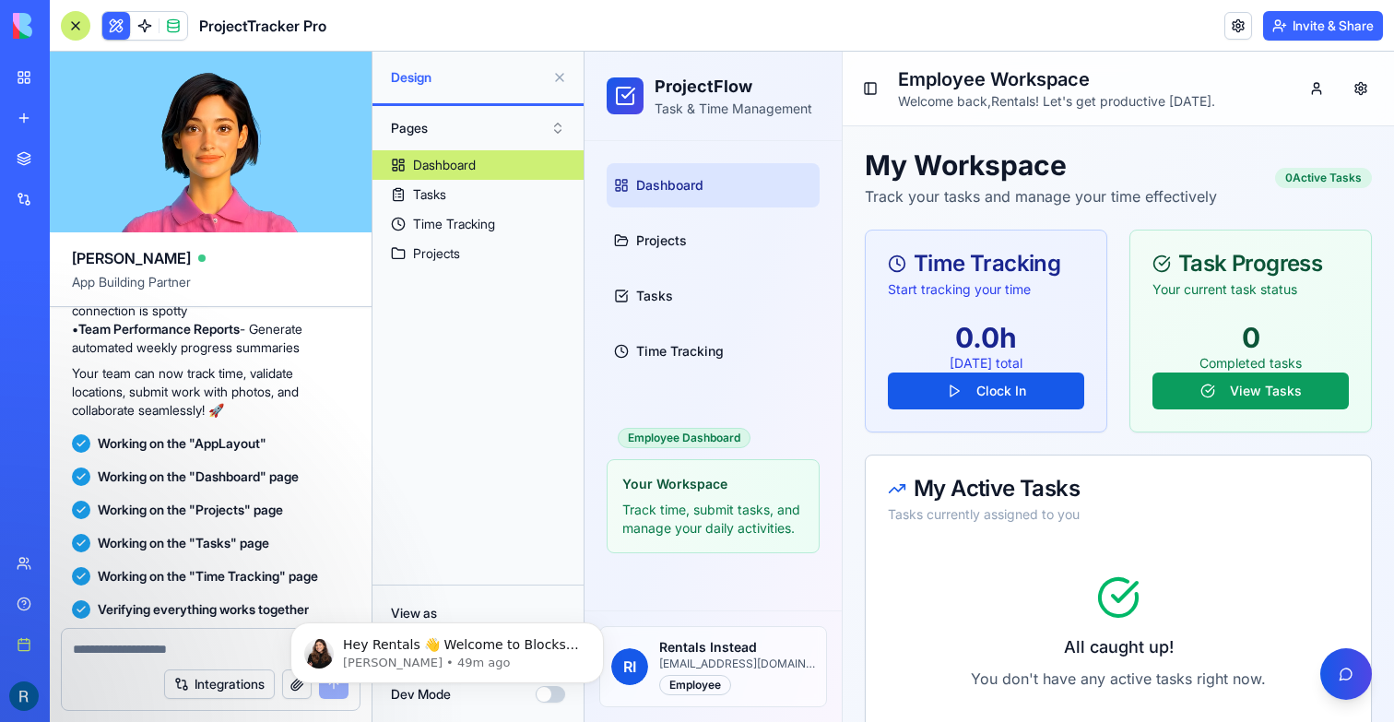
scroll to position [3687, 0]
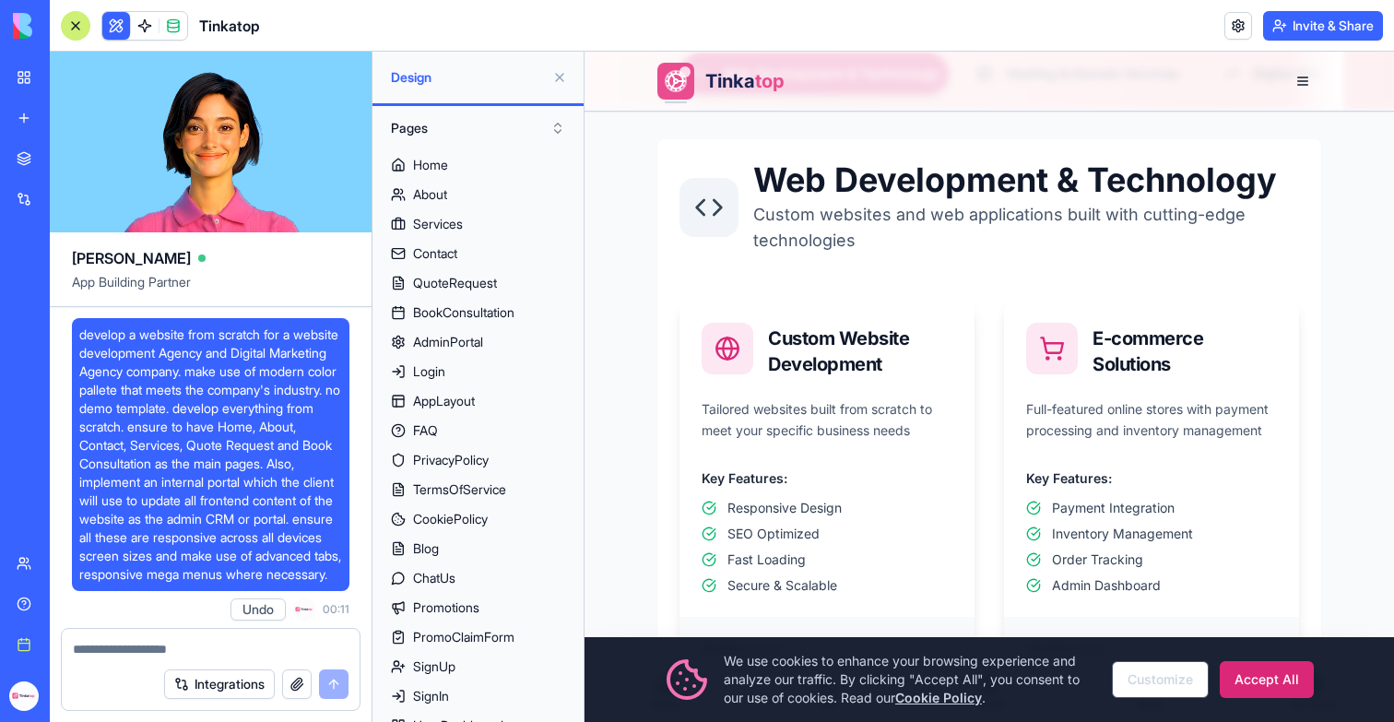
scroll to position [318880, 0]
